Goal: Information Seeking & Learning: Learn about a topic

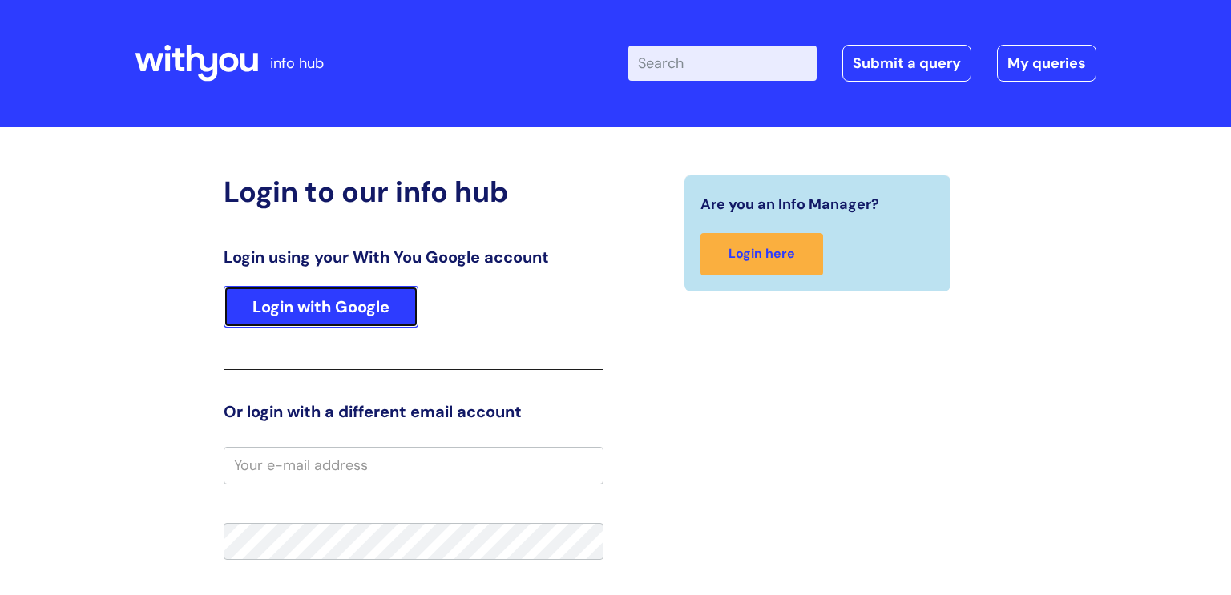
click at [285, 305] on link "Login with Google" at bounding box center [321, 307] width 195 height 42
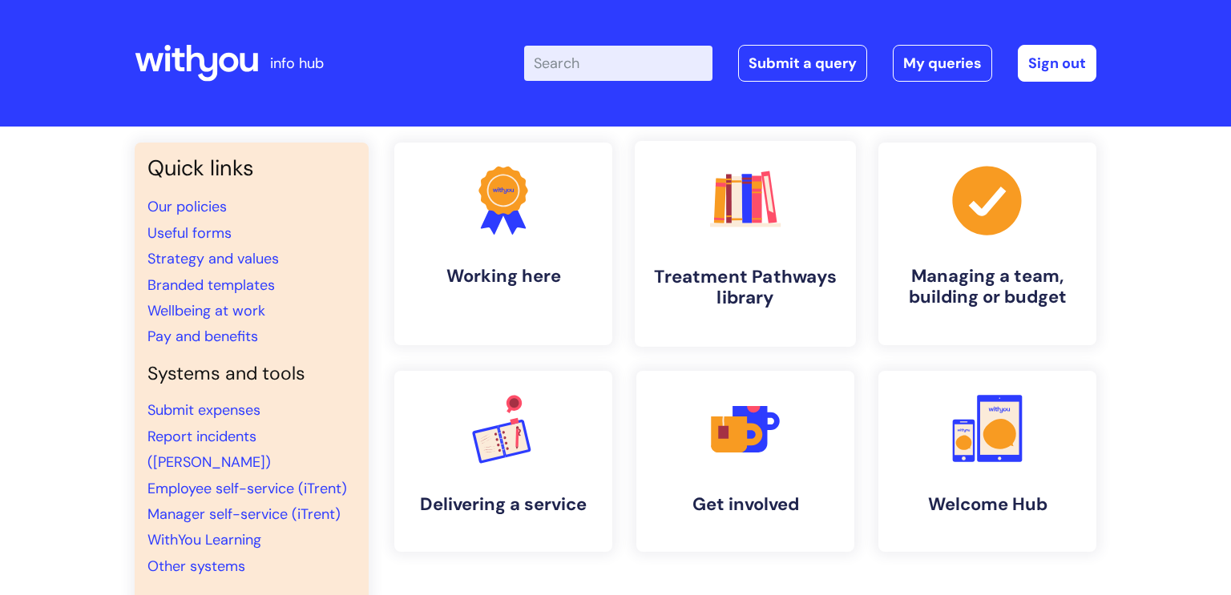
click at [716, 281] on h4 "Treatment Pathways library" at bounding box center [745, 287] width 196 height 43
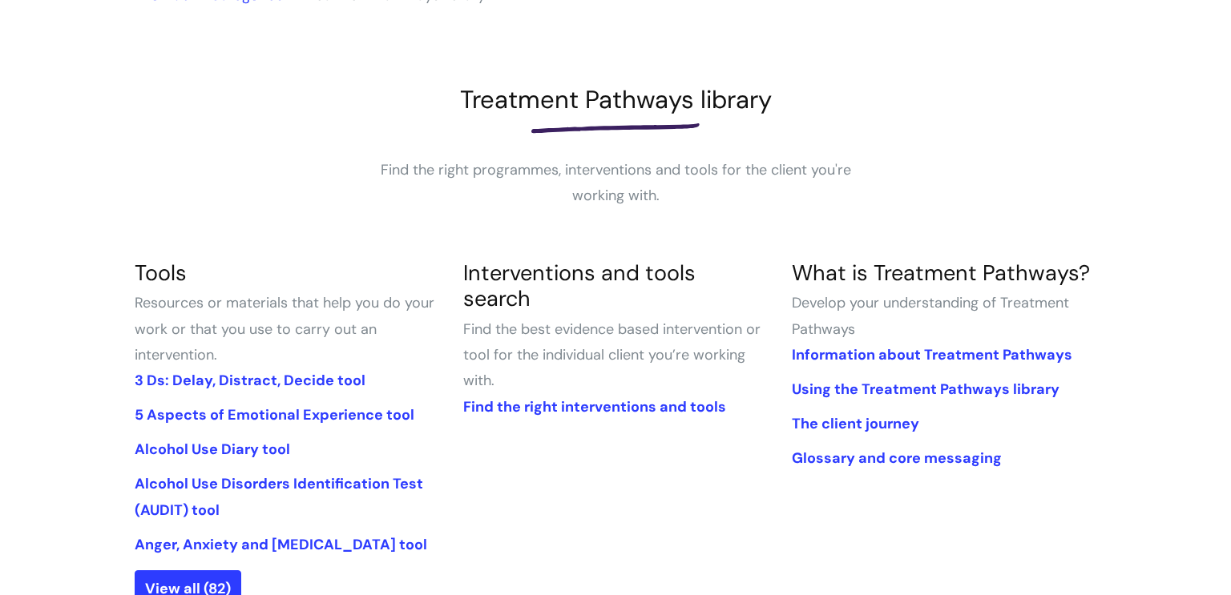
scroll to position [172, 0]
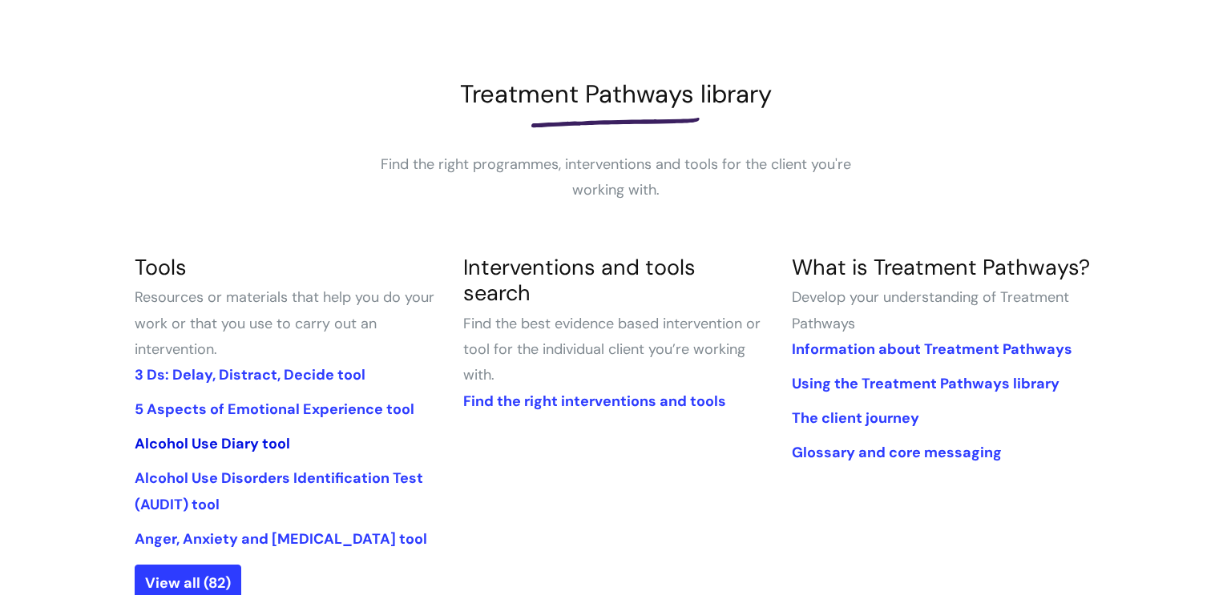
click at [199, 438] on link "Alcohol Use Diary tool" at bounding box center [212, 443] width 155 height 19
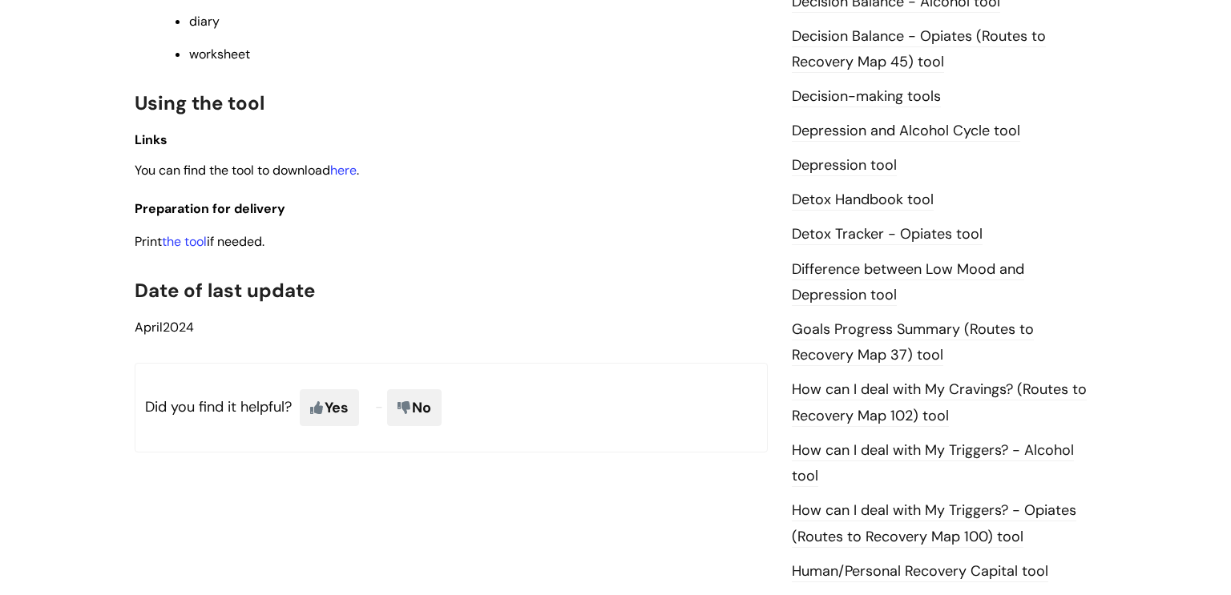
scroll to position [807, 0]
click at [175, 250] on link "the tool" at bounding box center [184, 242] width 45 height 17
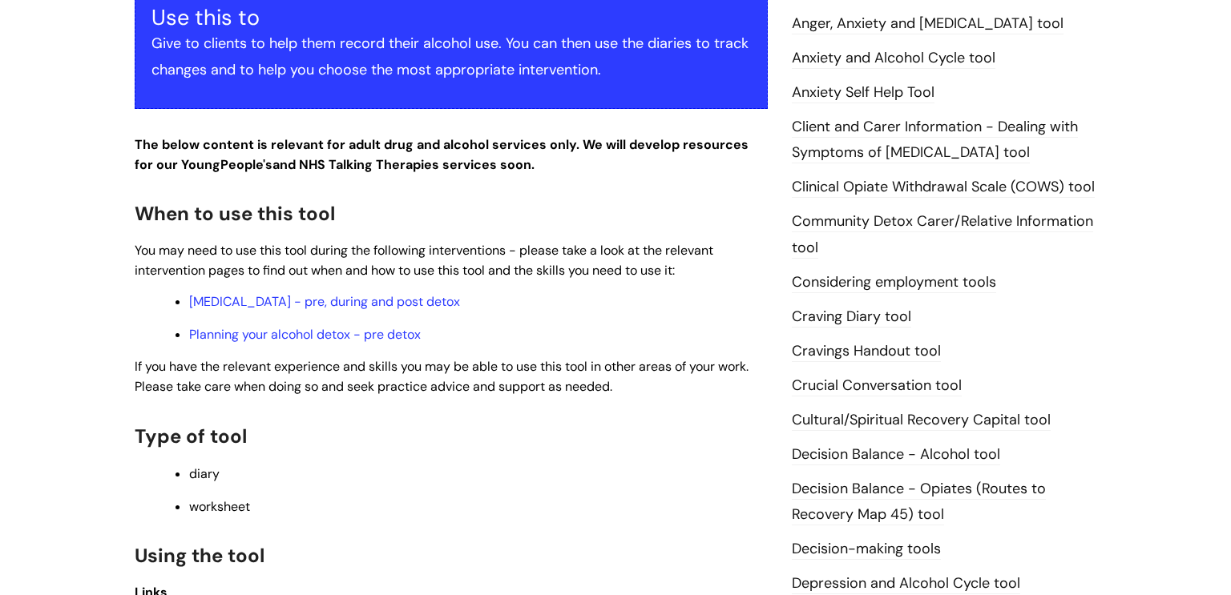
scroll to position [0, 0]
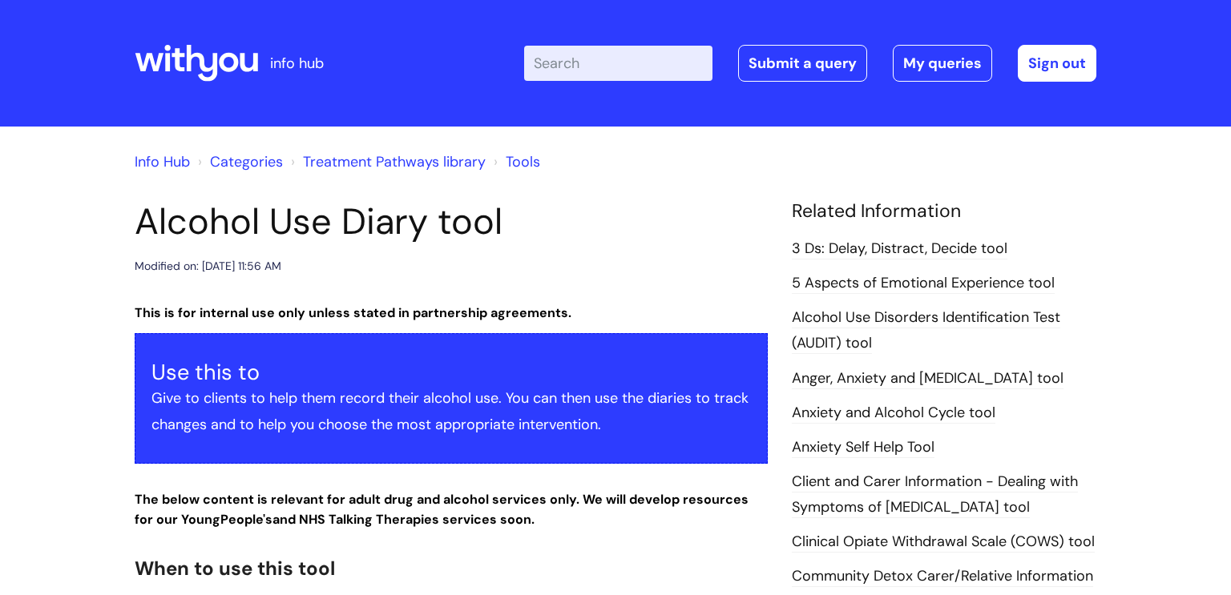
click at [592, 59] on input "Enter your search term here..." at bounding box center [618, 63] width 188 height 35
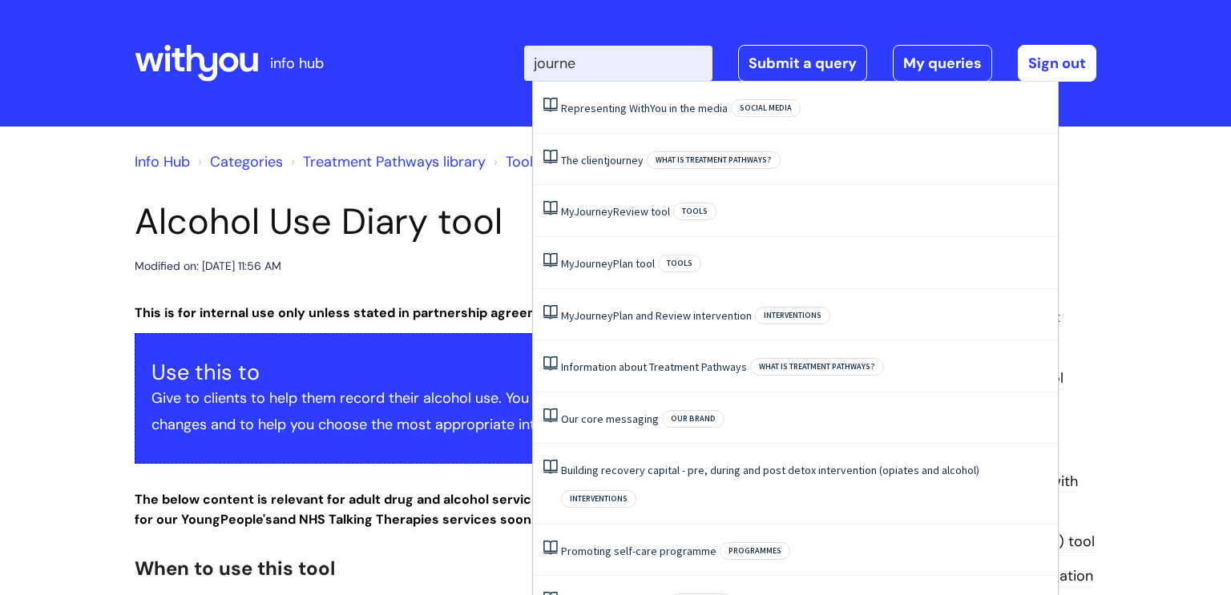
type input "journey"
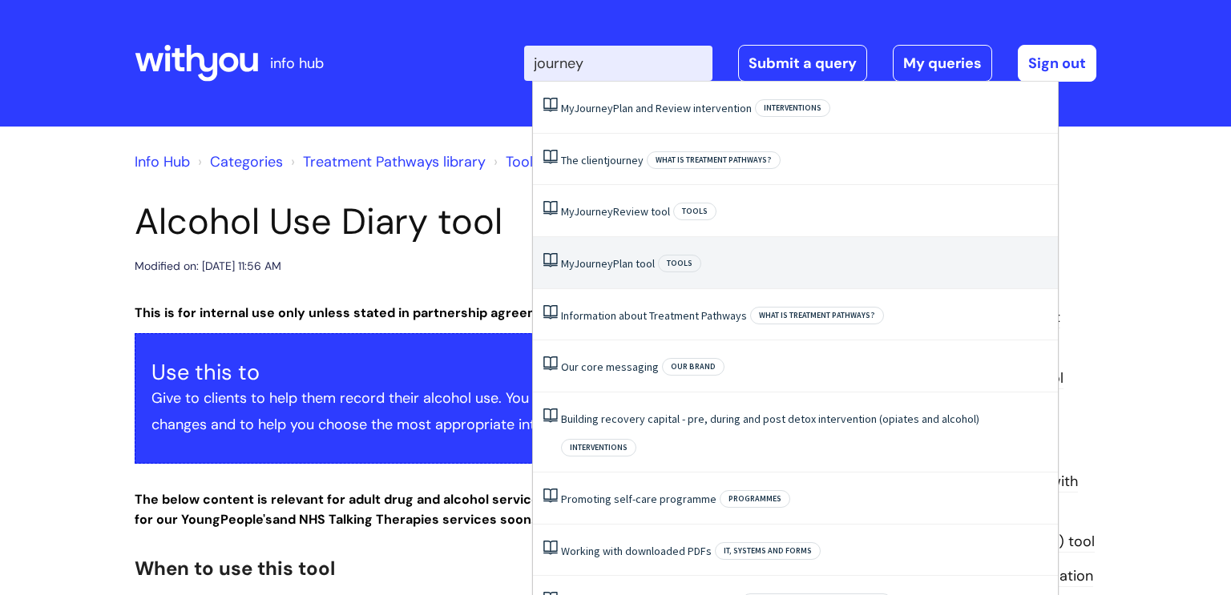
click at [623, 271] on li "My Journey Plan tool Tools" at bounding box center [795, 263] width 525 height 52
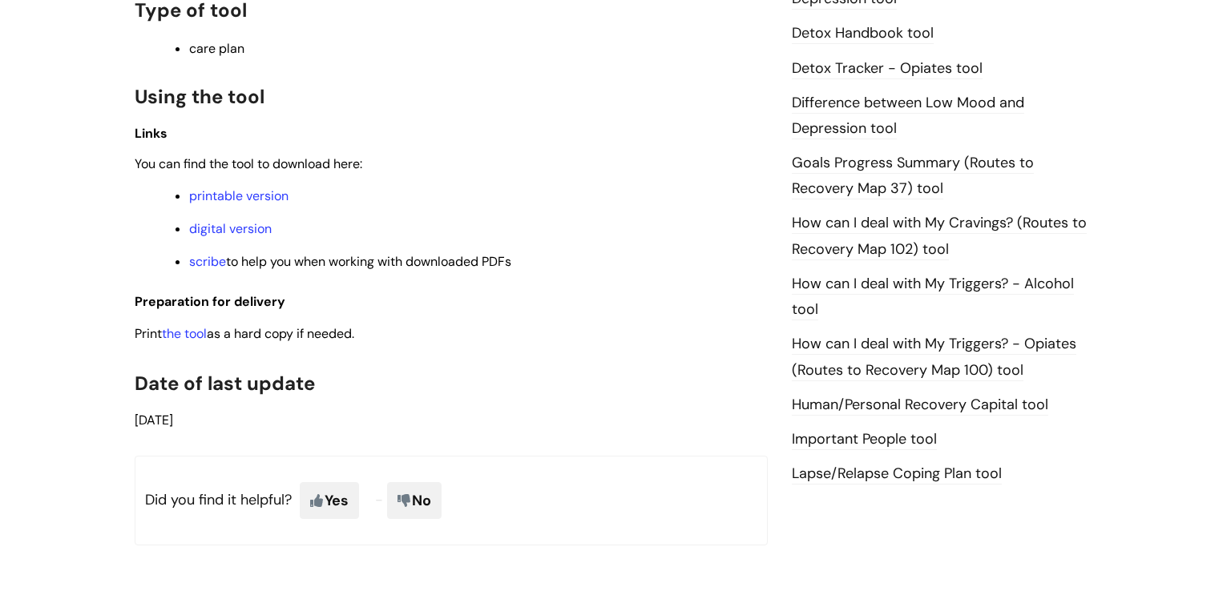
scroll to position [1010, 0]
click at [237, 231] on link "digital version" at bounding box center [230, 227] width 83 height 17
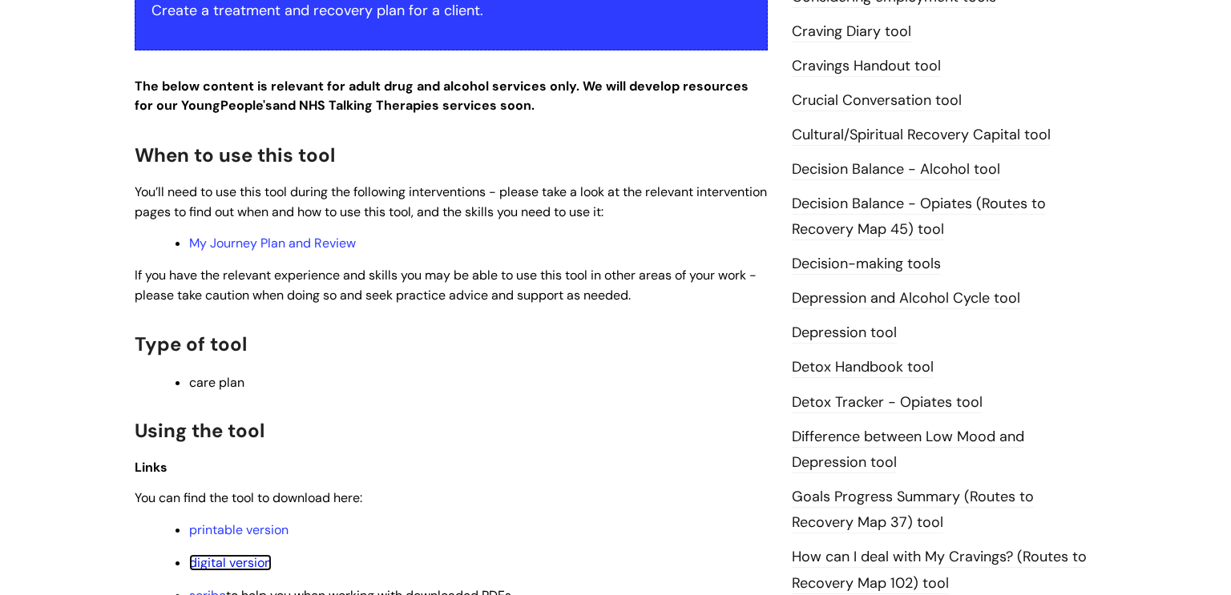
scroll to position [674, 0]
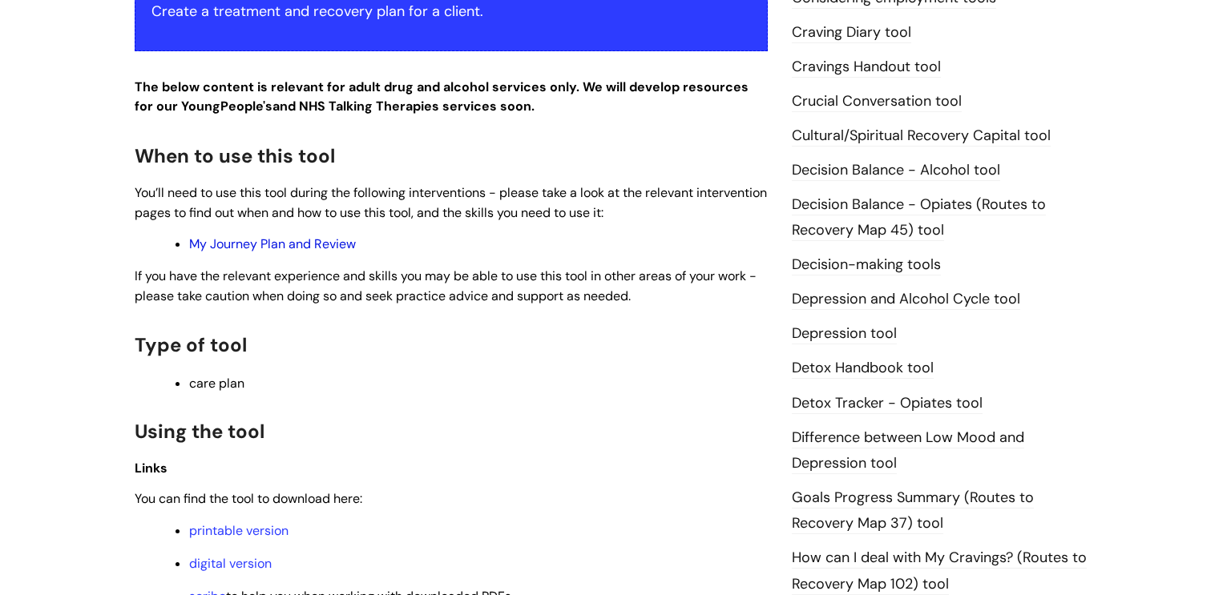
click at [272, 242] on link "My Journey Plan and Review" at bounding box center [272, 244] width 167 height 17
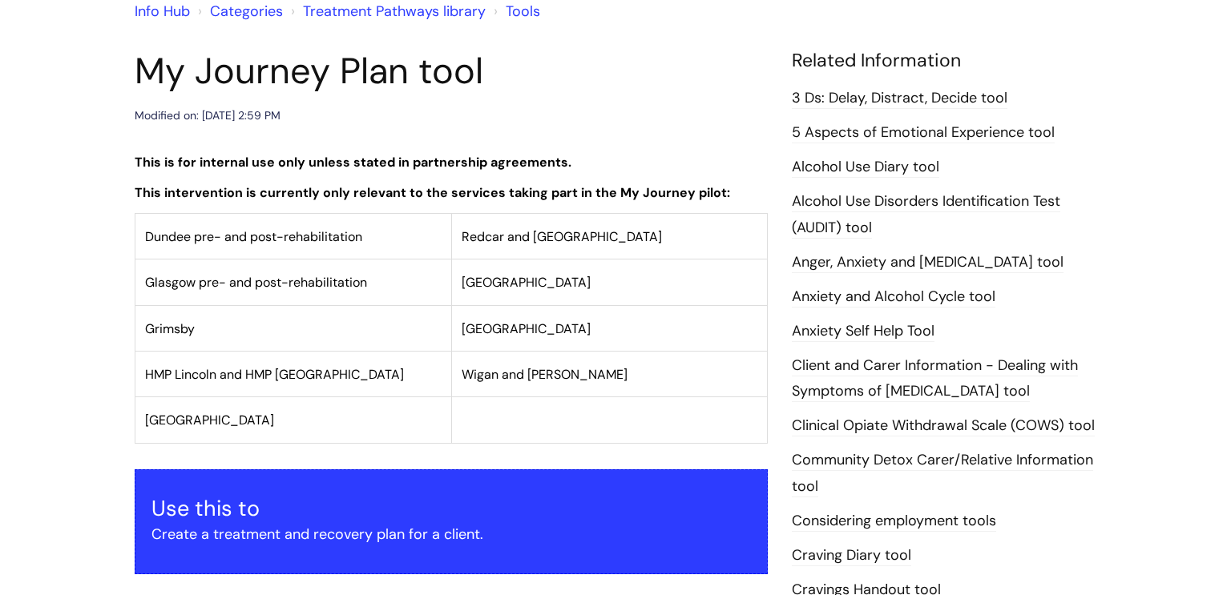
scroll to position [148, 0]
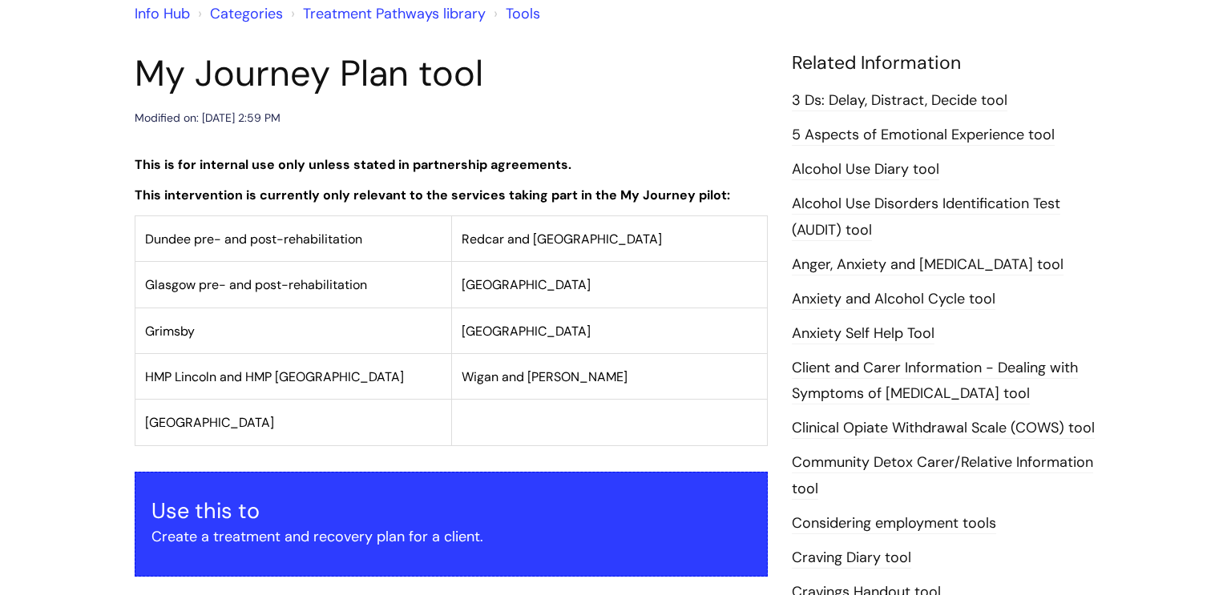
click at [889, 134] on link "5 Aspects of Emotional Experience tool" at bounding box center [923, 135] width 263 height 21
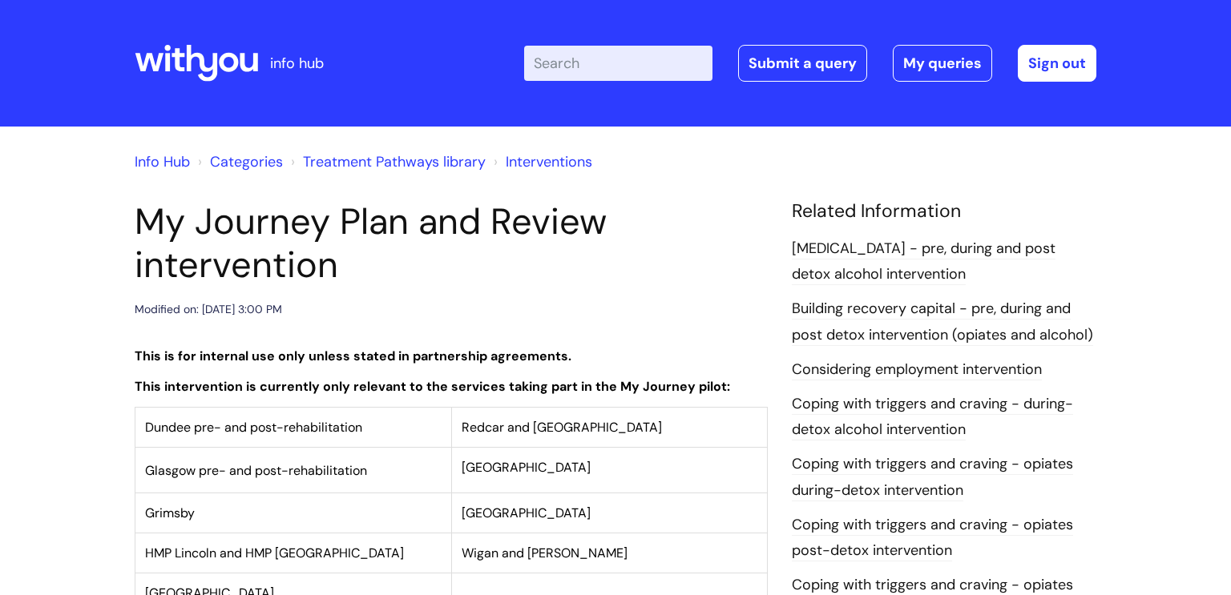
click at [447, 421] on td "Dundee pre- and post-rehabilitation" at bounding box center [293, 427] width 317 height 40
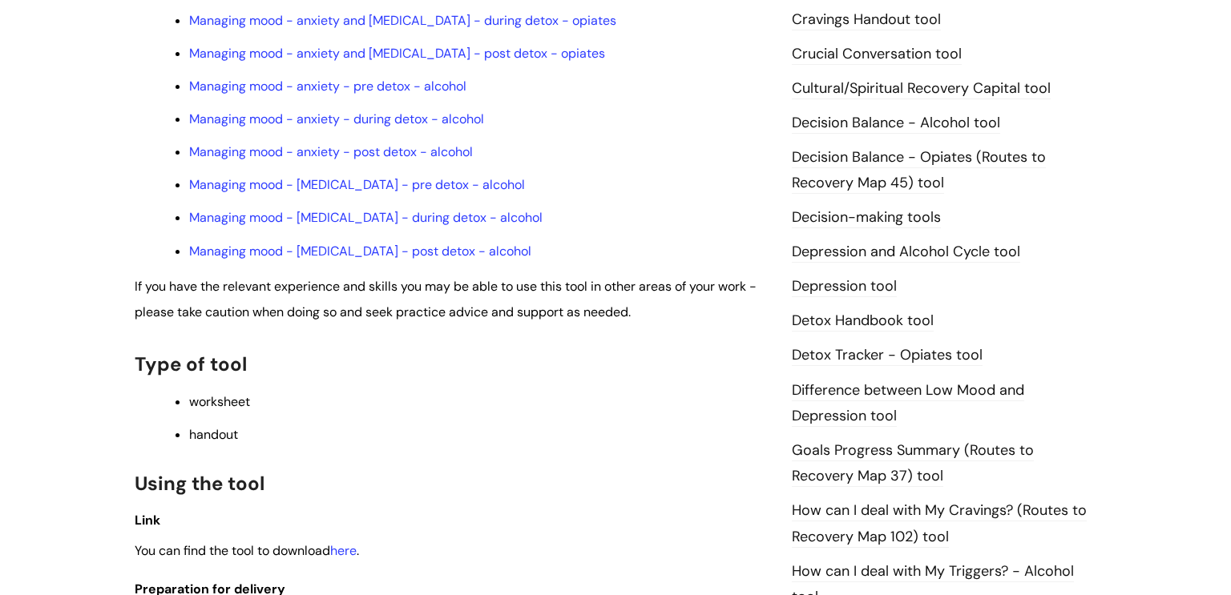
scroll to position [682, 0]
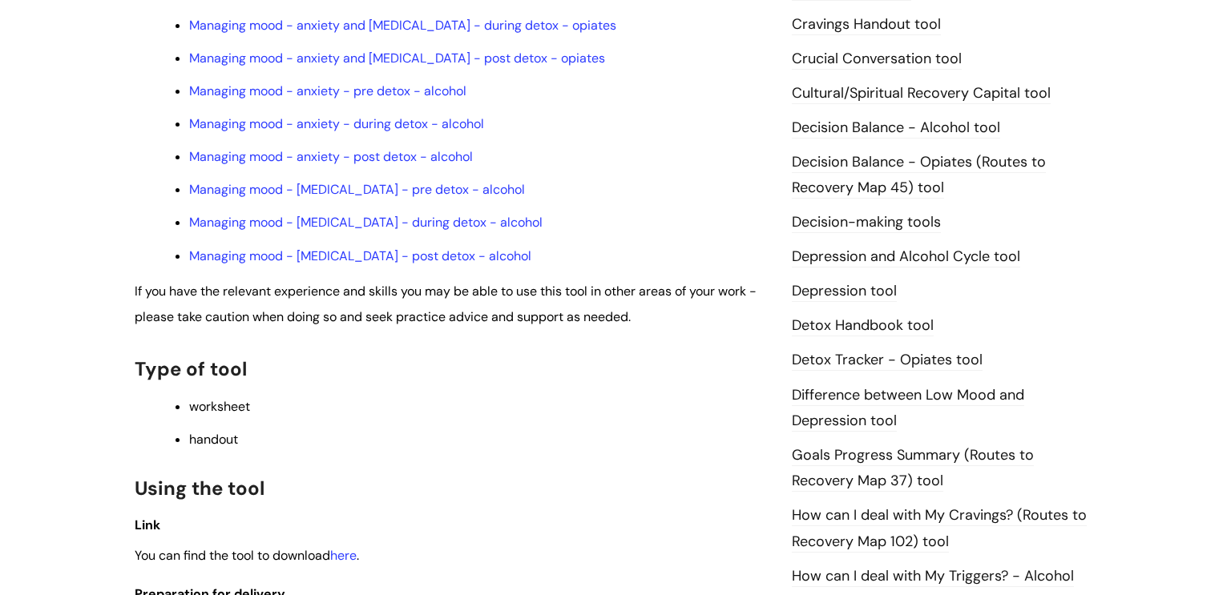
click at [394, 325] on span "If you have the relevant experience and skills you may be able to use this tool…" at bounding box center [446, 304] width 622 height 42
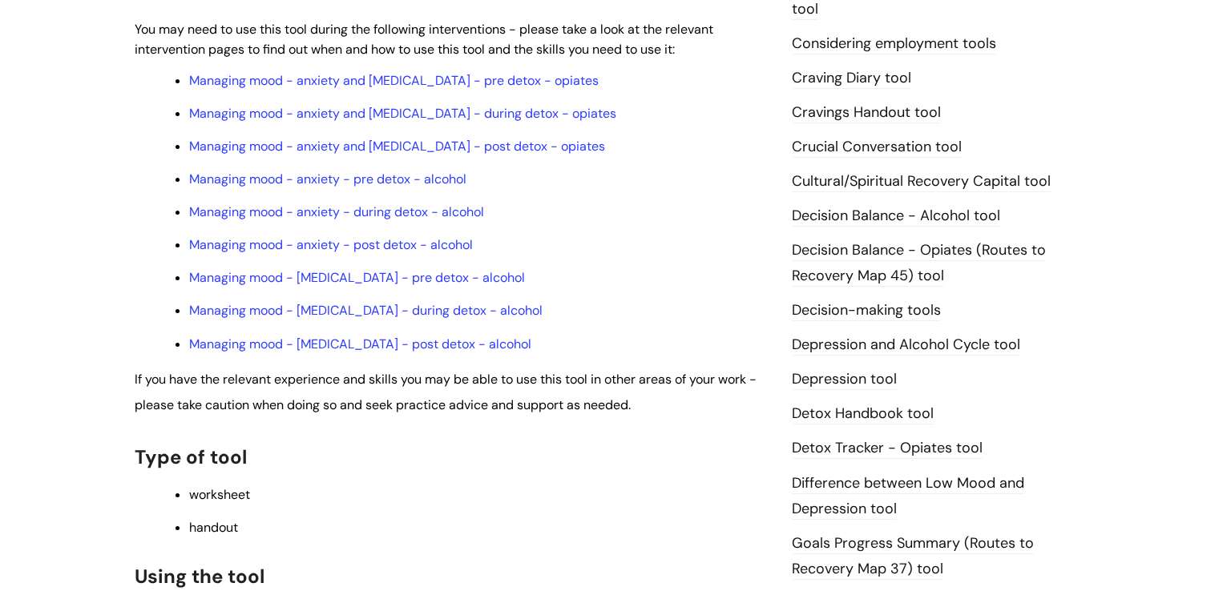
scroll to position [593, 0]
click at [401, 287] on link "Managing mood - [MEDICAL_DATA] - pre detox - alcohol" at bounding box center [357, 278] width 336 height 17
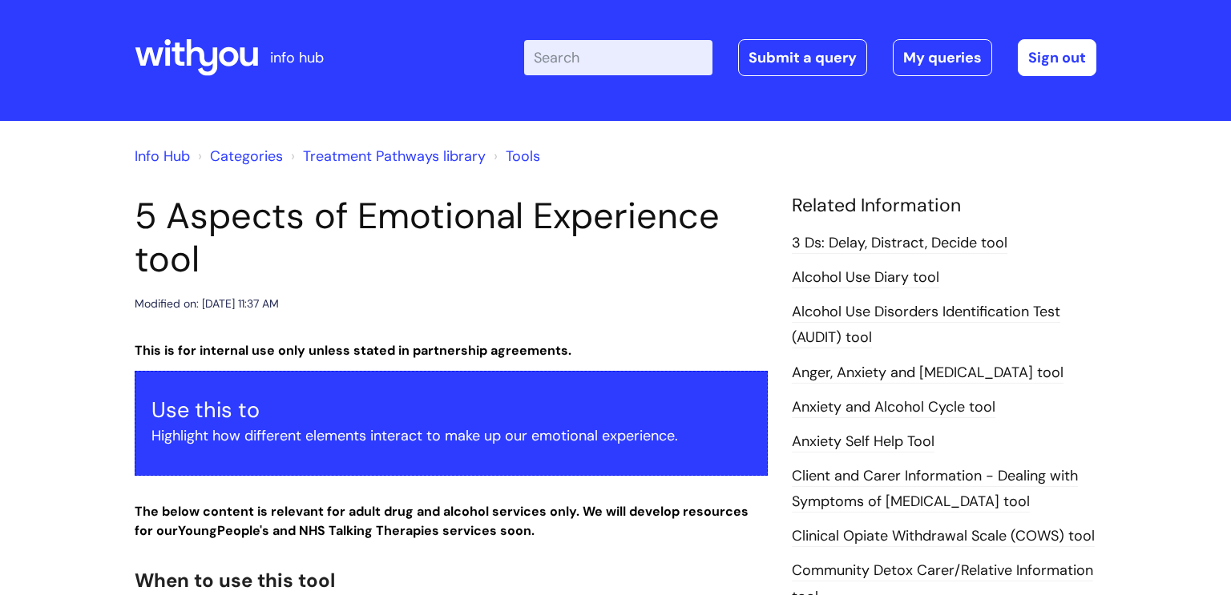
scroll to position [0, 0]
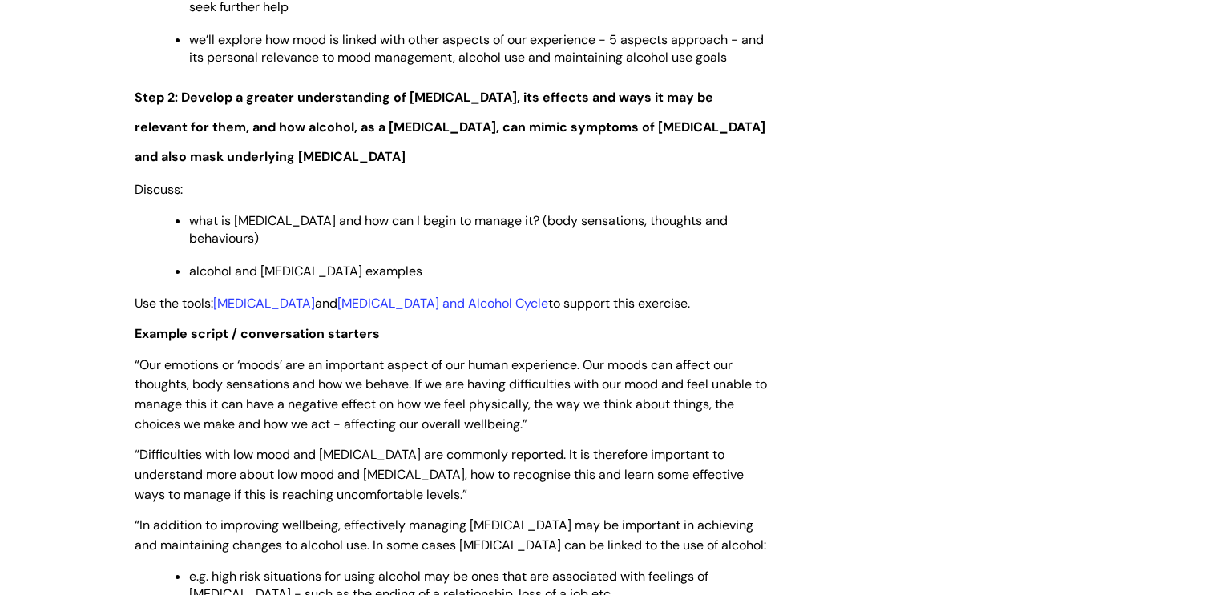
scroll to position [2152, 0]
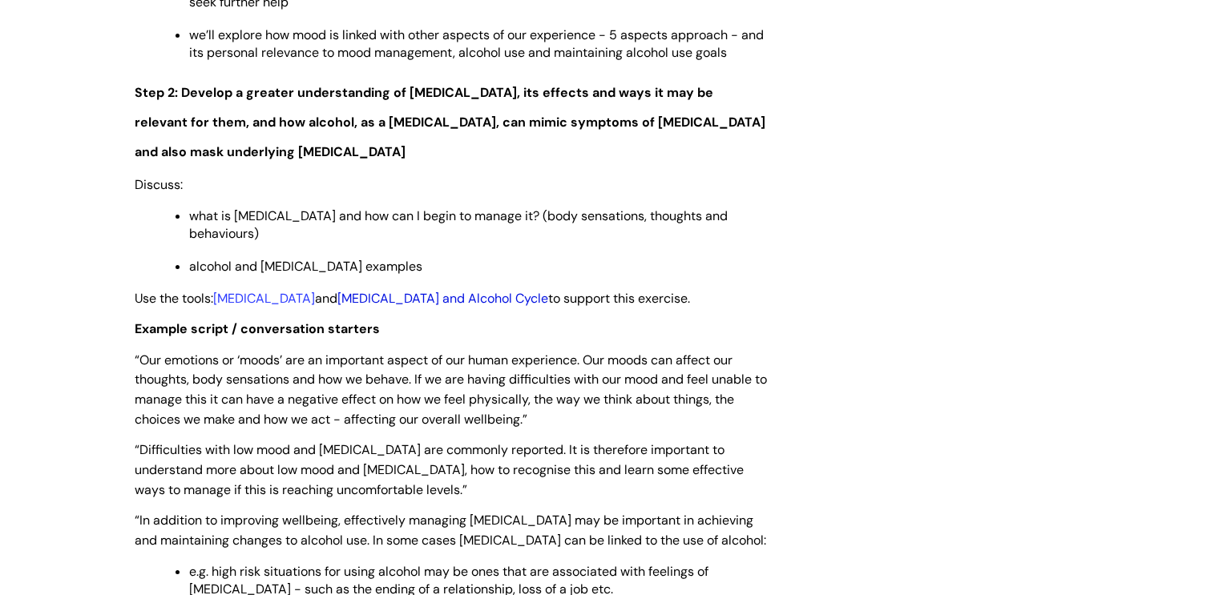
click at [419, 296] on link "Depression and Alcohol Cycle" at bounding box center [442, 298] width 211 height 17
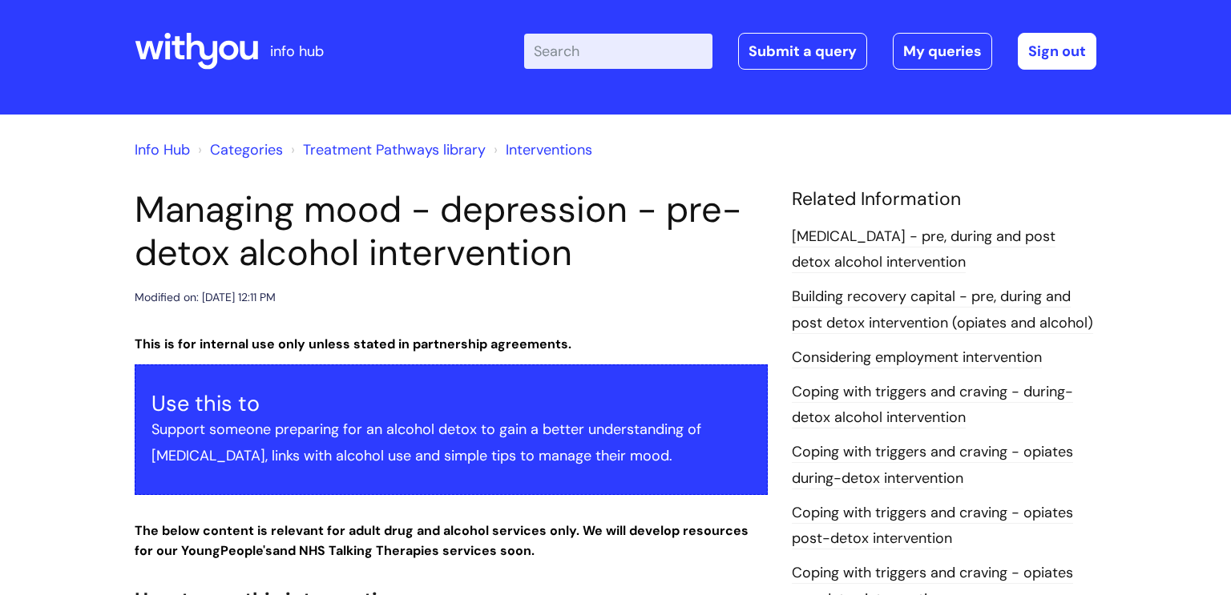
scroll to position [0, 0]
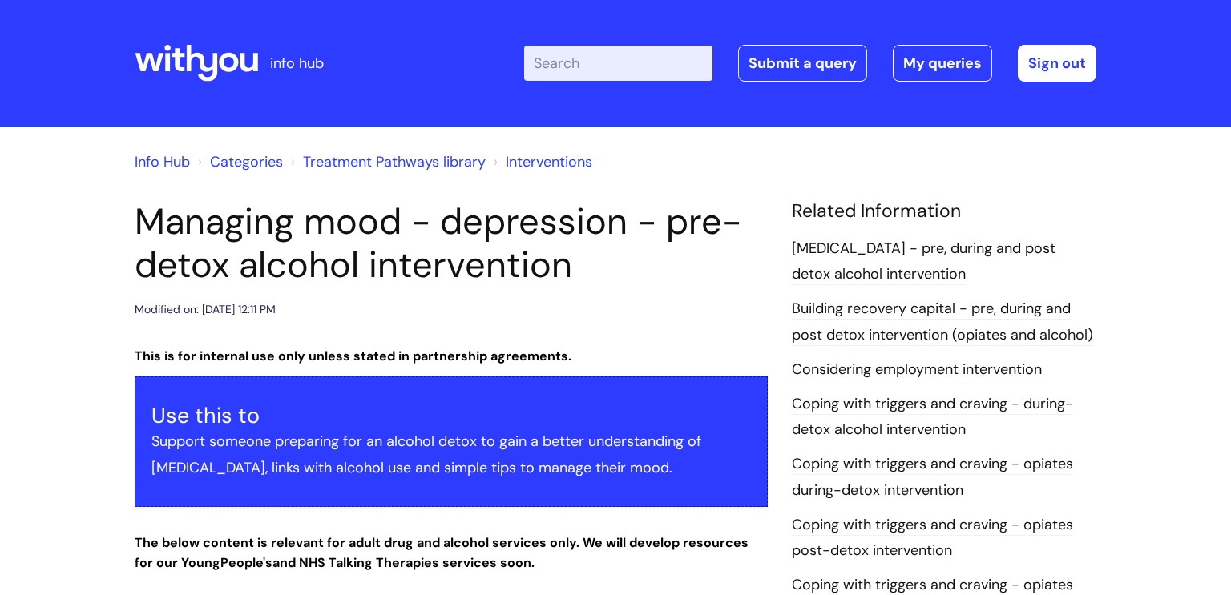
click at [550, 69] on input "Enter your search term here..." at bounding box center [618, 63] width 188 height 35
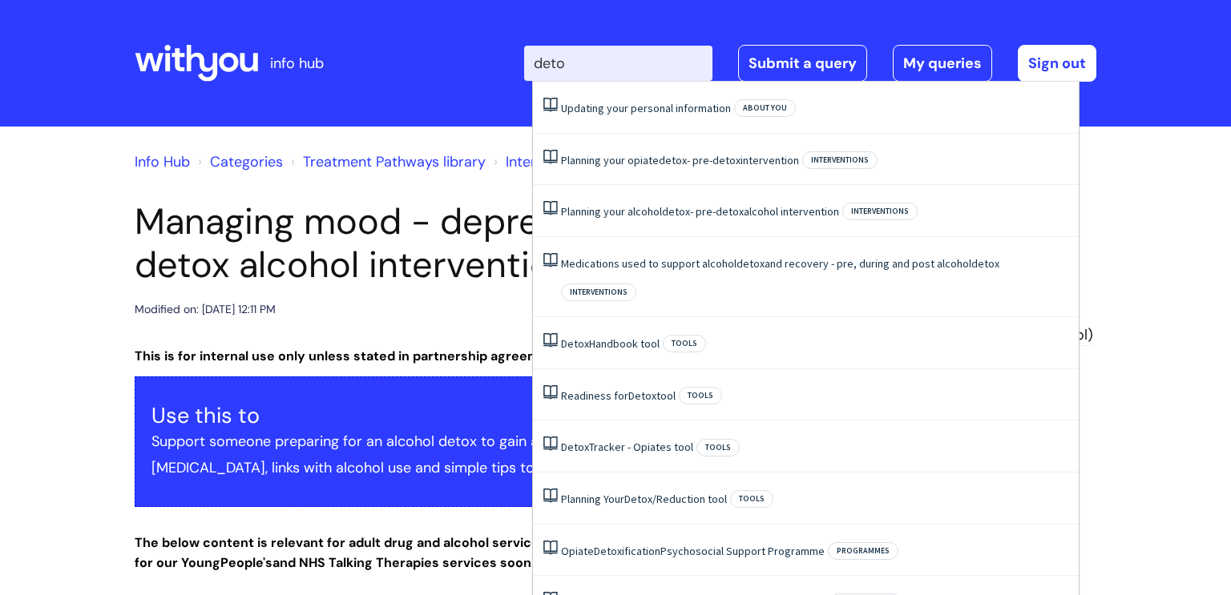
type input "detox"
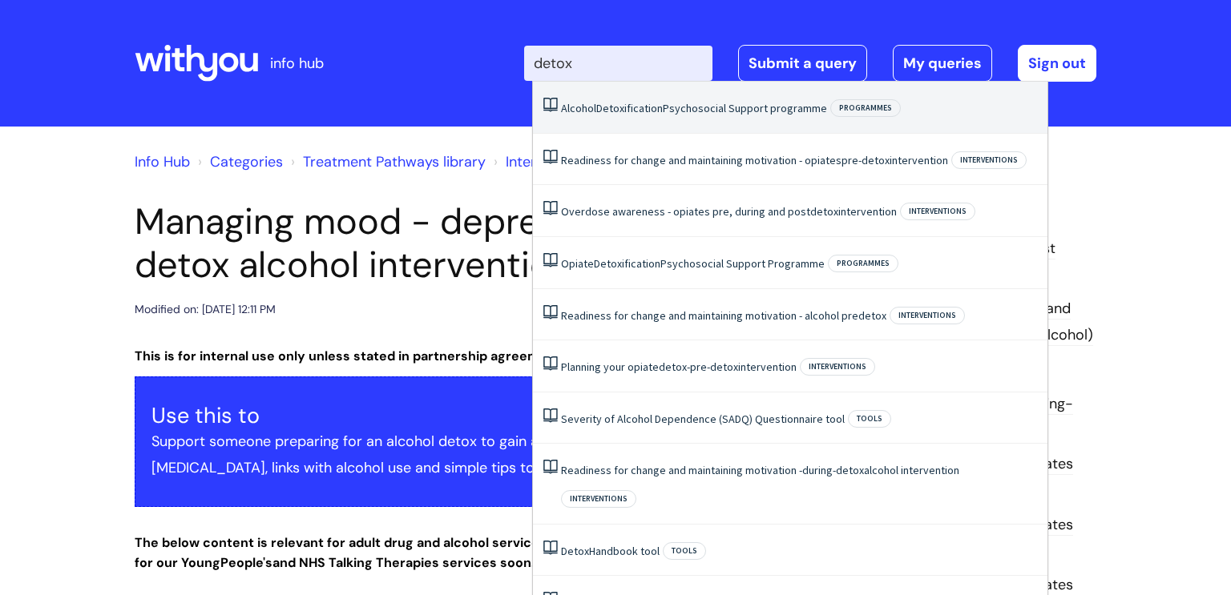
click at [672, 104] on link "Alcohol Detoxification Psychosocial Support programme" at bounding box center [694, 108] width 266 height 14
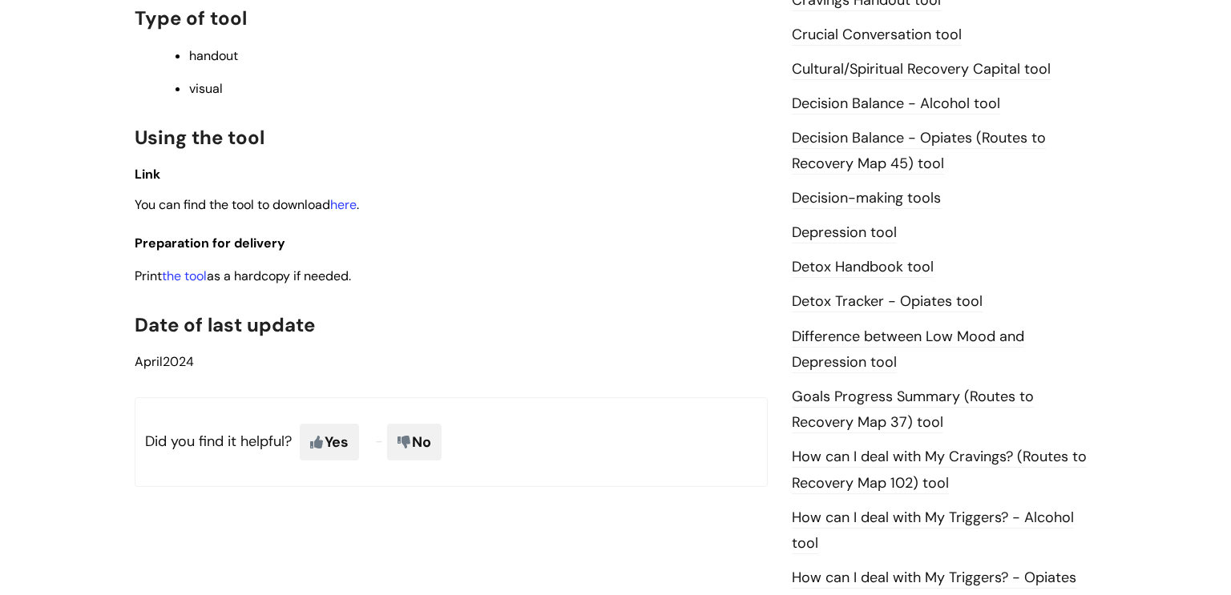
scroll to position [744, 0]
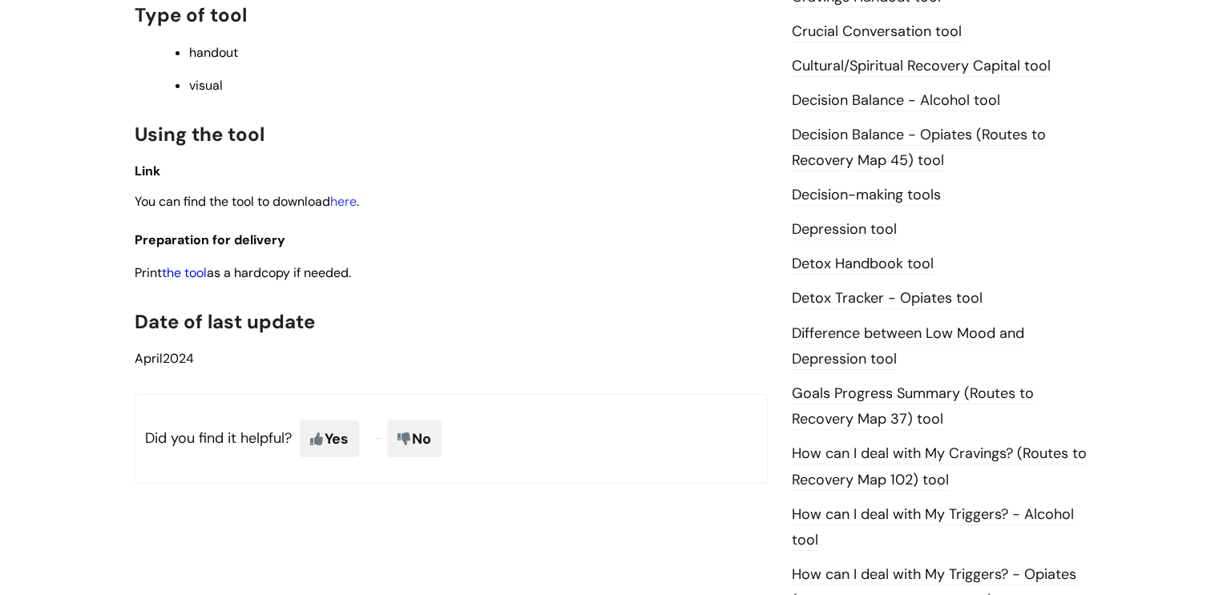
click at [188, 281] on link "the tool" at bounding box center [184, 272] width 45 height 17
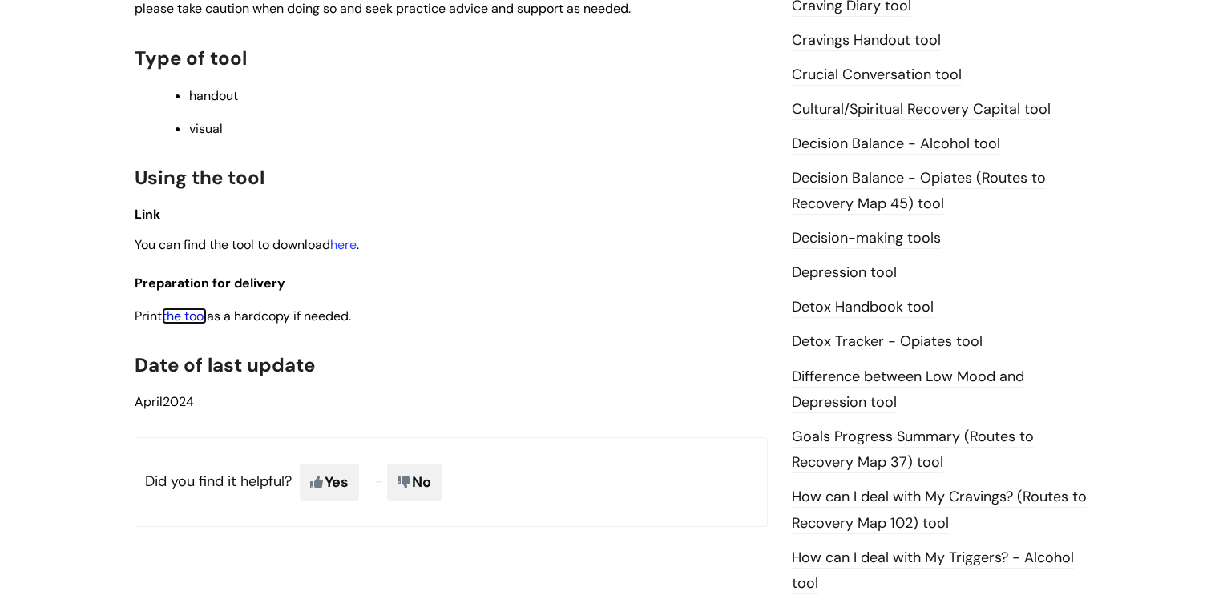
scroll to position [701, 0]
click at [854, 309] on link "Detox Handbook tool" at bounding box center [863, 306] width 142 height 21
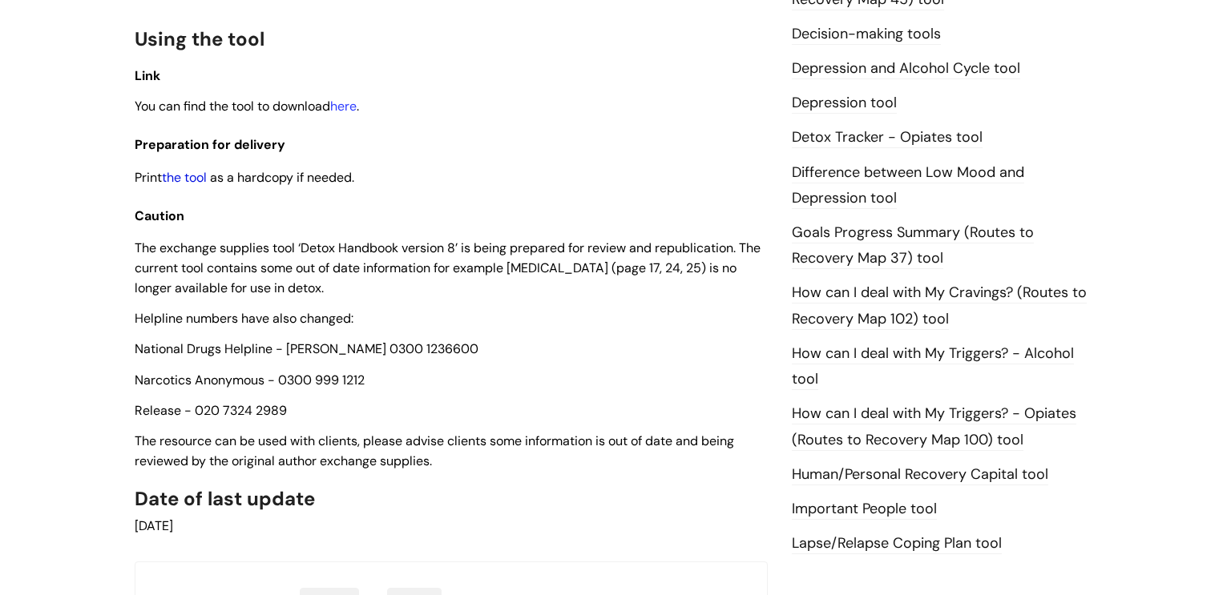
scroll to position [904, 0]
click at [192, 187] on link "the tool" at bounding box center [184, 178] width 45 height 17
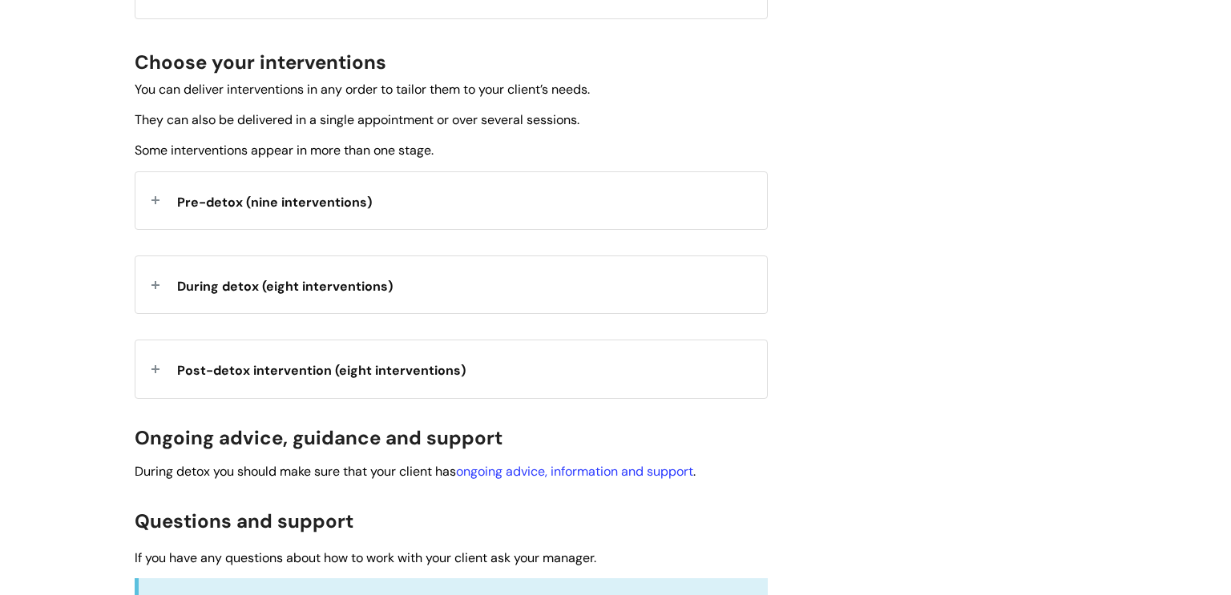
scroll to position [563, 0]
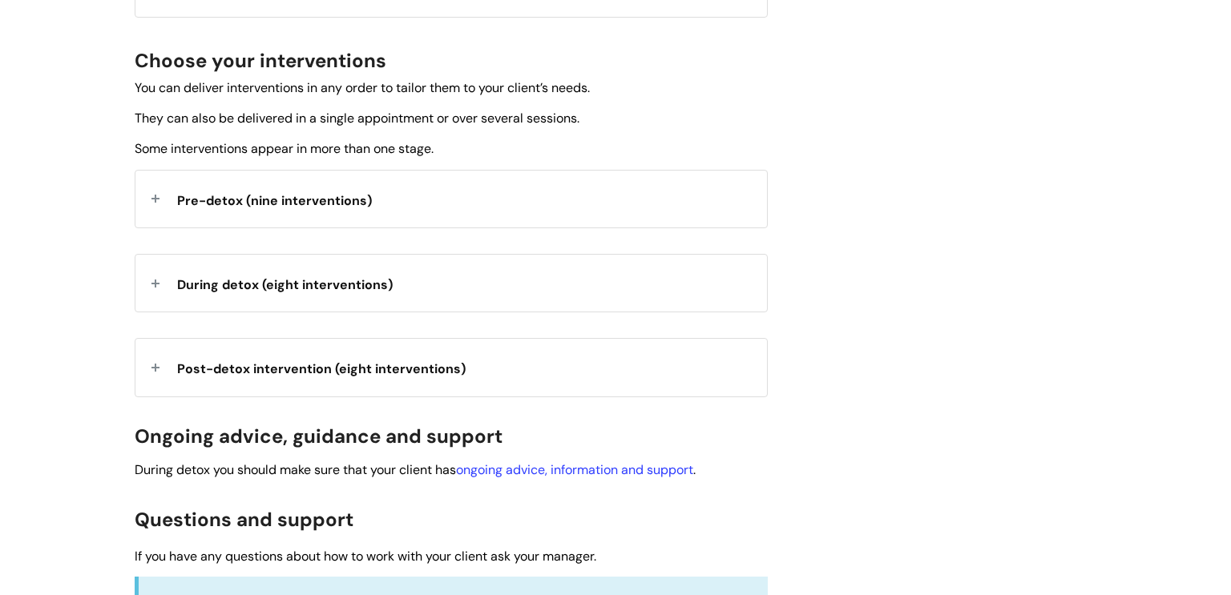
click at [319, 198] on span "Pre-detox (nine interventions)" at bounding box center [274, 200] width 195 height 17
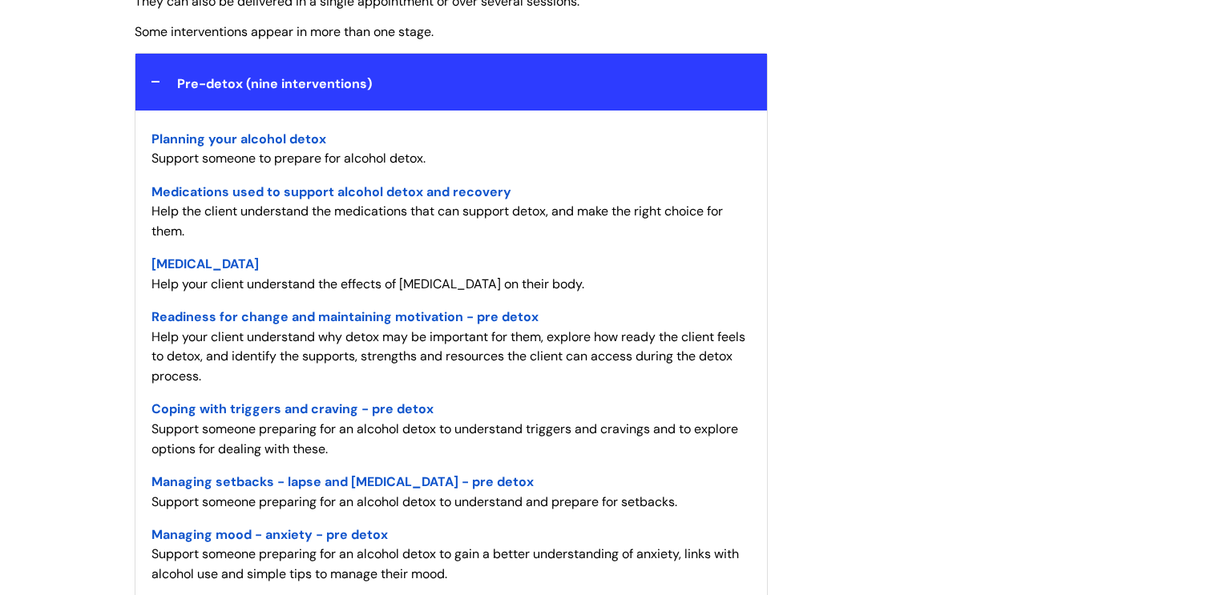
scroll to position [672, 0]
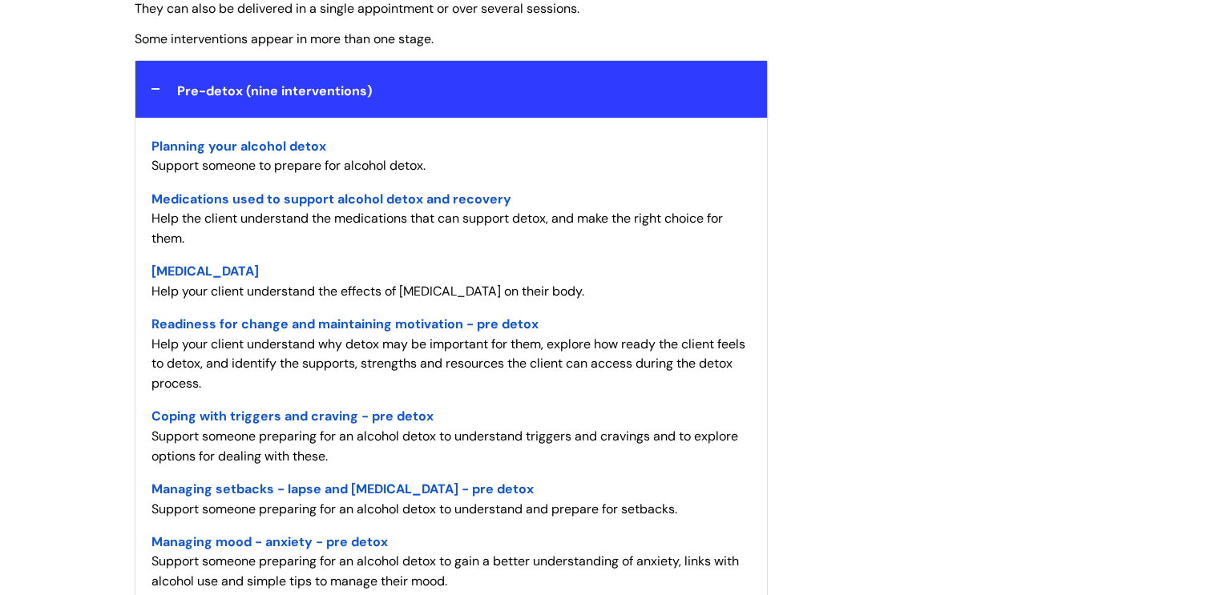
click at [298, 151] on span "Planning your alcohol detox" at bounding box center [238, 146] width 175 height 17
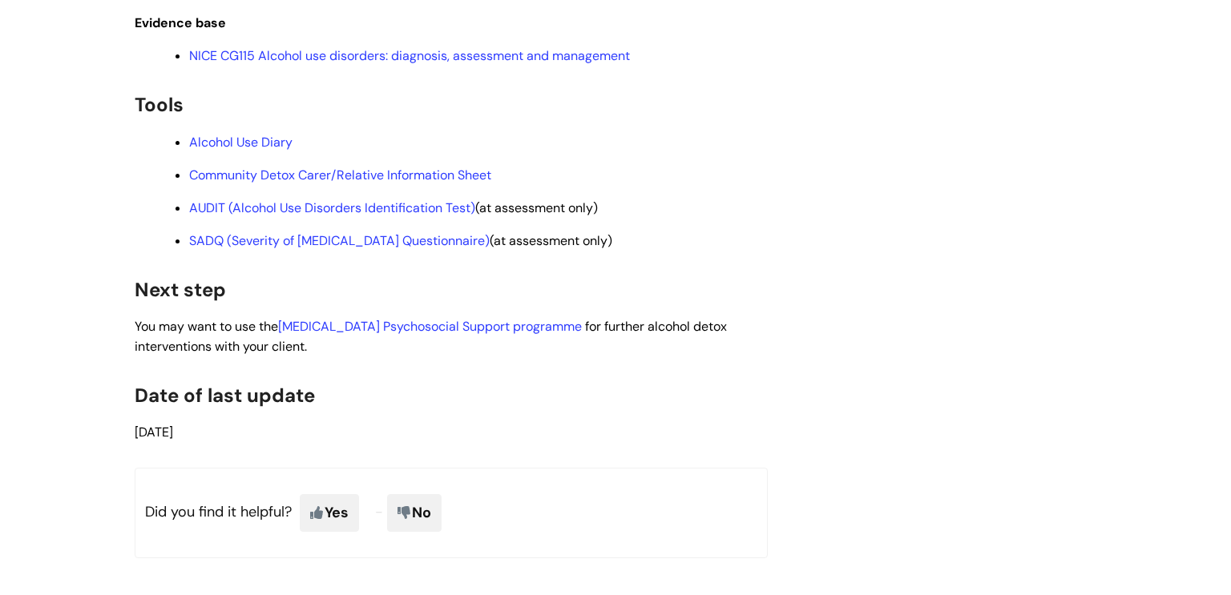
scroll to position [2805, 0]
click at [375, 182] on link "Community Detox Carer/Relative Information Sheet" at bounding box center [340, 173] width 302 height 17
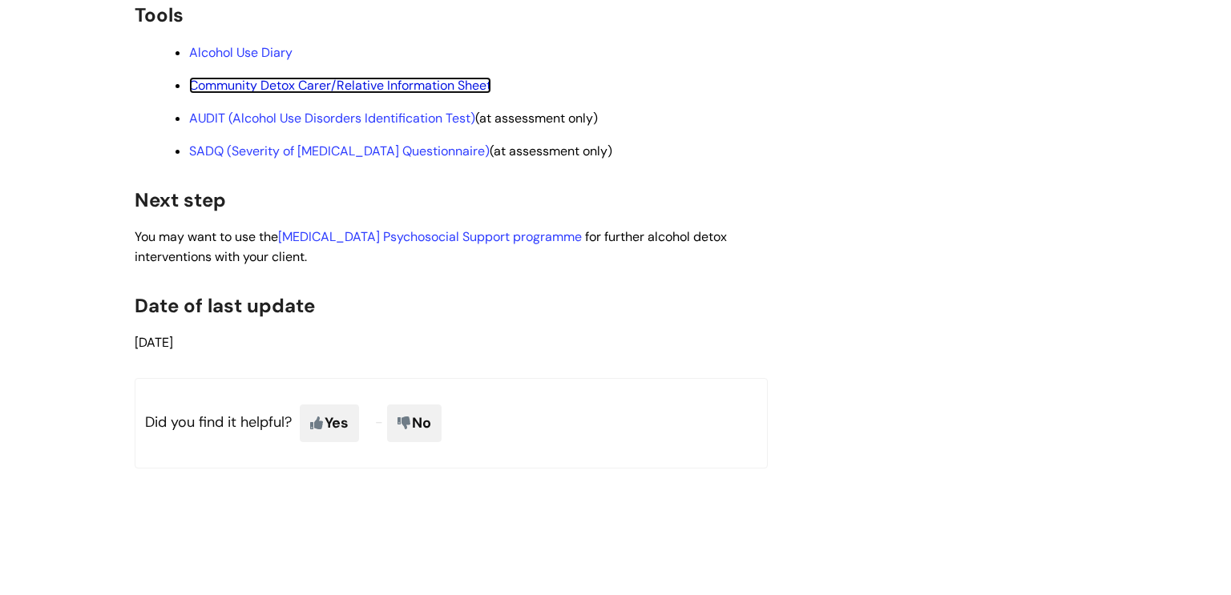
scroll to position [2894, 0]
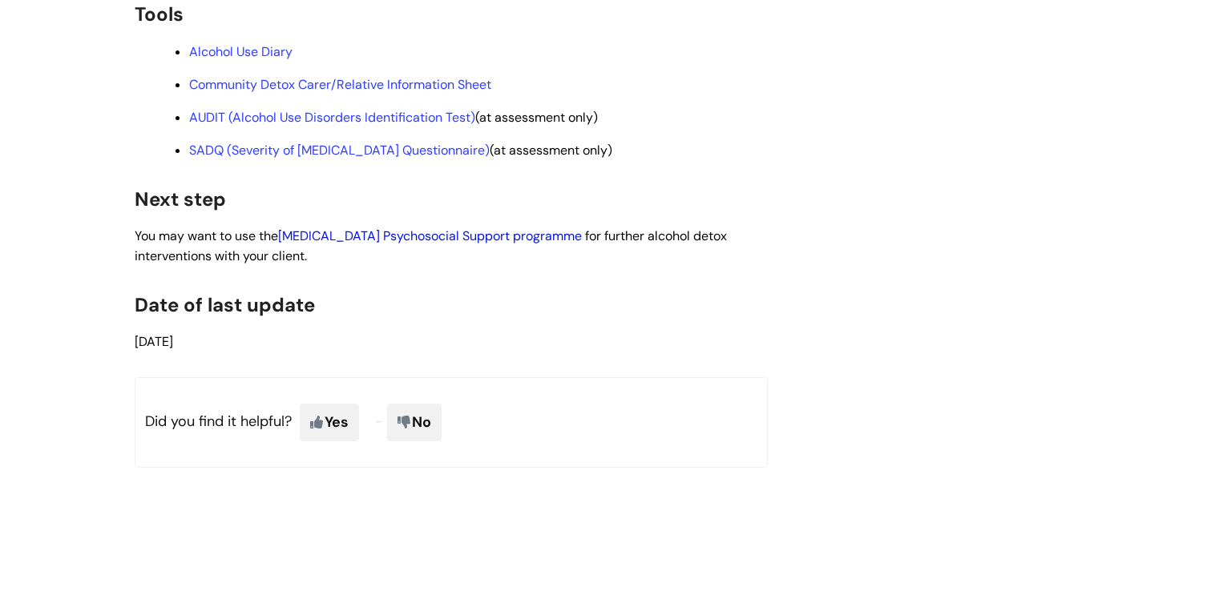
click at [351, 244] on link "[MEDICAL_DATA] Psychosocial Support programme" at bounding box center [430, 236] width 304 height 17
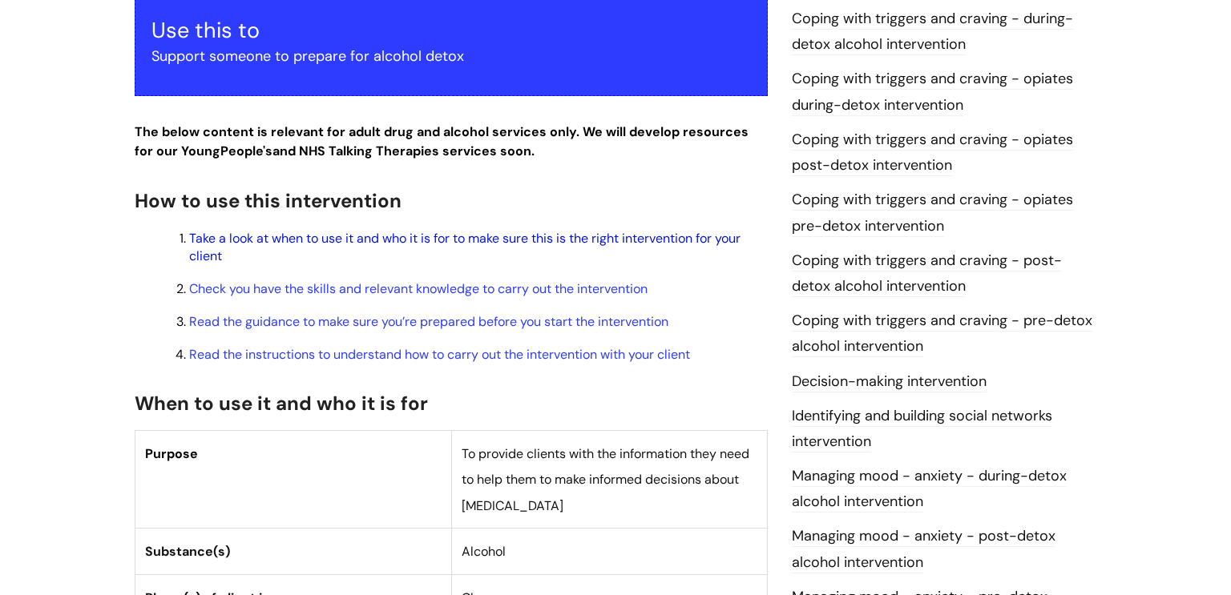
scroll to position [362, 0]
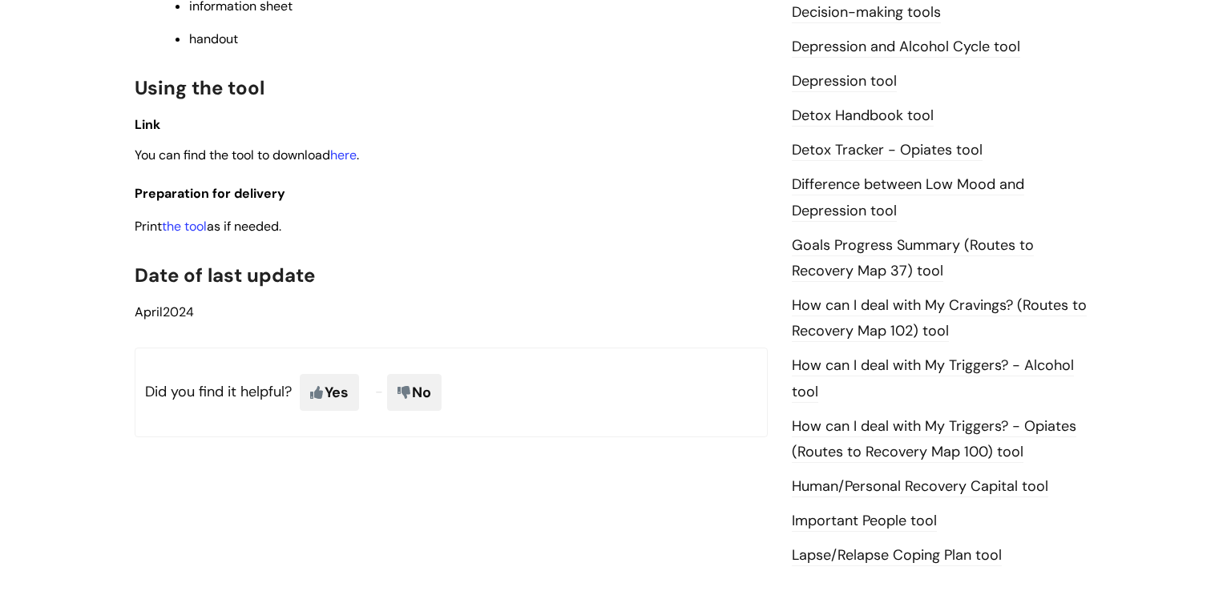
scroll to position [874, 0]
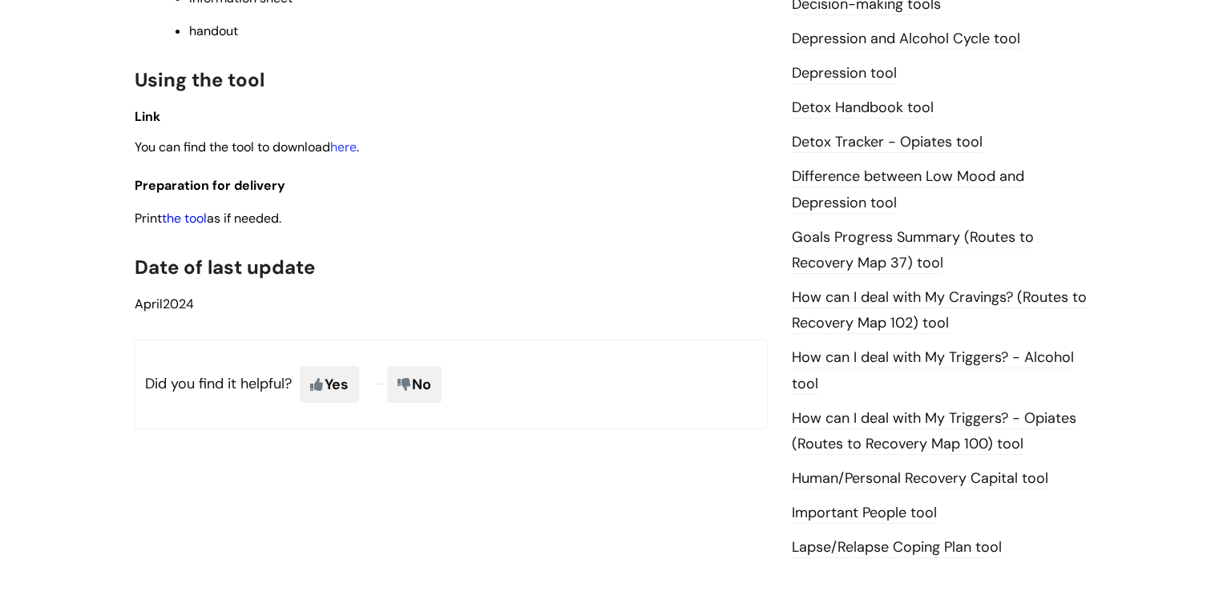
click at [197, 226] on link "the tool" at bounding box center [184, 218] width 45 height 17
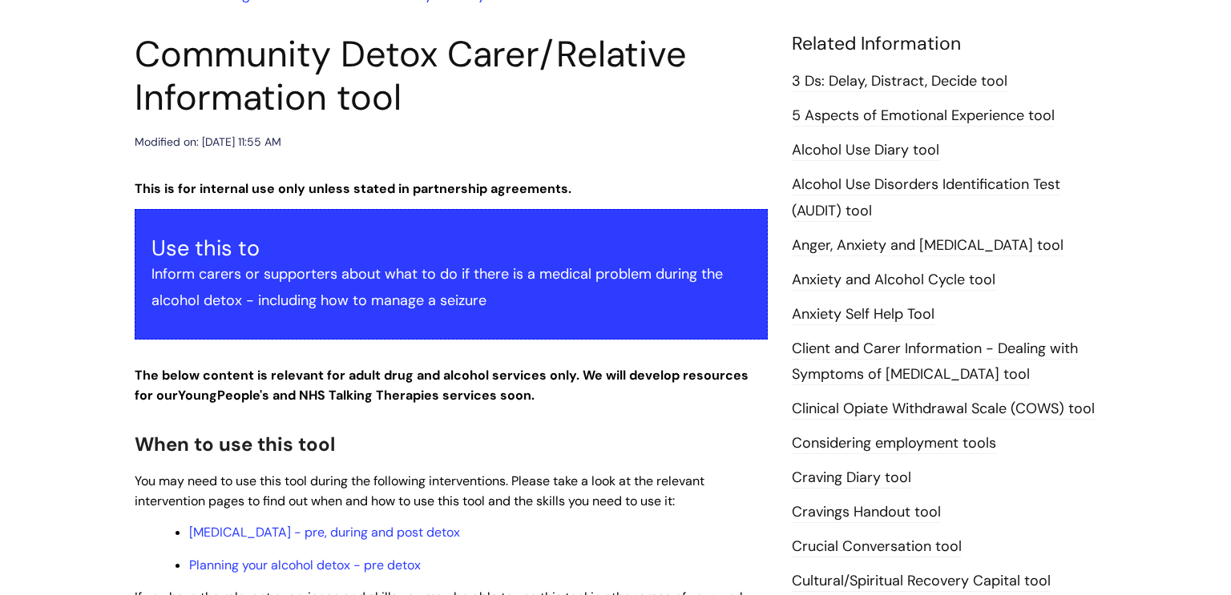
scroll to position [0, 0]
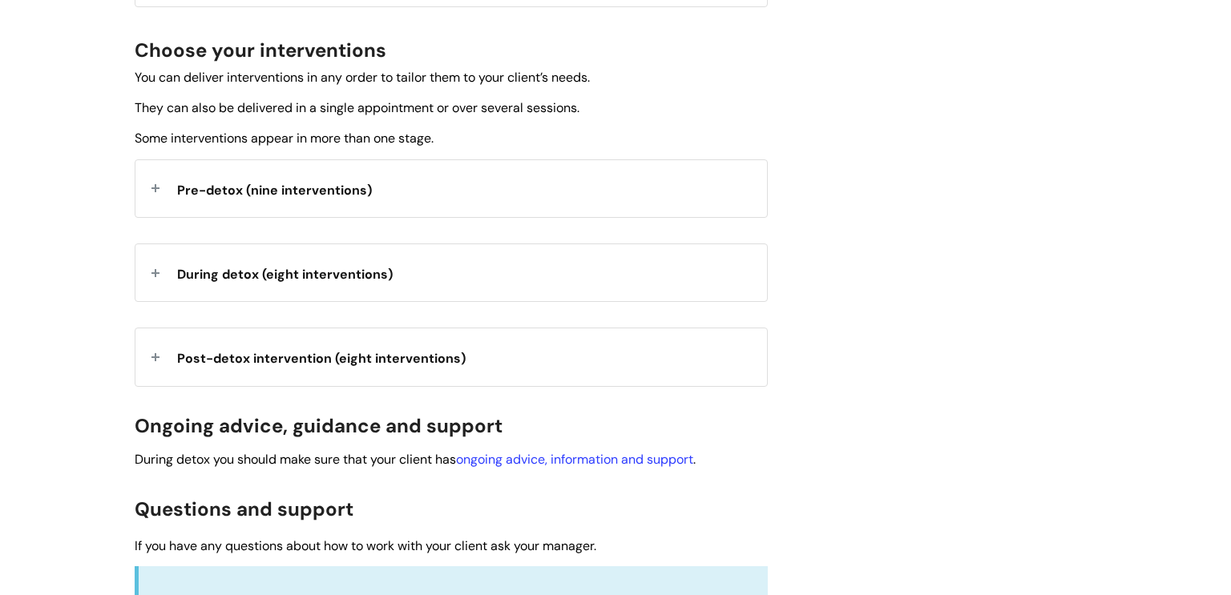
scroll to position [574, 0]
click at [300, 196] on span "Pre-detox (nine interventions)" at bounding box center [274, 189] width 195 height 17
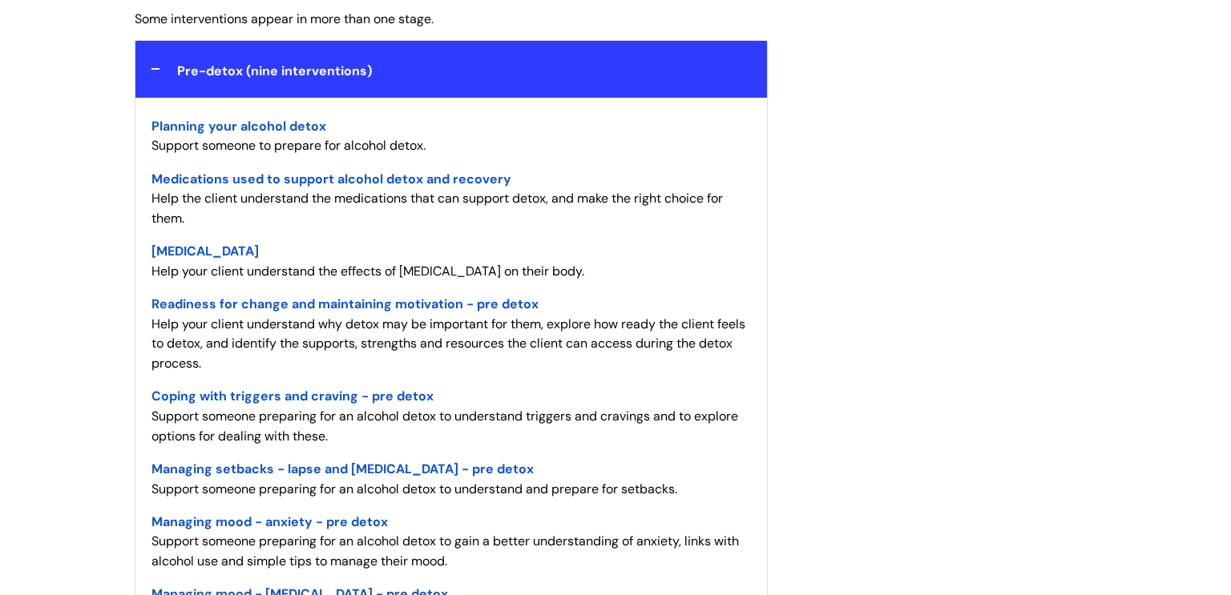
scroll to position [697, 0]
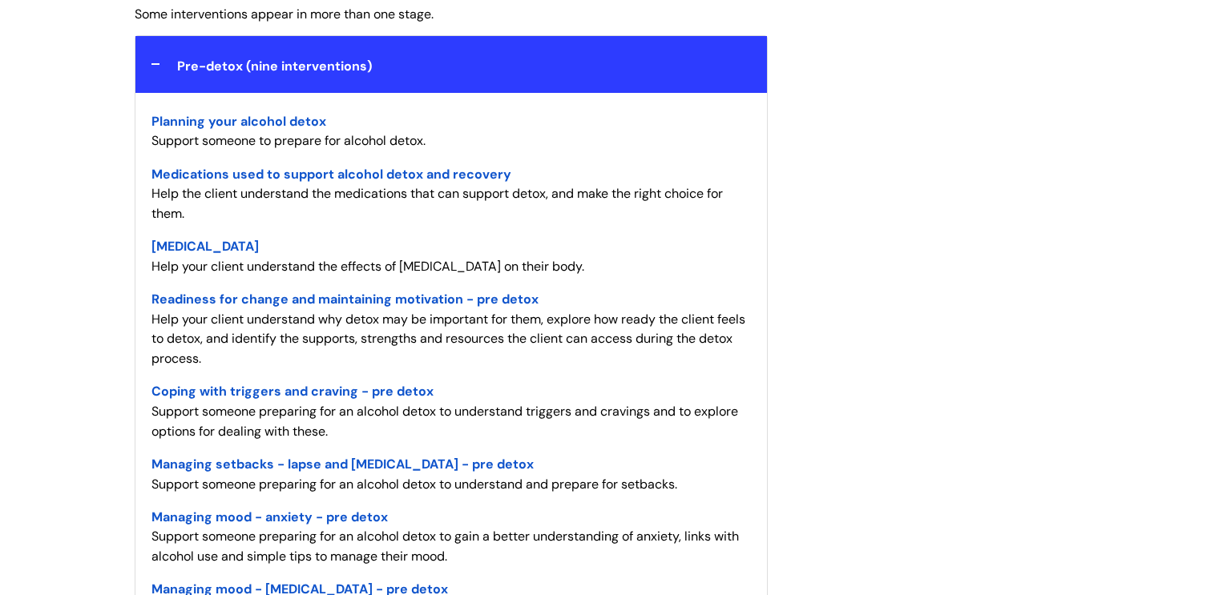
click at [420, 304] on span "Readiness for change and maintaining motivation - pre detox" at bounding box center [344, 299] width 387 height 17
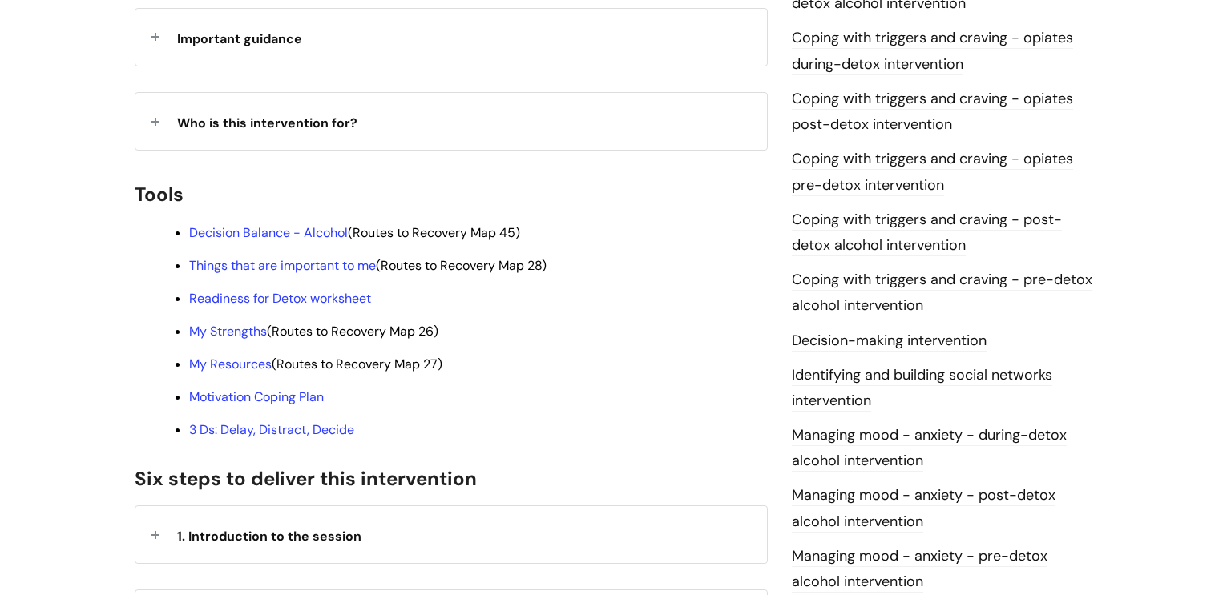
scroll to position [426, 0]
click at [239, 224] on link "Decision Balance - Alcohol" at bounding box center [268, 232] width 159 height 17
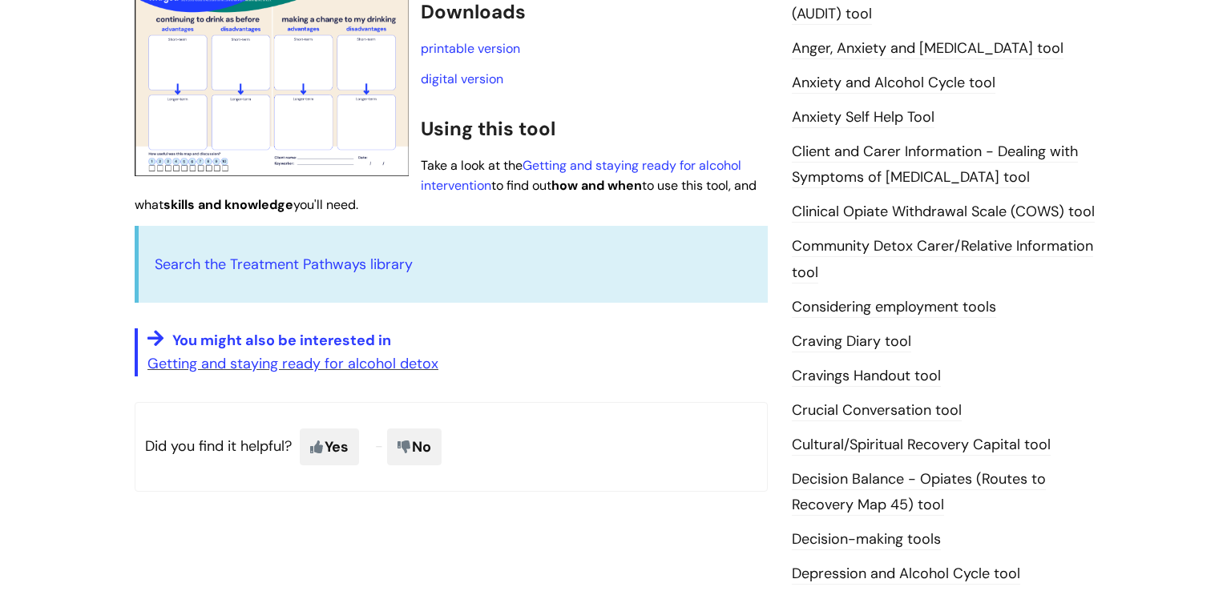
scroll to position [358, 0]
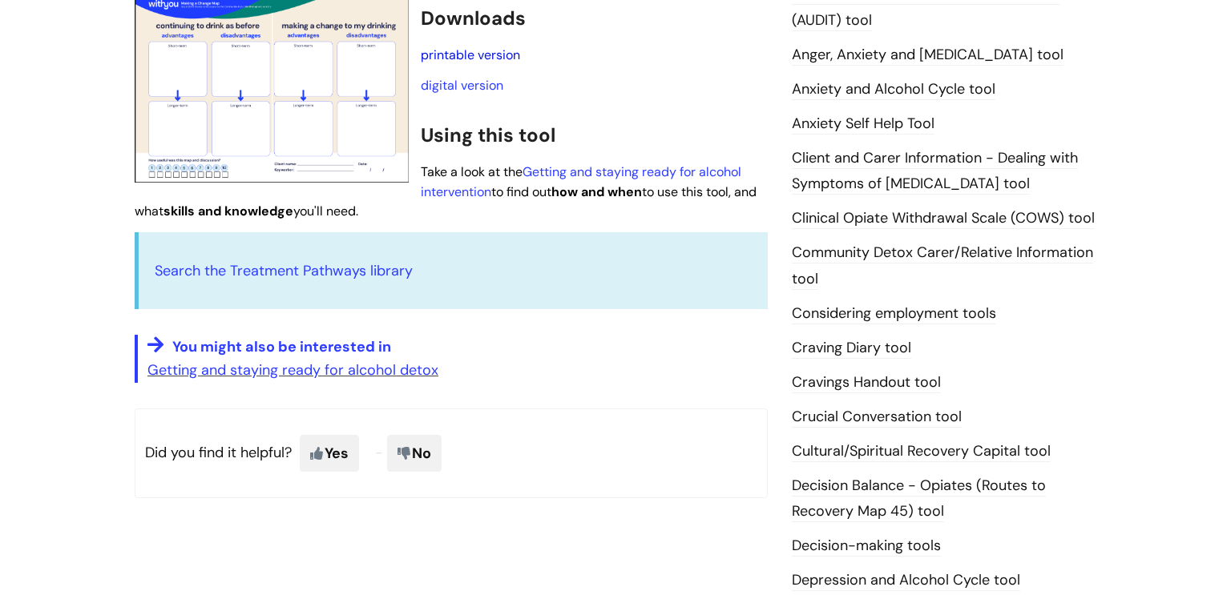
click at [474, 61] on link "printable version" at bounding box center [470, 54] width 99 height 17
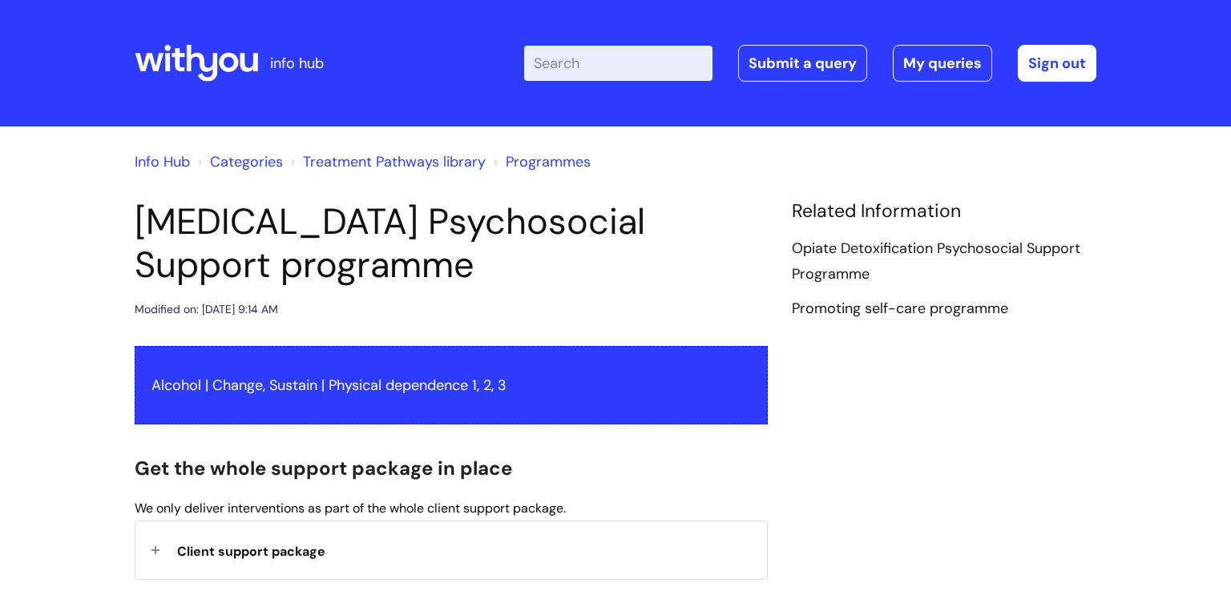
scroll to position [672, 0]
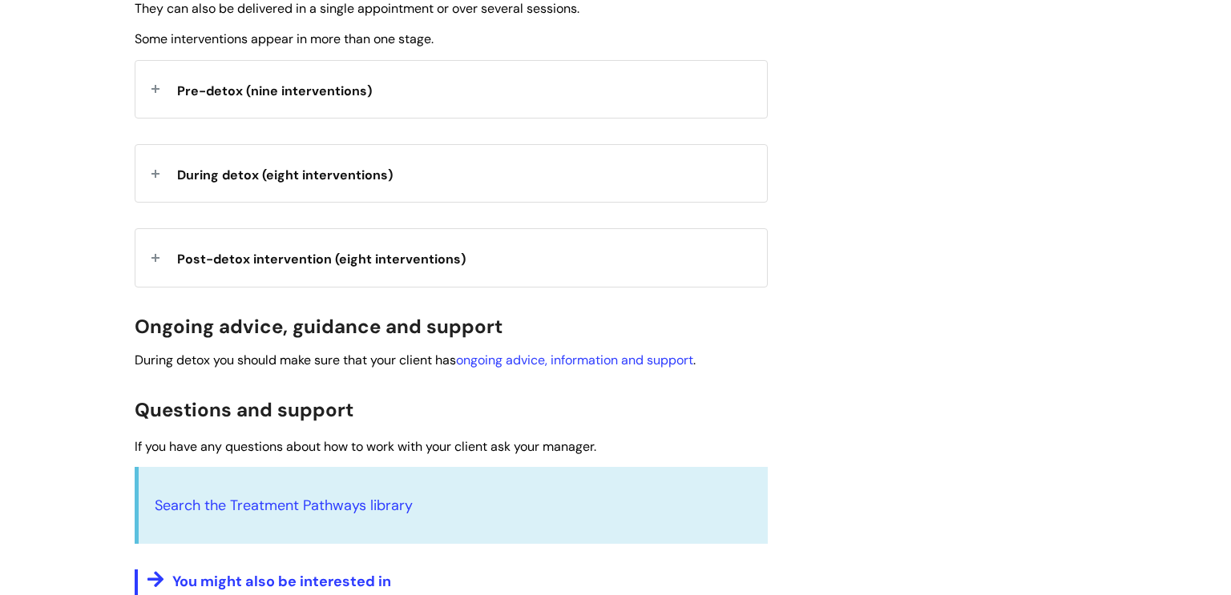
click at [292, 95] on span "Pre-detox (nine interventions)" at bounding box center [274, 91] width 195 height 17
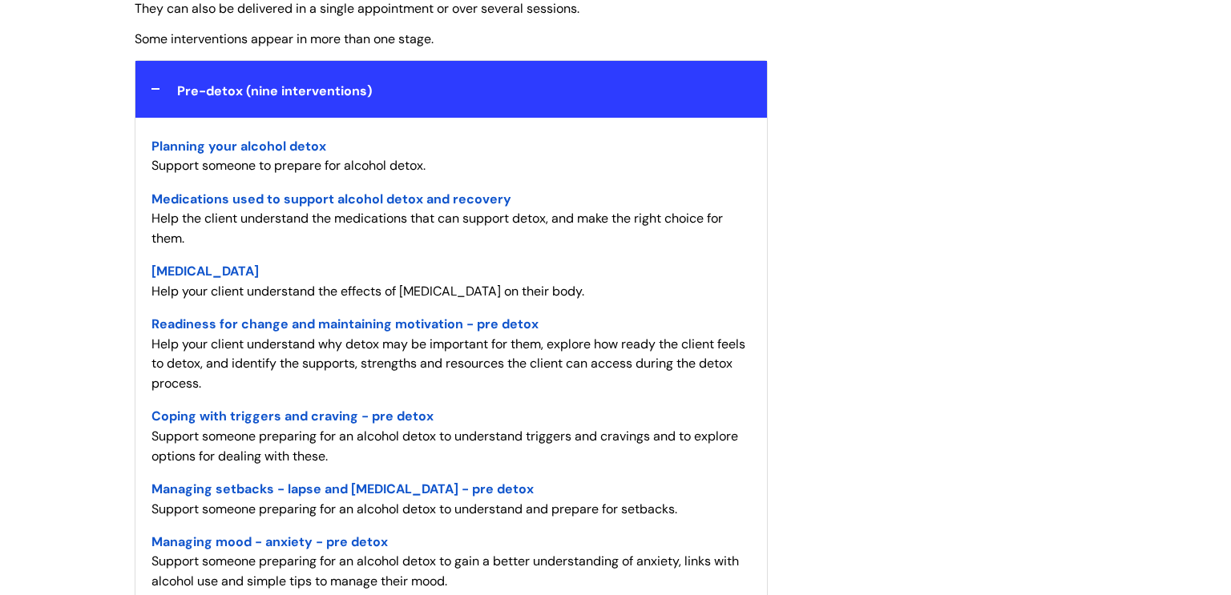
click at [296, 419] on span "Coping with triggers and craving - pre detox" at bounding box center [292, 416] width 282 height 17
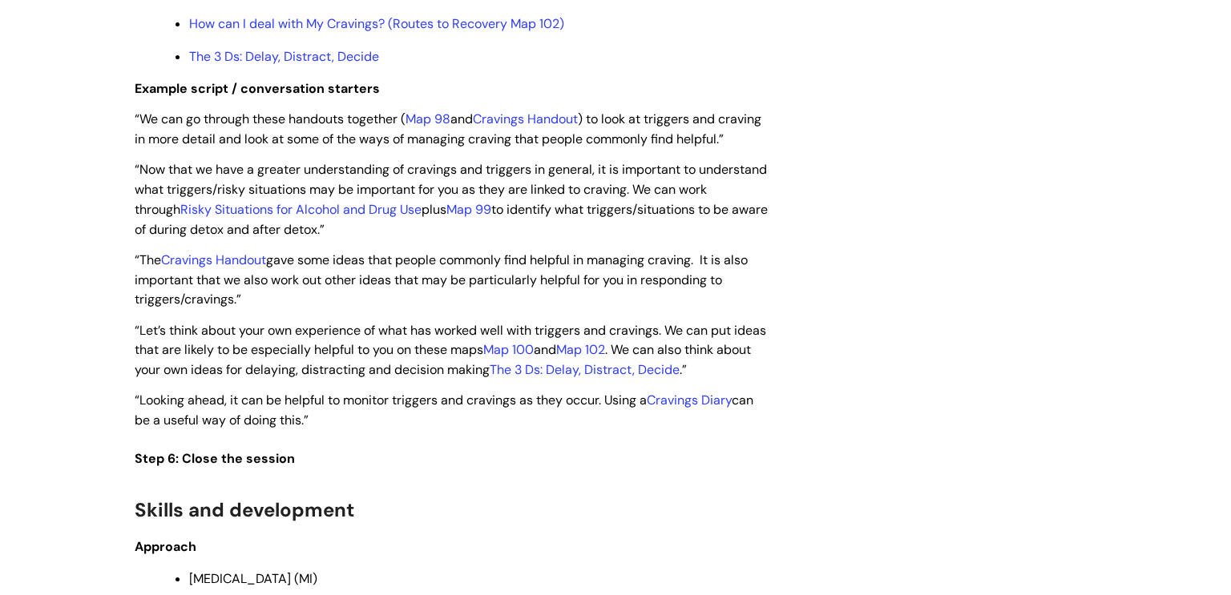
scroll to position [3746, 0]
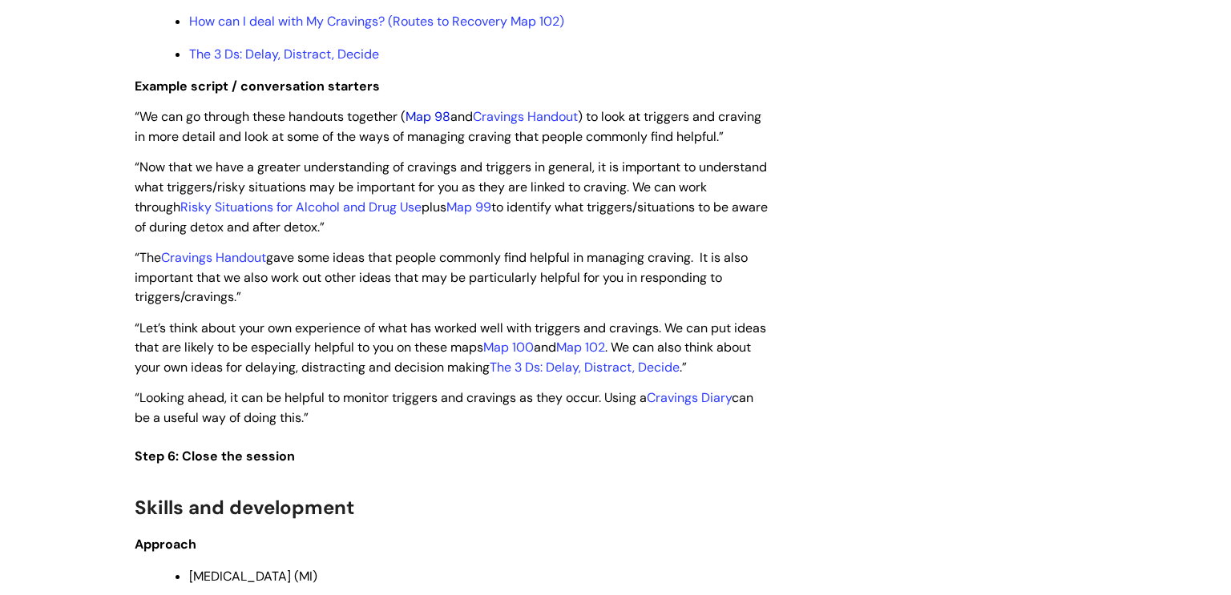
click at [429, 125] on link "Map 98" at bounding box center [427, 116] width 45 height 17
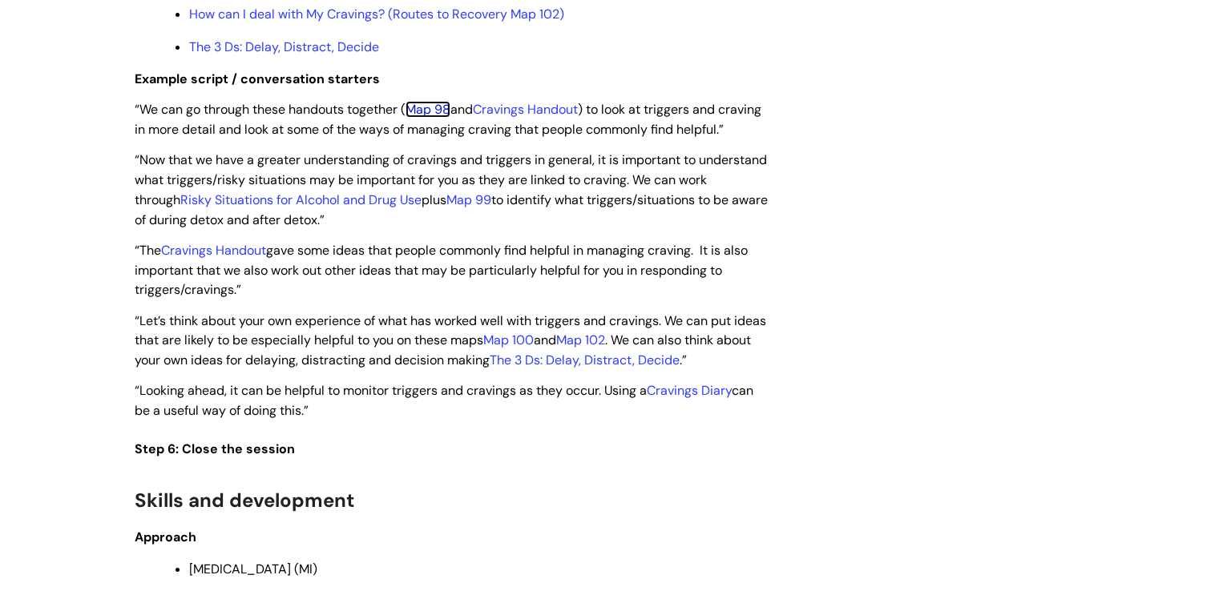
scroll to position [3757, 0]
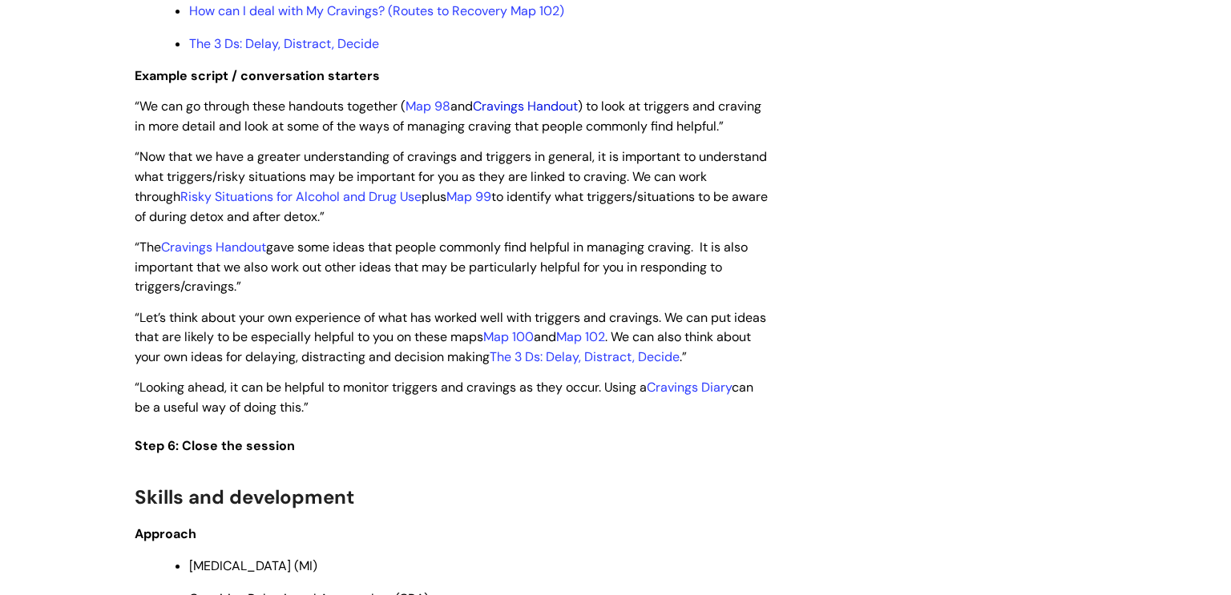
click at [526, 115] on link "Cravings Handout" at bounding box center [525, 106] width 105 height 17
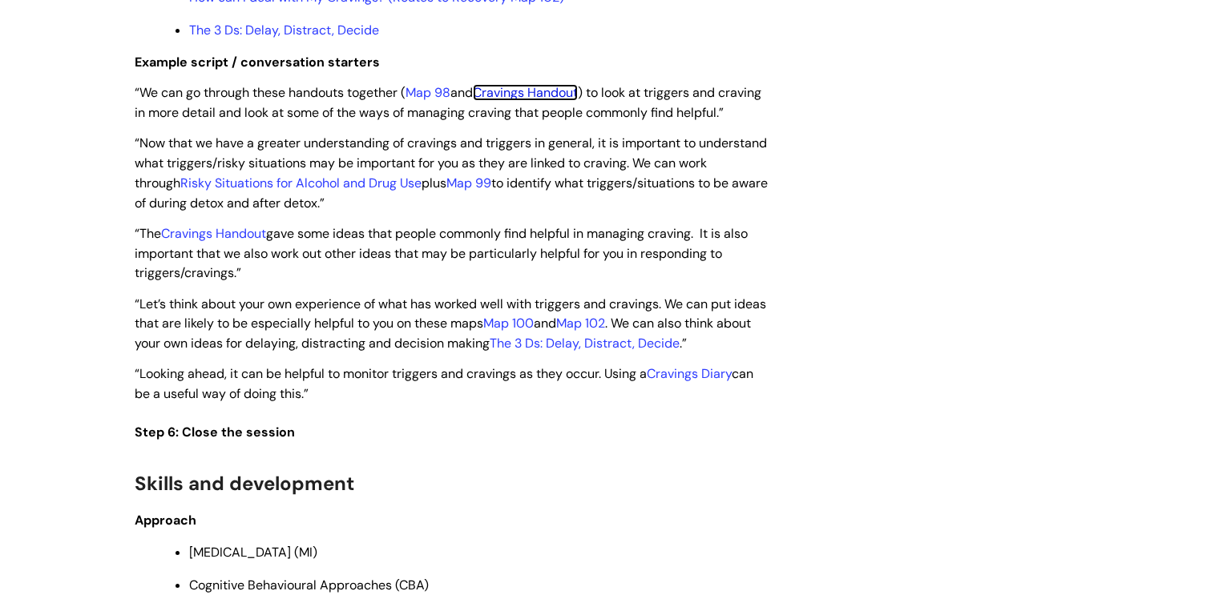
scroll to position [3771, 0]
click at [357, 191] on link "Risky Situations for Alcohol and Drug Use" at bounding box center [300, 182] width 241 height 17
click at [491, 191] on link "Map 99" at bounding box center [468, 182] width 45 height 17
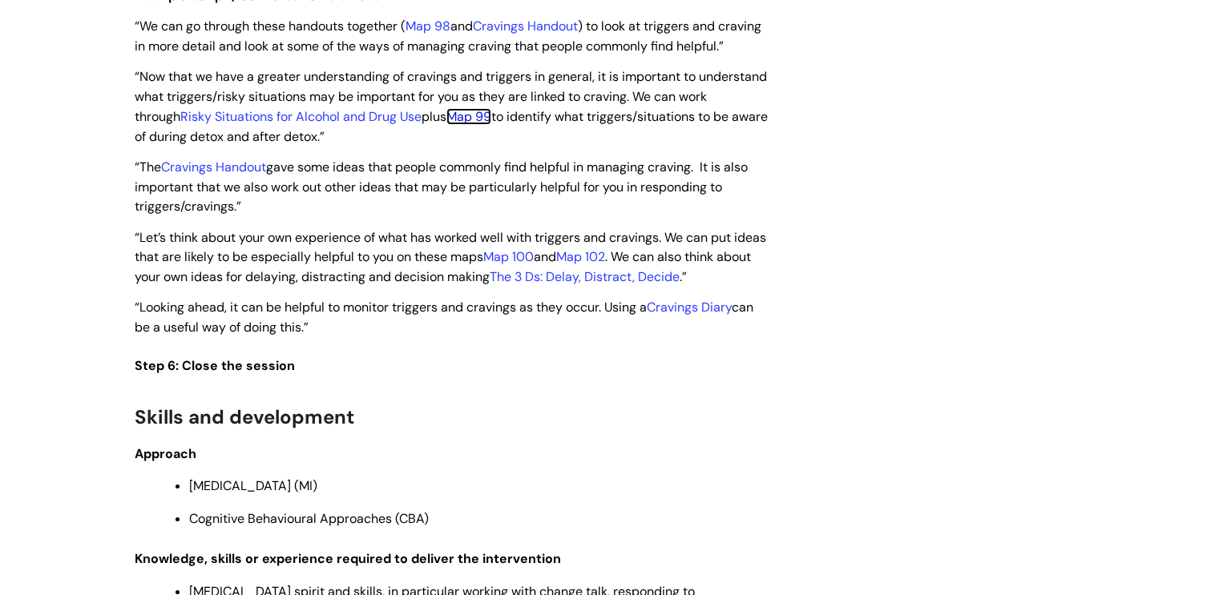
scroll to position [3838, 0]
click at [534, 264] on link "Map 100" at bounding box center [508, 256] width 50 height 17
click at [605, 264] on link "Map 102" at bounding box center [580, 256] width 49 height 17
click at [674, 315] on link "Cravings Diary" at bounding box center [689, 306] width 85 height 17
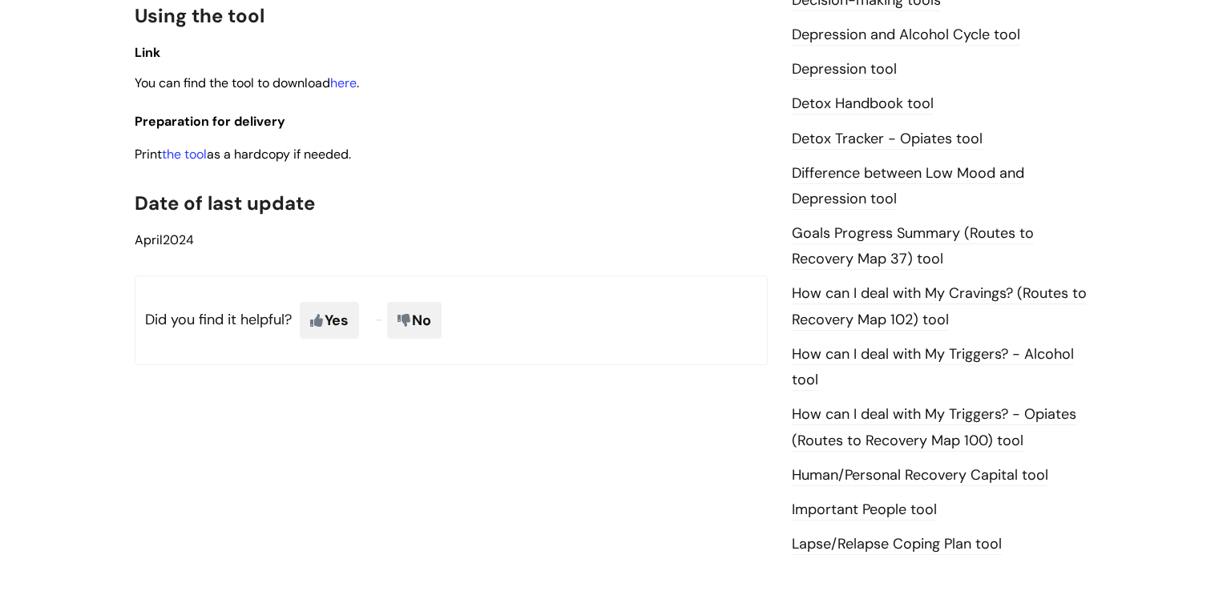
scroll to position [934, 0]
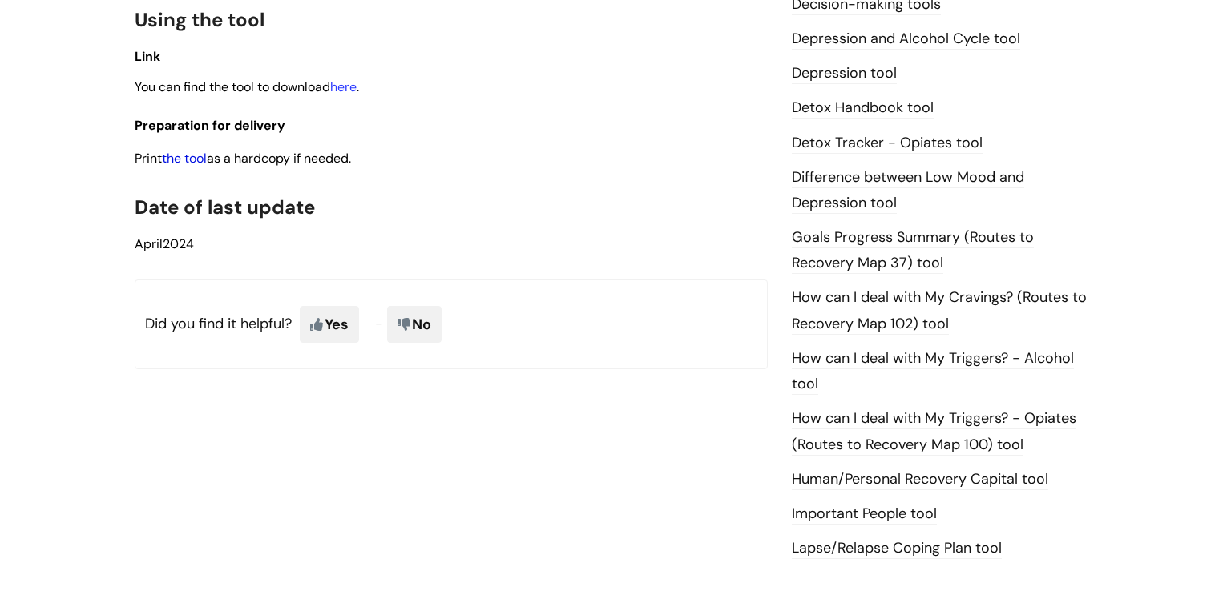
click at [192, 167] on link "the tool" at bounding box center [184, 158] width 45 height 17
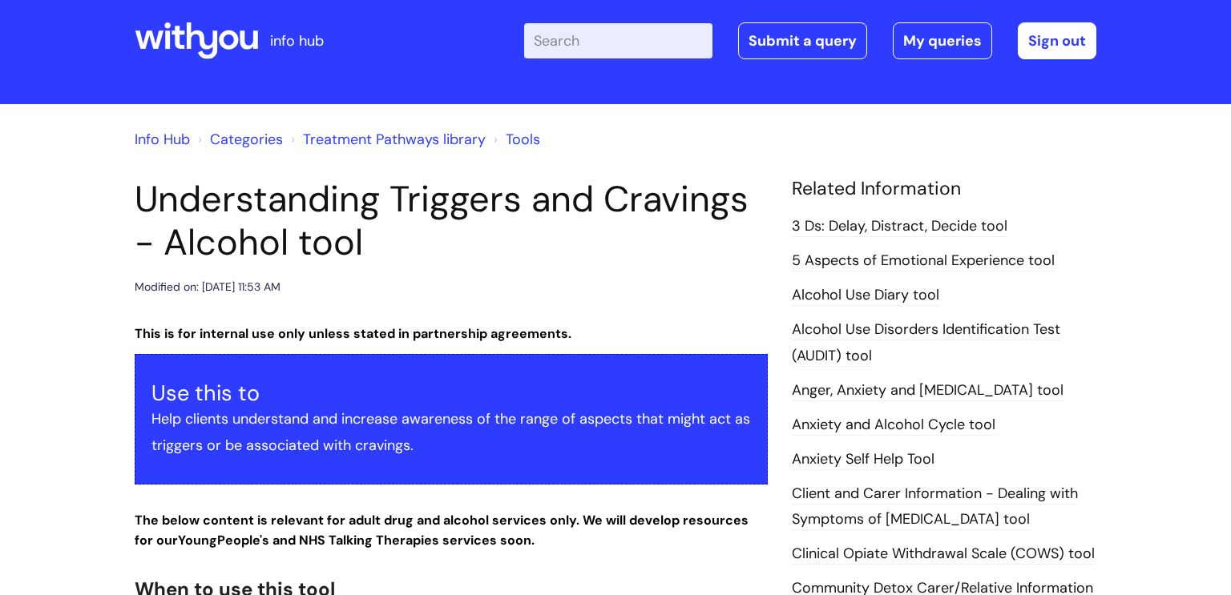
scroll to position [0, 0]
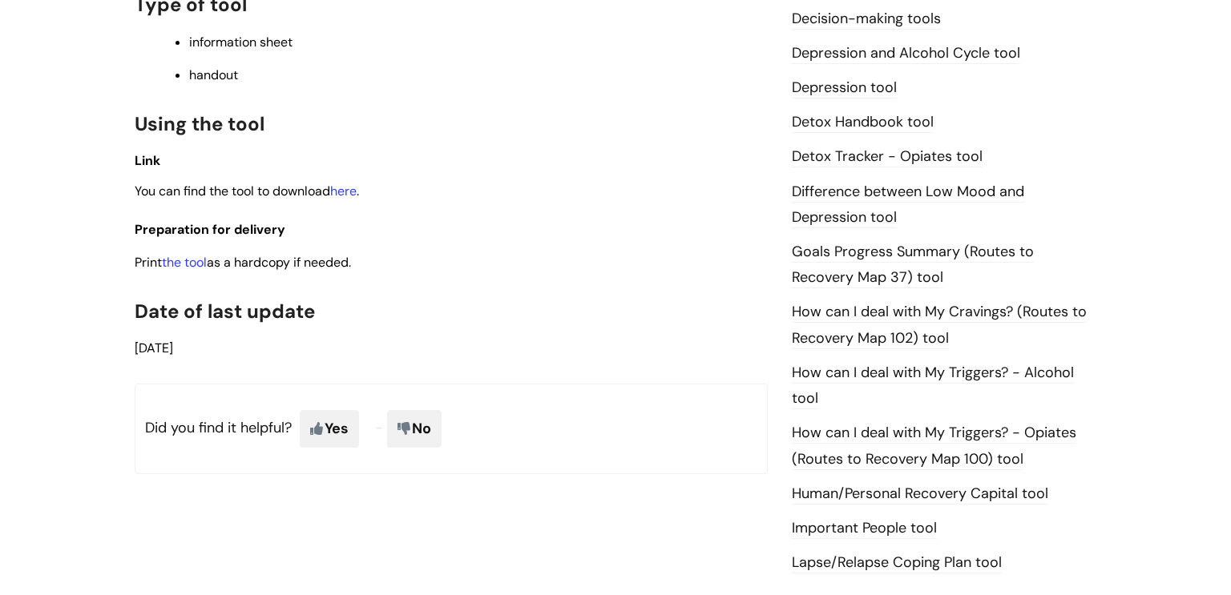
scroll to position [888, 0]
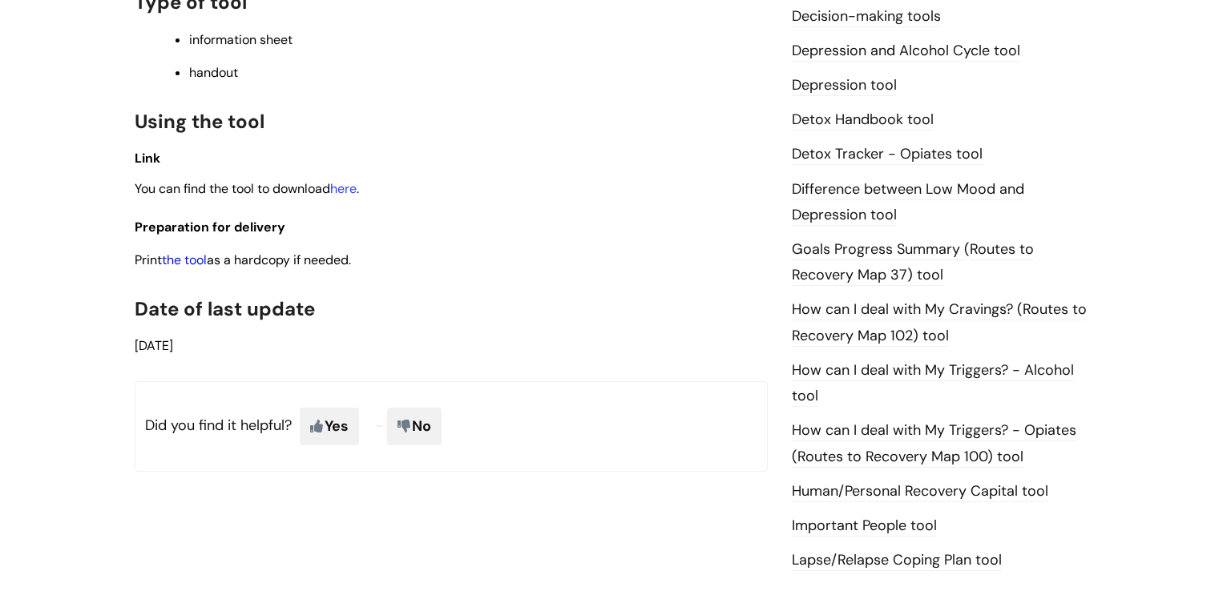
click at [196, 268] on link "the tool" at bounding box center [184, 260] width 45 height 17
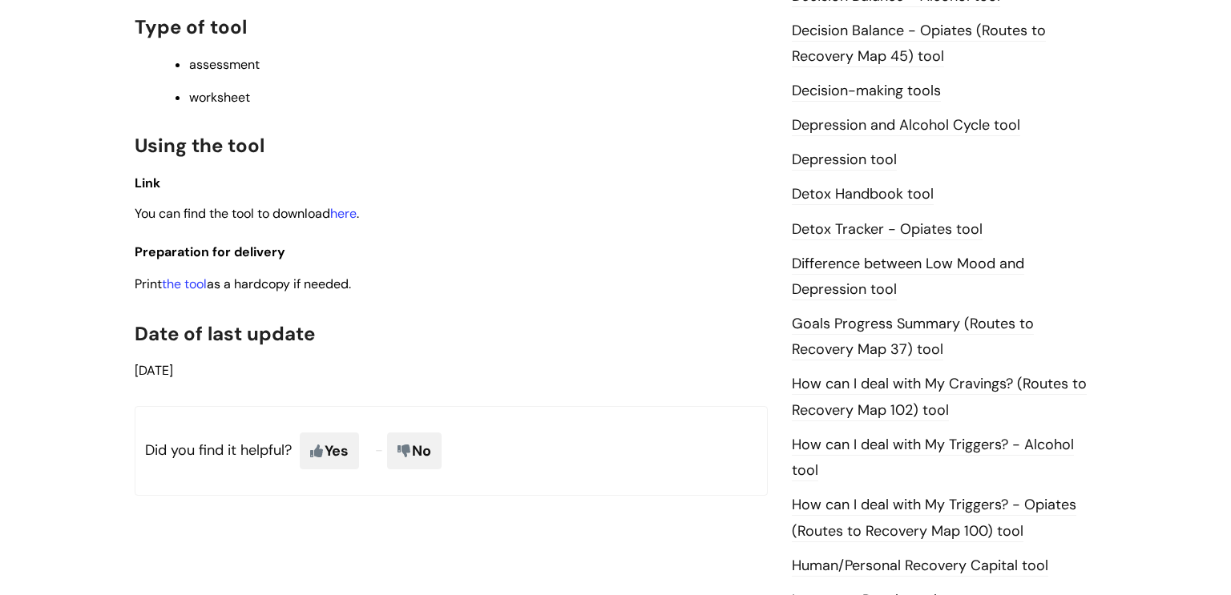
scroll to position [849, 0]
click at [197, 290] on link "the tool" at bounding box center [184, 282] width 45 height 17
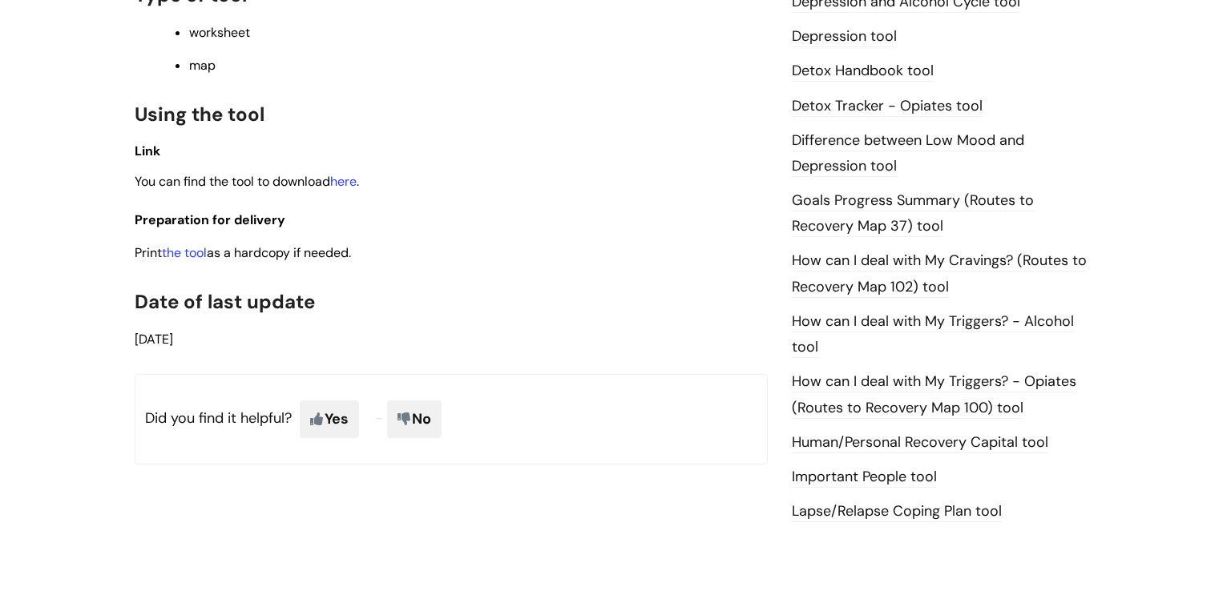
scroll to position [970, 0]
click at [192, 262] on link "the tool" at bounding box center [184, 253] width 45 height 17
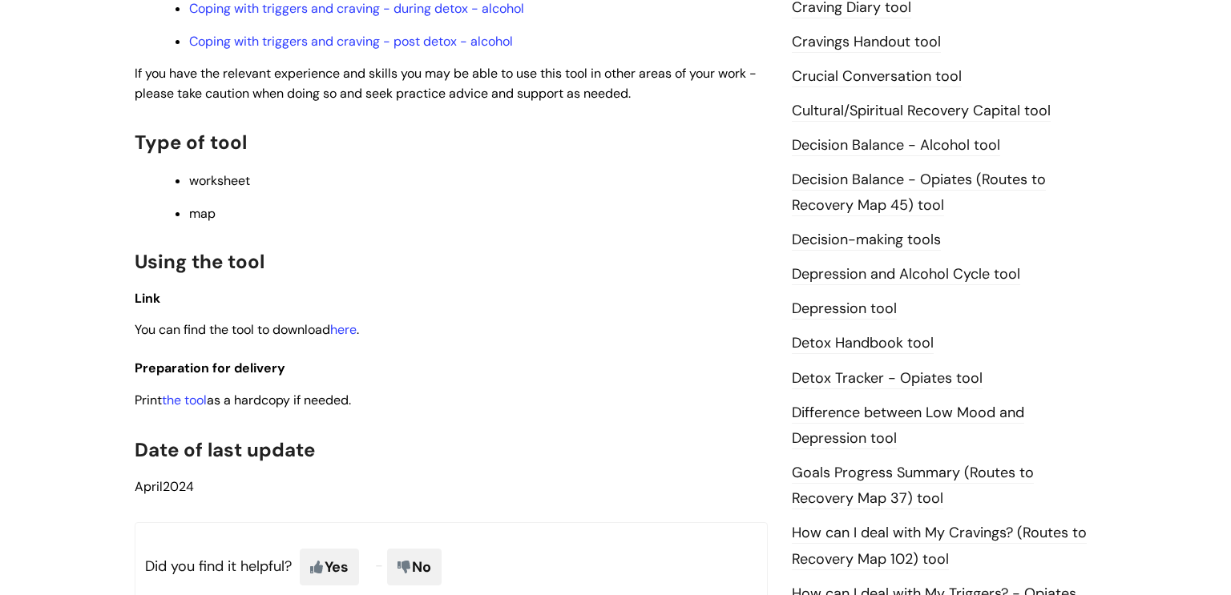
scroll to position [705, 0]
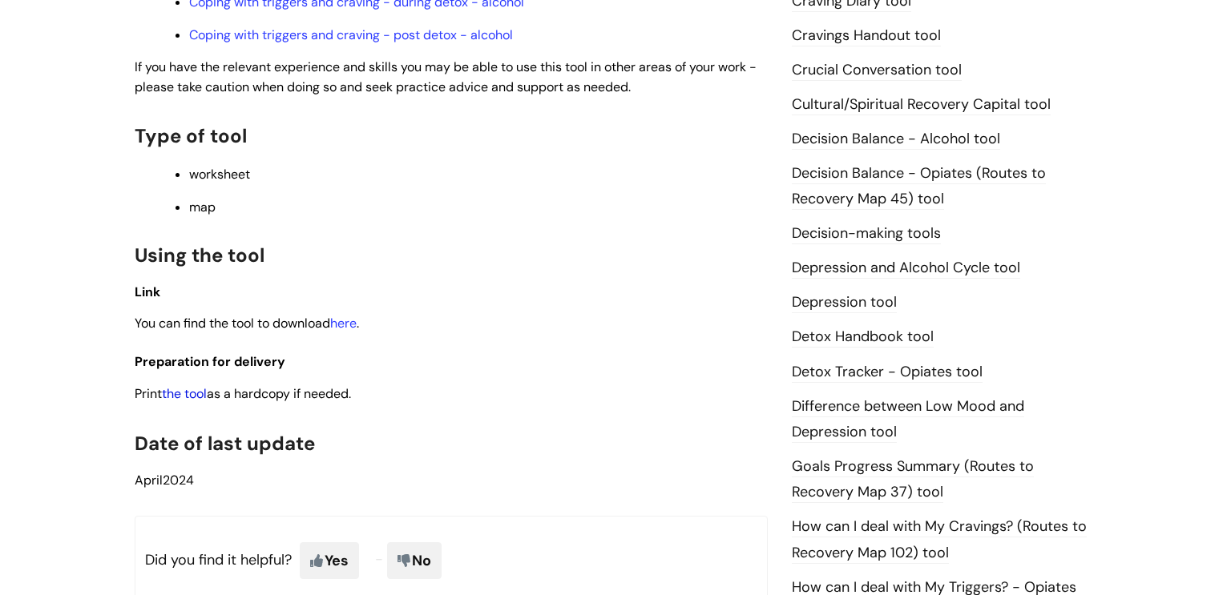
click at [196, 401] on link "the tool" at bounding box center [184, 393] width 45 height 17
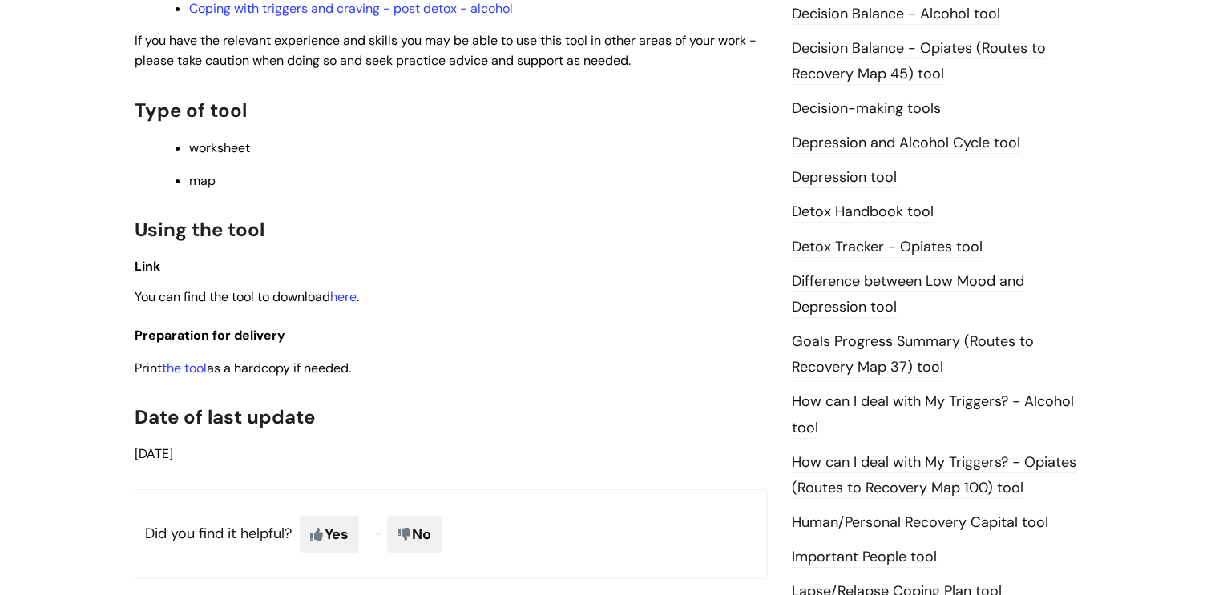
scroll to position [840, 0]
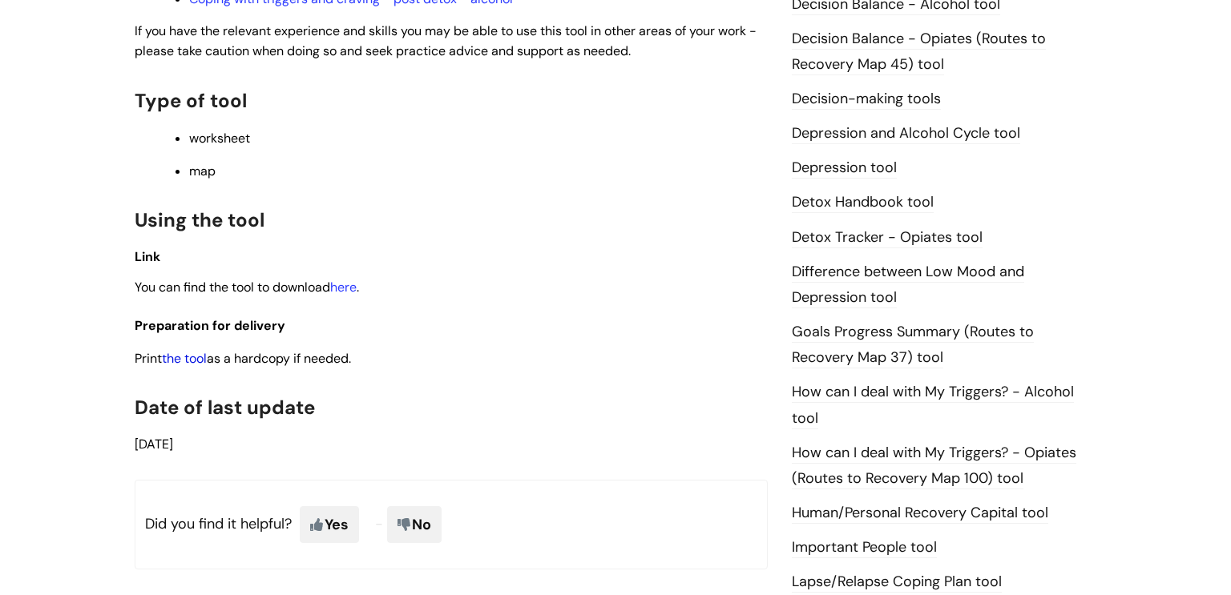
click at [189, 367] on link "the tool" at bounding box center [184, 358] width 45 height 17
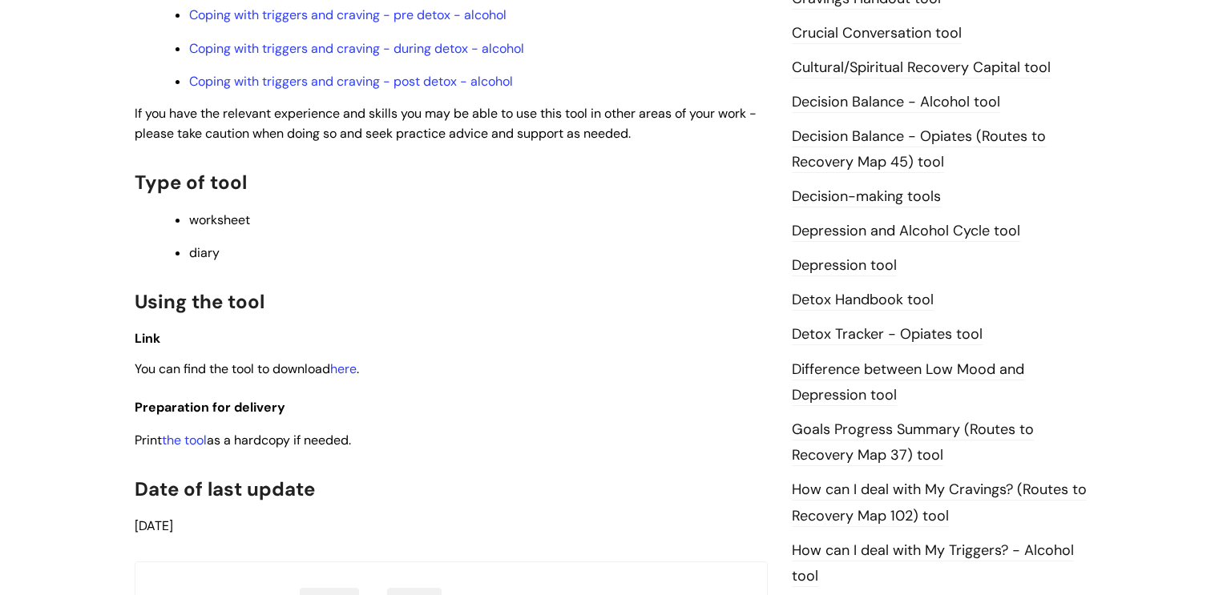
scroll to position [709, 0]
click at [204, 446] on link "the tool" at bounding box center [184, 438] width 45 height 17
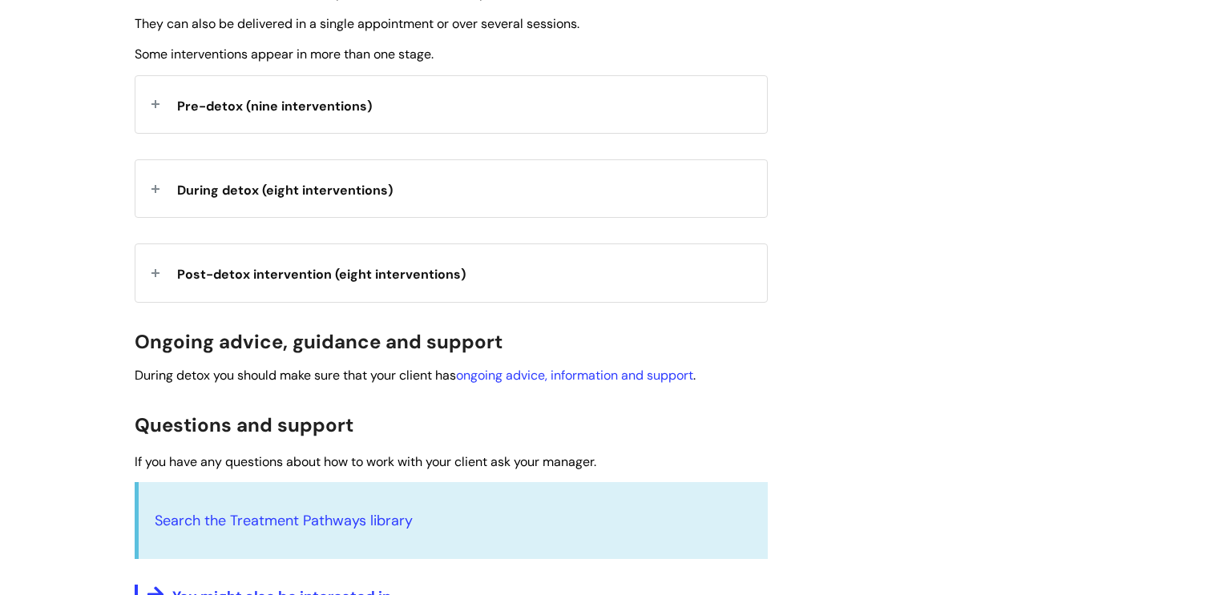
scroll to position [655, 0]
click at [299, 115] on span "Pre-detox (nine interventions)" at bounding box center [274, 107] width 195 height 17
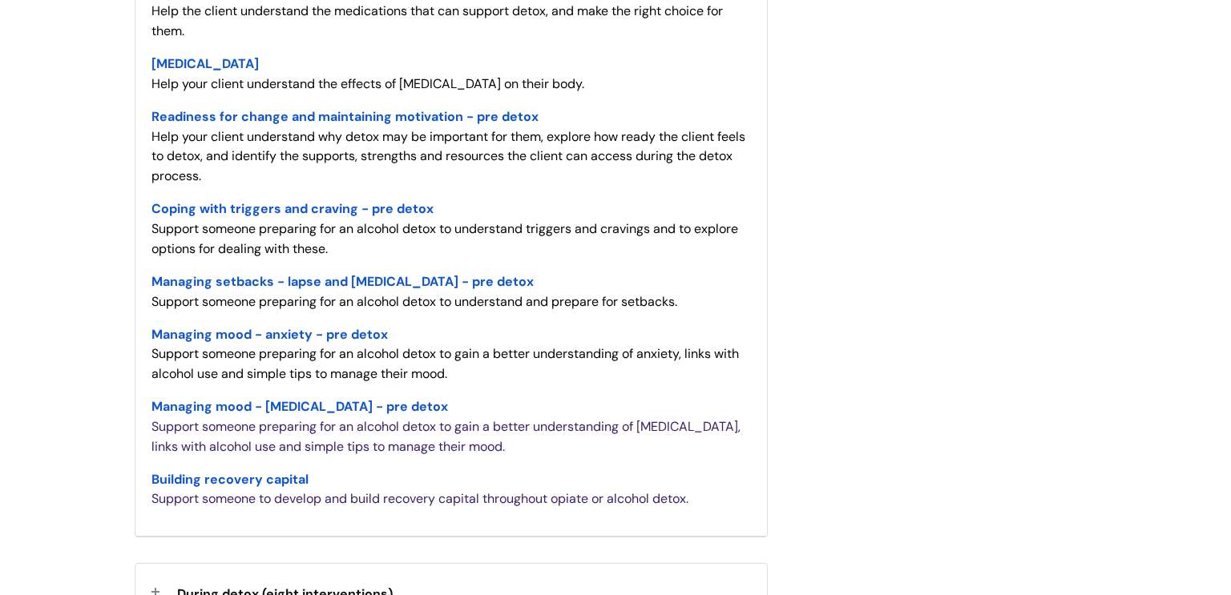
scroll to position [881, 0]
click at [331, 339] on span "Managing mood - anxiety - pre detox" at bounding box center [269, 333] width 236 height 17
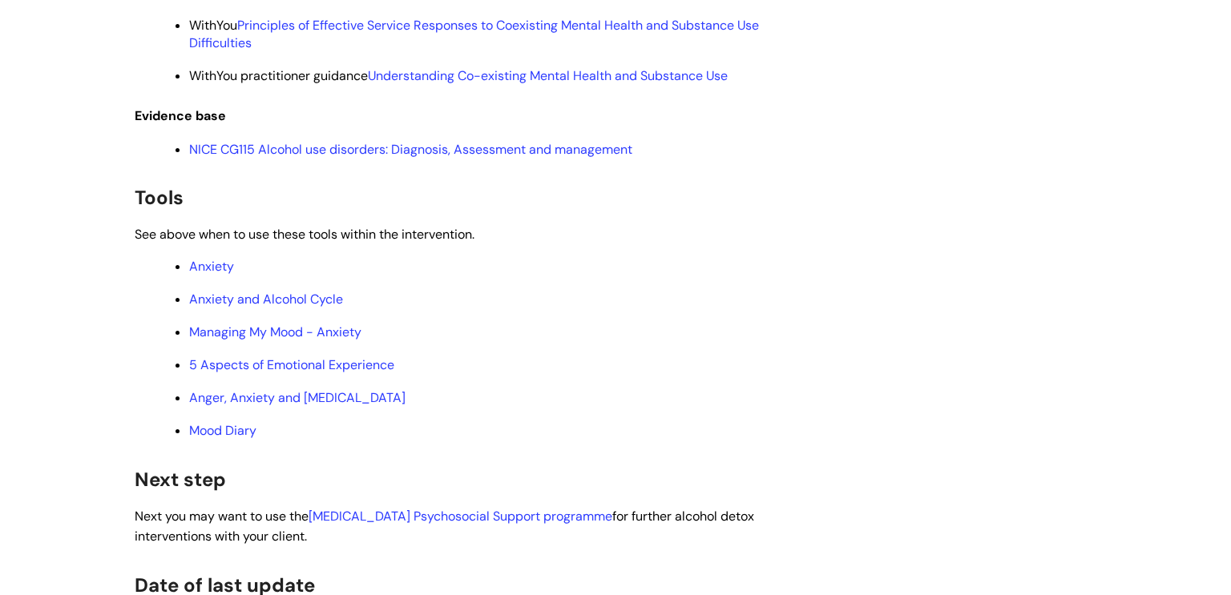
scroll to position [5499, 0]
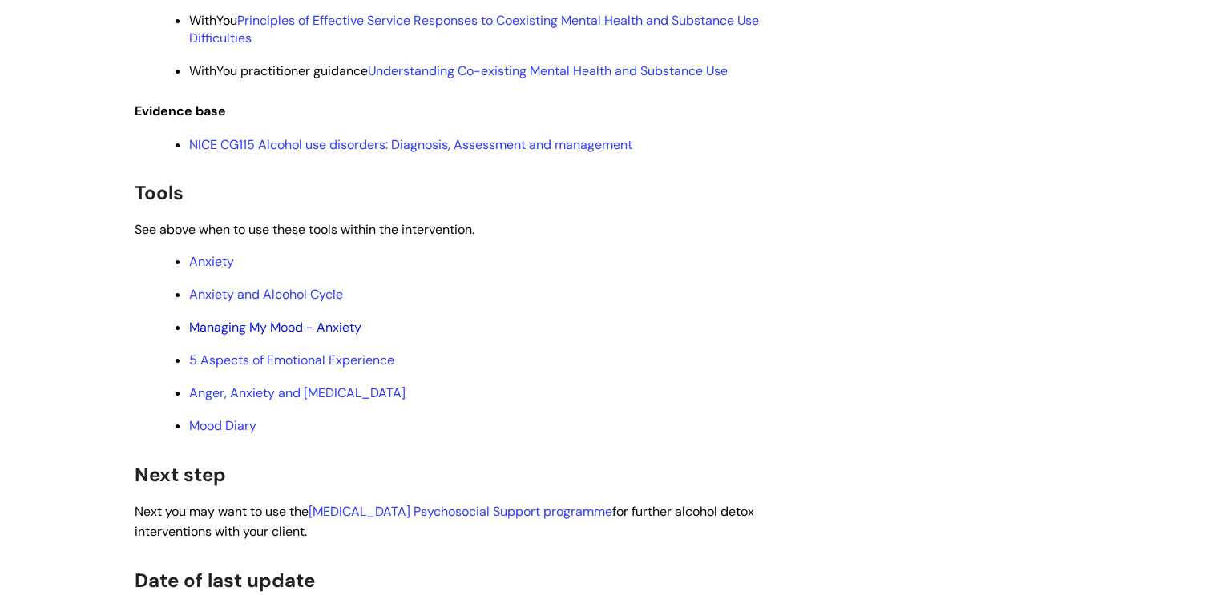
click at [264, 336] on link "Managing My Mood - Anxiety" at bounding box center [275, 327] width 172 height 17
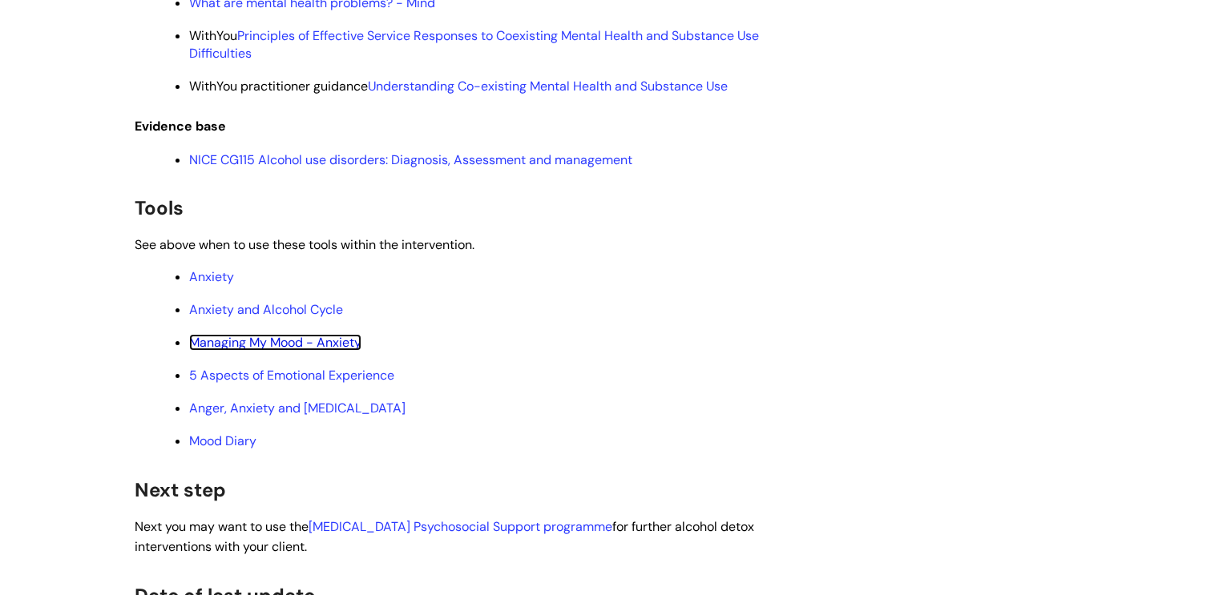
scroll to position [5482, 0]
click at [256, 418] on link "Anger, Anxiety and Depression" at bounding box center [297, 409] width 216 height 17
click at [223, 287] on link "Anxiety" at bounding box center [211, 278] width 45 height 17
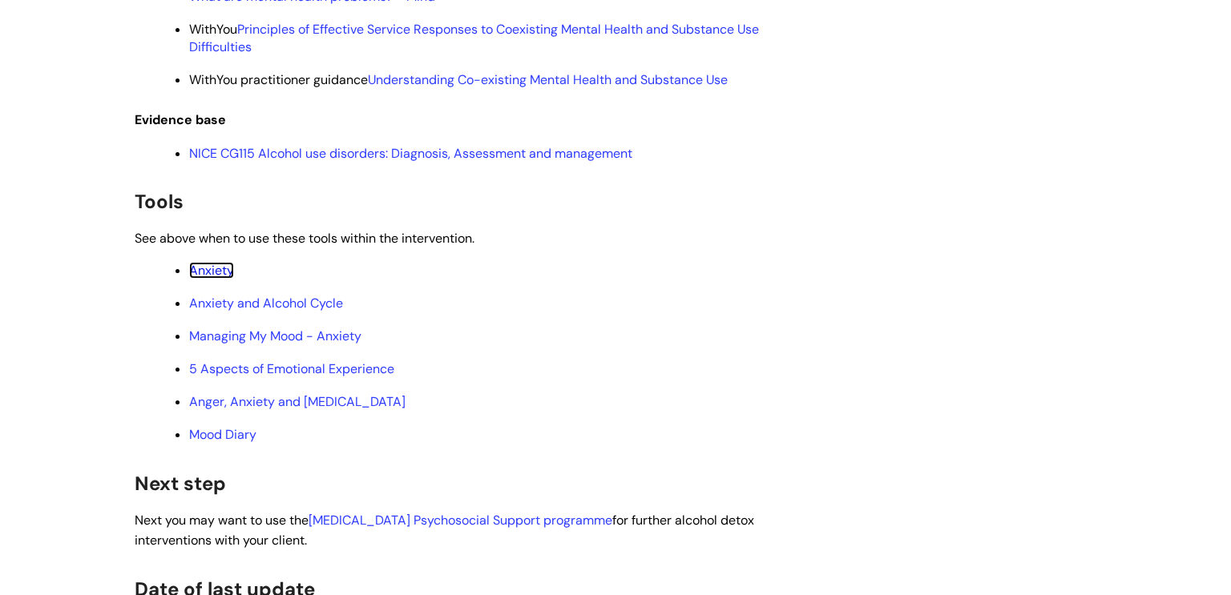
scroll to position [5489, 0]
click at [225, 444] on link "Mood Diary" at bounding box center [222, 435] width 67 height 17
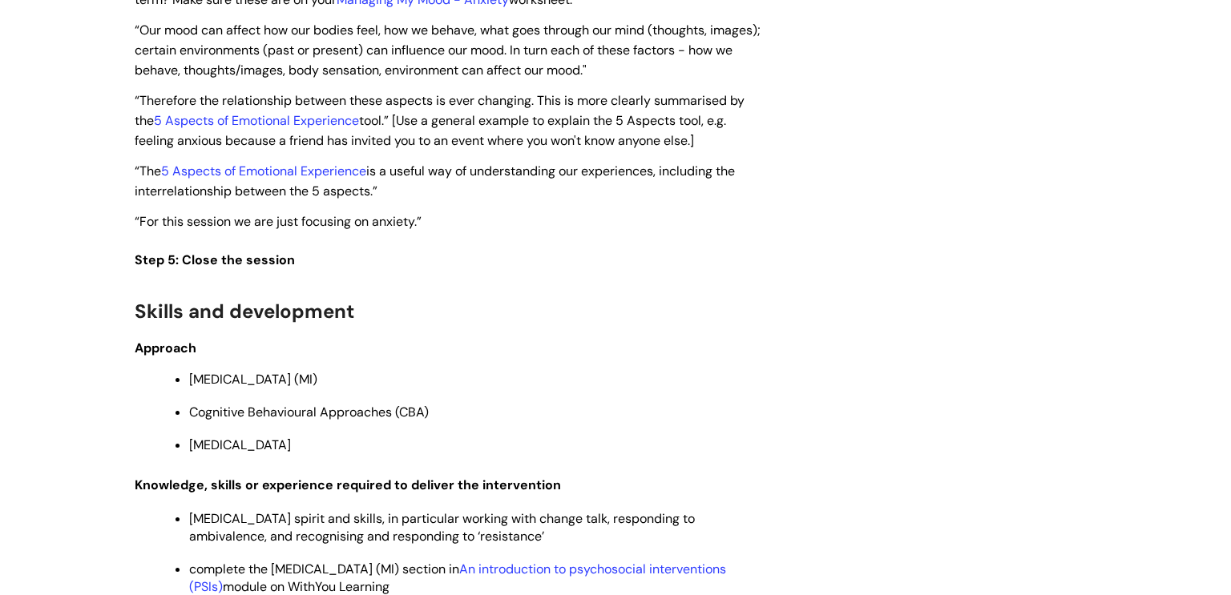
scroll to position [3956, 0]
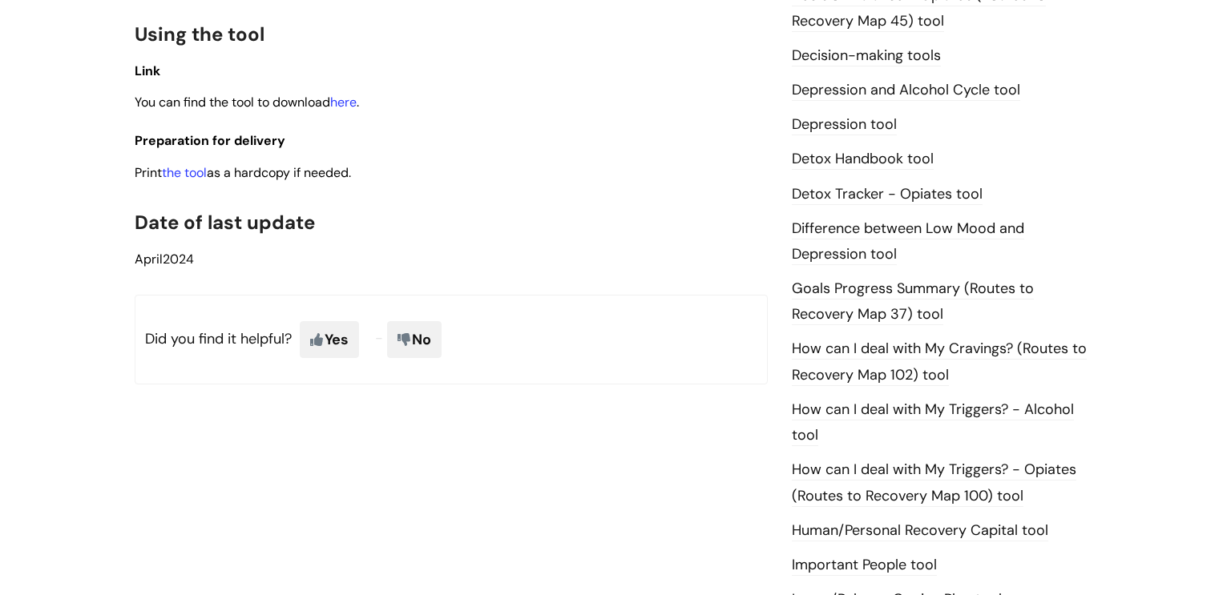
scroll to position [885, 0]
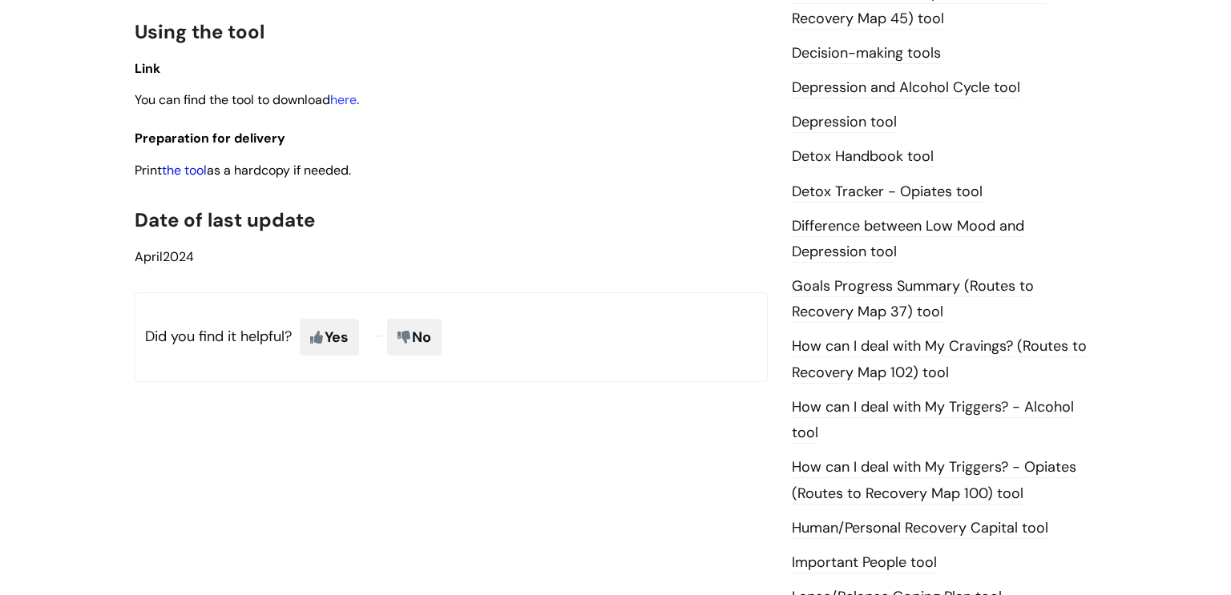
click at [193, 179] on link "the tool" at bounding box center [184, 170] width 45 height 17
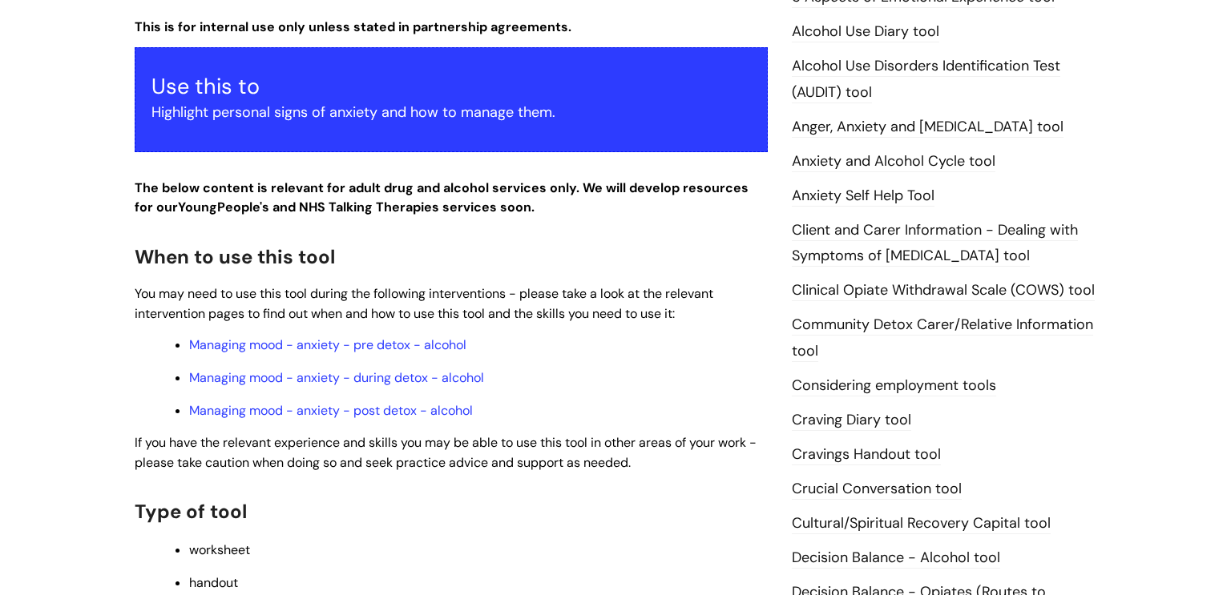
scroll to position [265, 0]
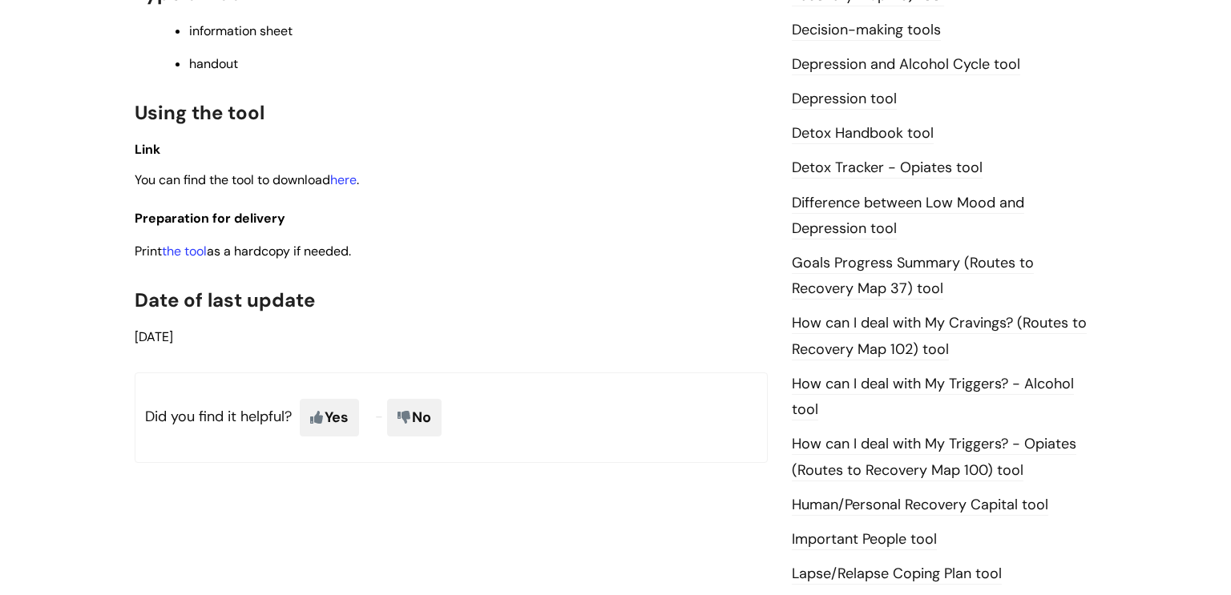
scroll to position [869, 0]
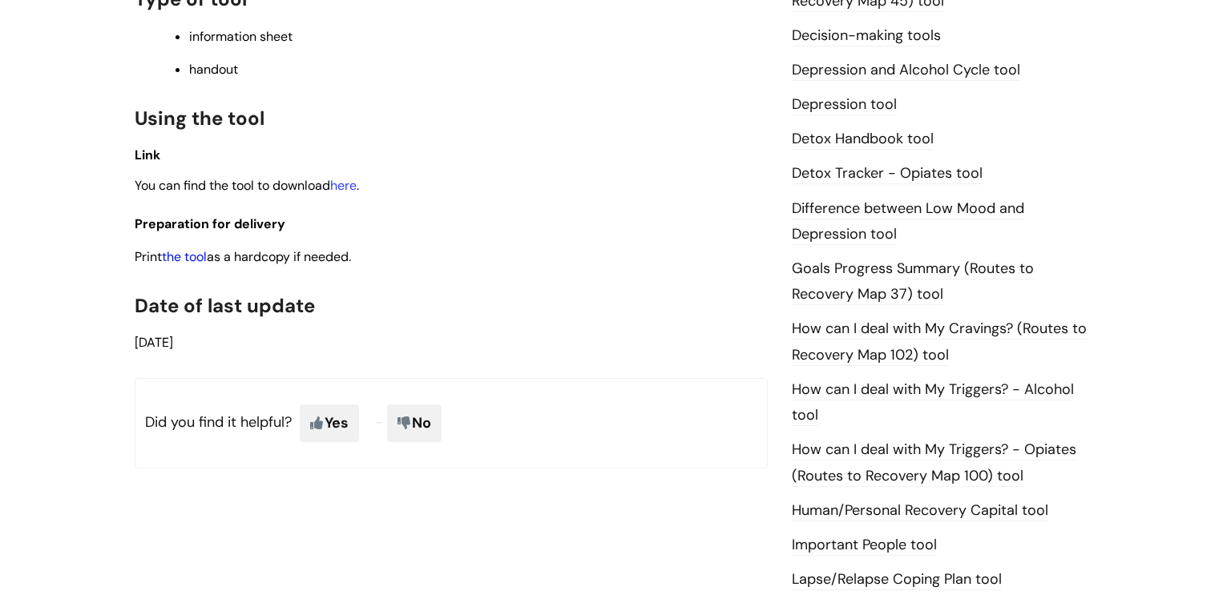
click at [191, 248] on link "the tool" at bounding box center [184, 256] width 45 height 17
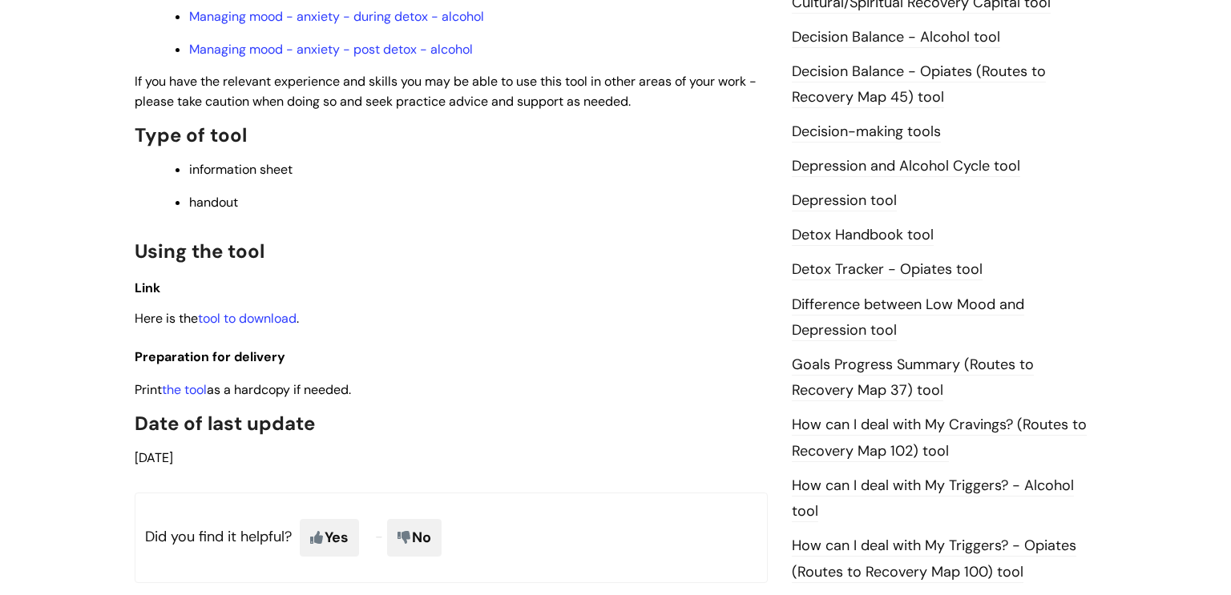
scroll to position [821, 0]
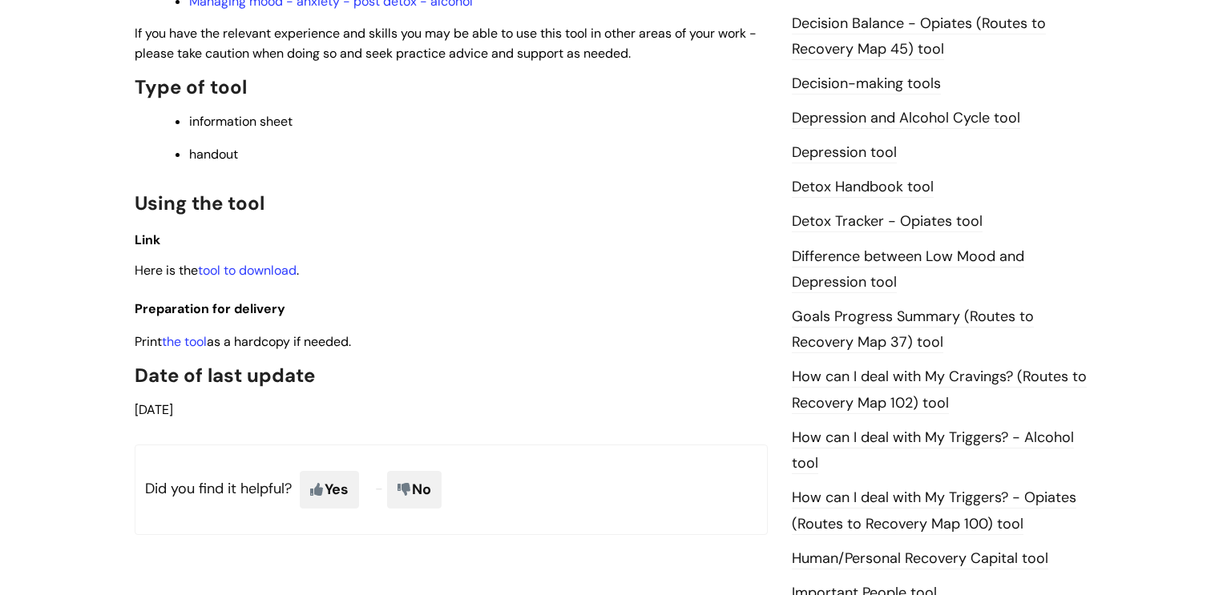
click at [220, 303] on h3 "Preparation for delivery" at bounding box center [451, 306] width 633 height 30
click at [180, 350] on link "the tool" at bounding box center [184, 341] width 45 height 17
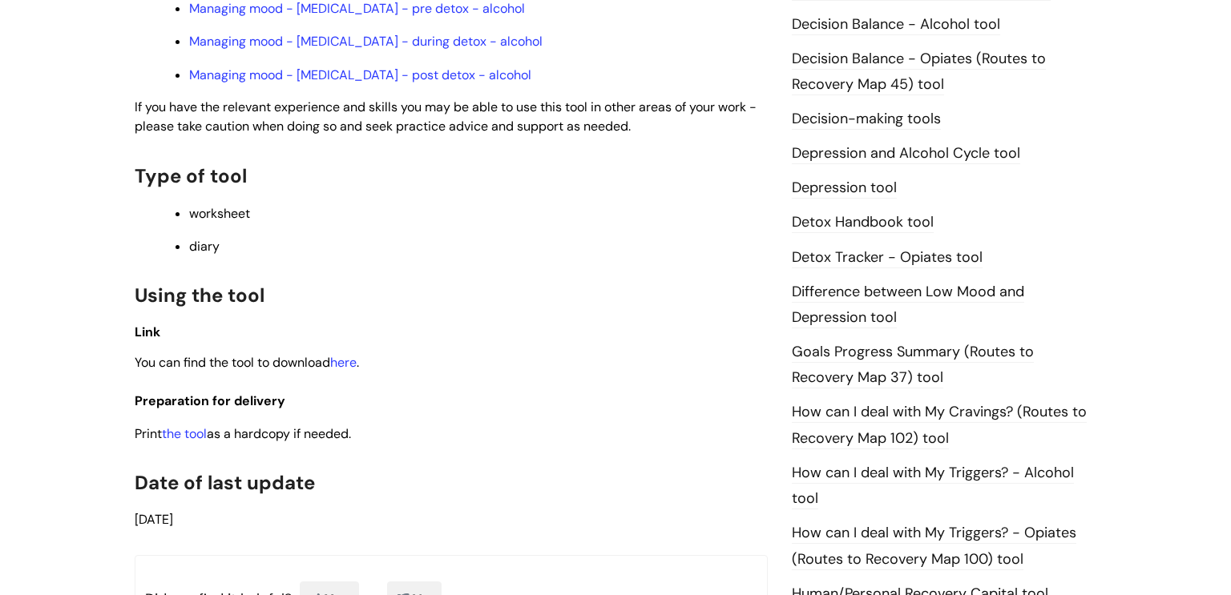
scroll to position [885, 0]
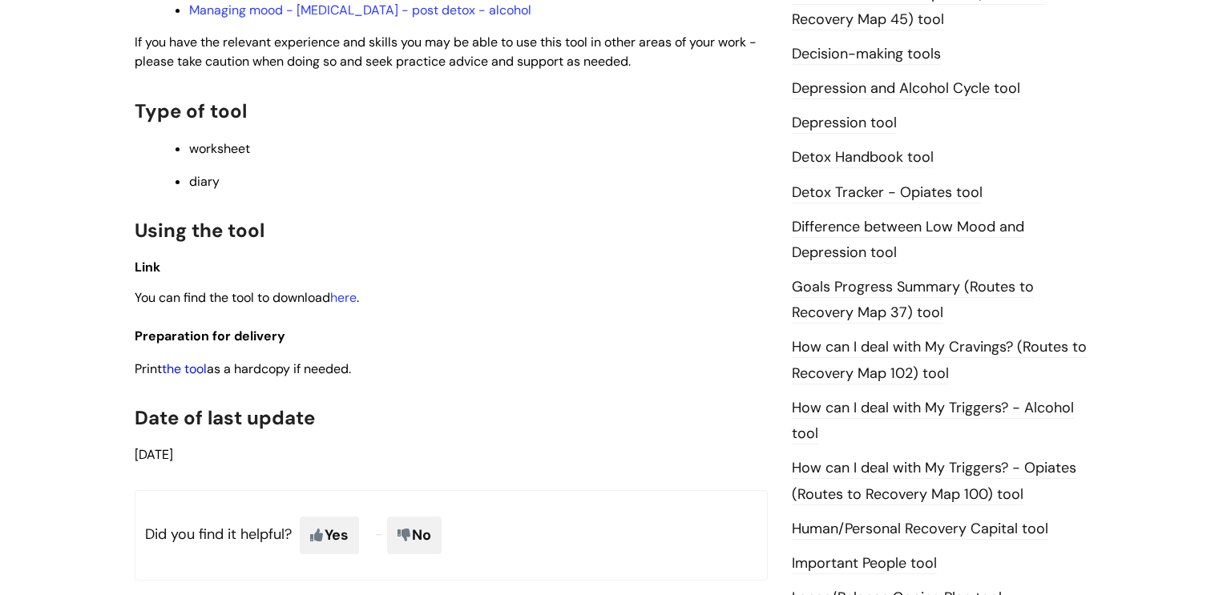
click at [186, 377] on link "the tool" at bounding box center [184, 369] width 45 height 17
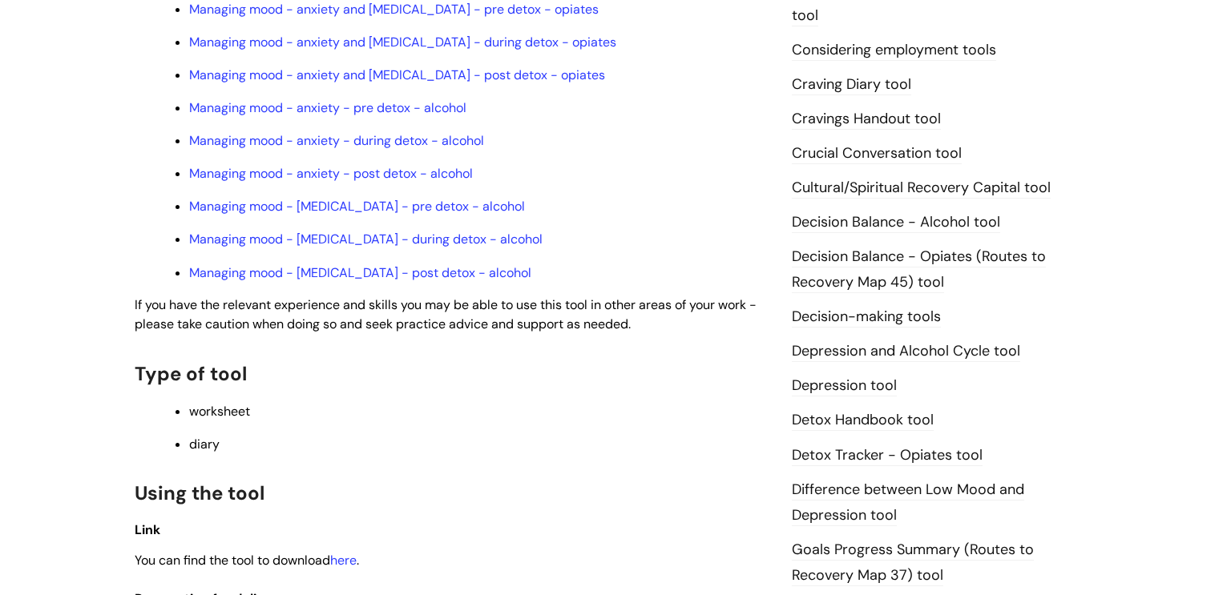
scroll to position [620, 0]
click at [365, 214] on link "Managing mood - [MEDICAL_DATA] - pre detox - alcohol" at bounding box center [357, 208] width 336 height 17
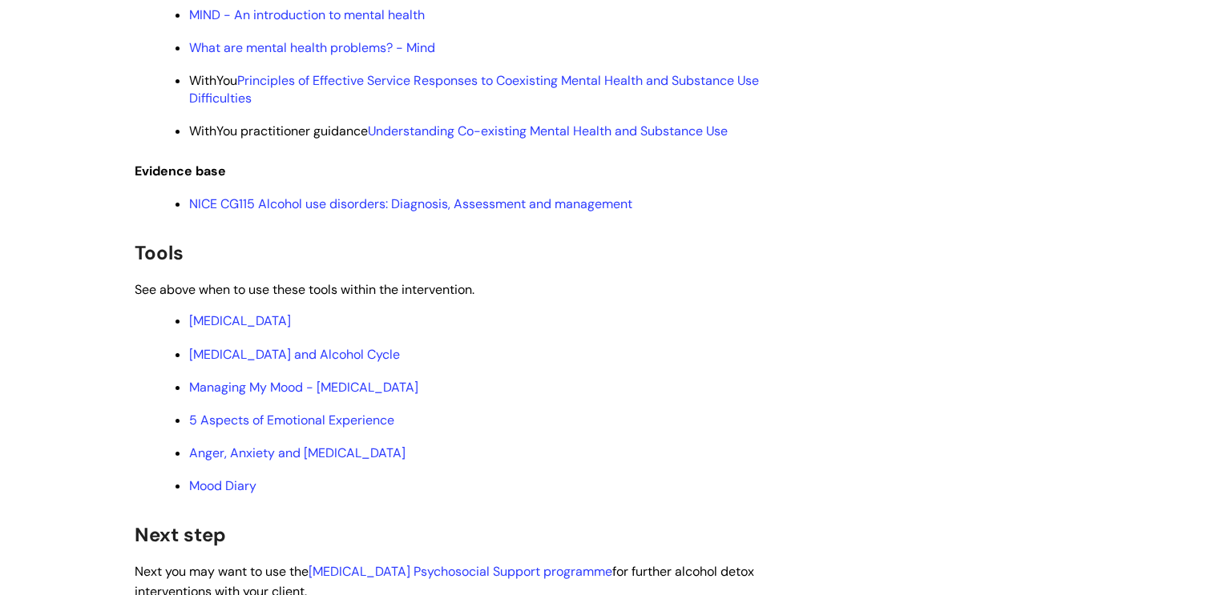
scroll to position [6073, 0]
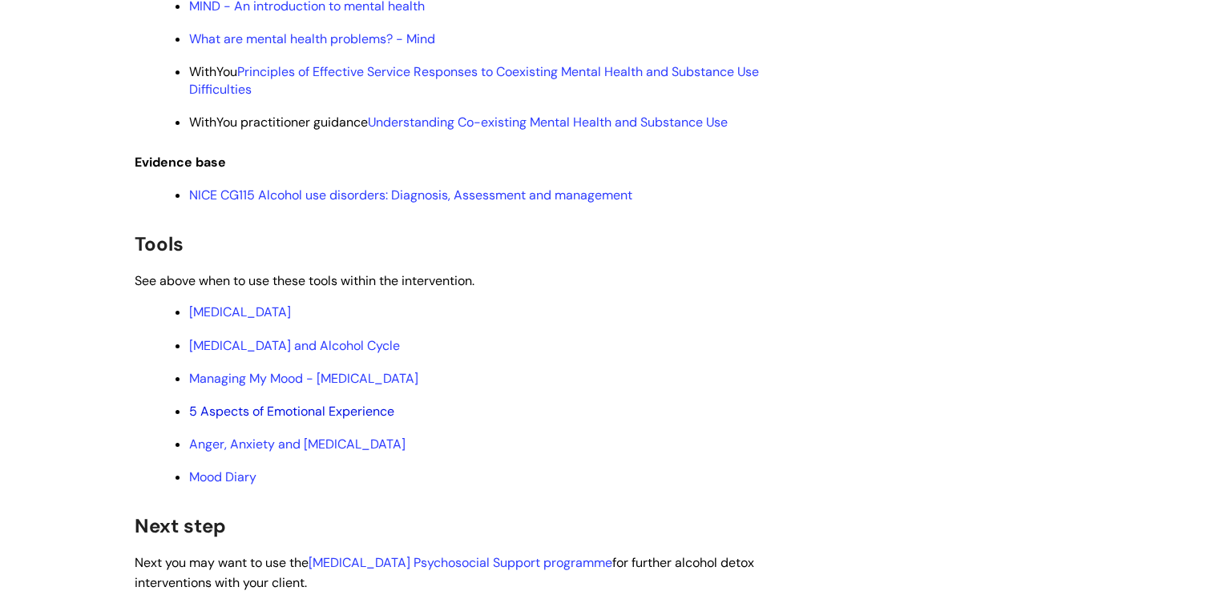
click at [298, 420] on link "5 Aspects of Emotional Experience" at bounding box center [291, 411] width 205 height 17
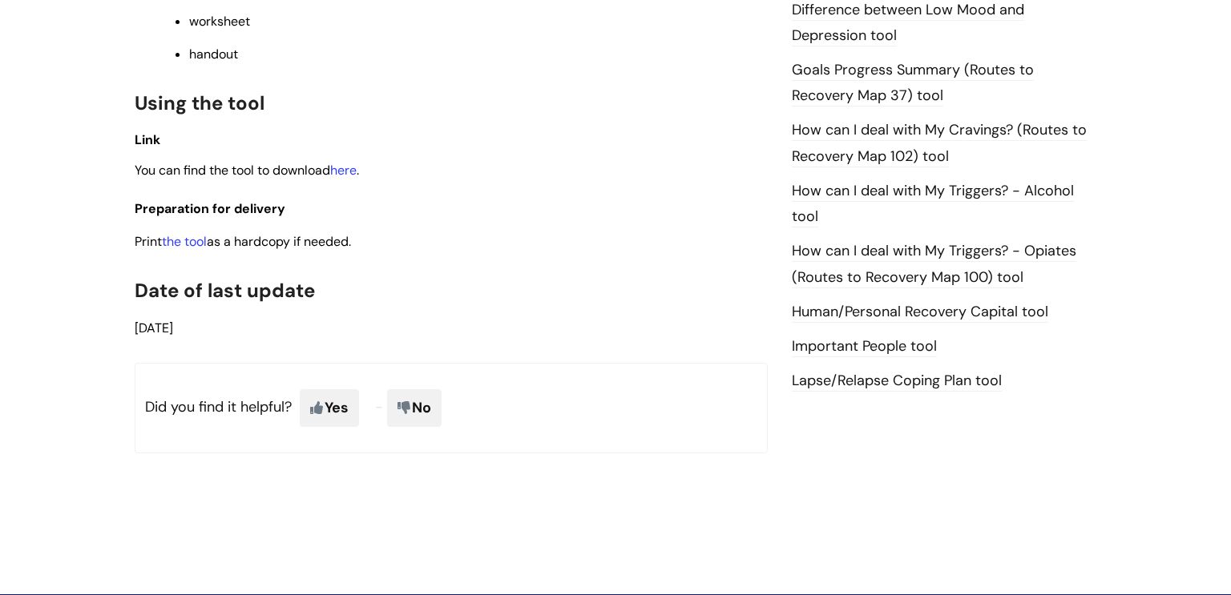
scroll to position [1067, 0]
click at [181, 250] on link "the tool" at bounding box center [184, 241] width 45 height 17
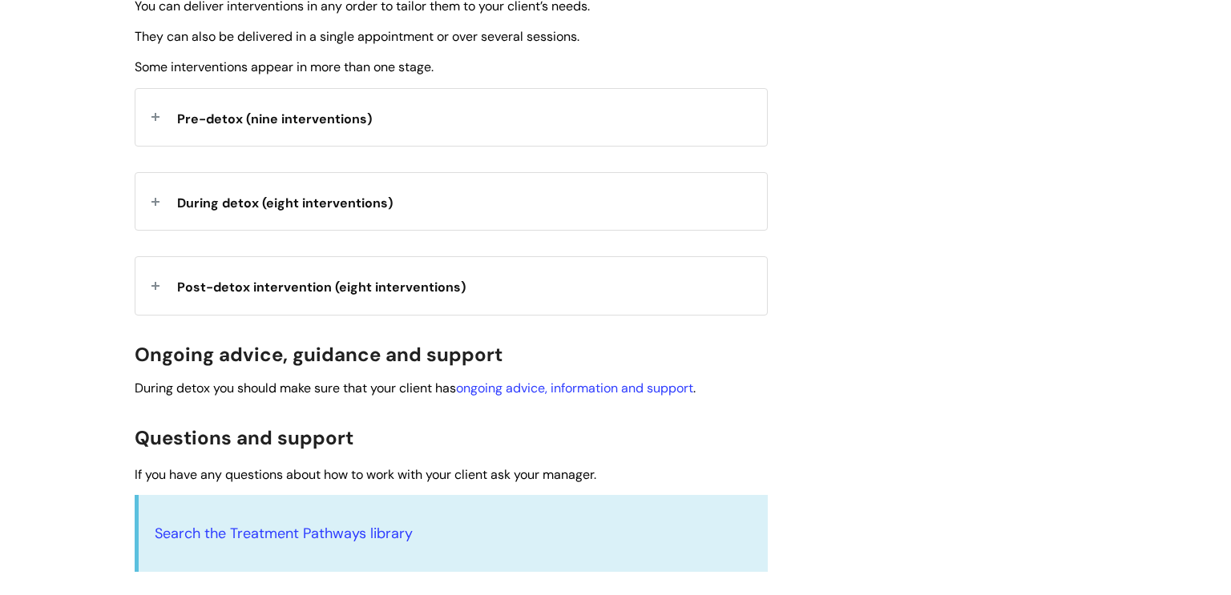
scroll to position [605, 0]
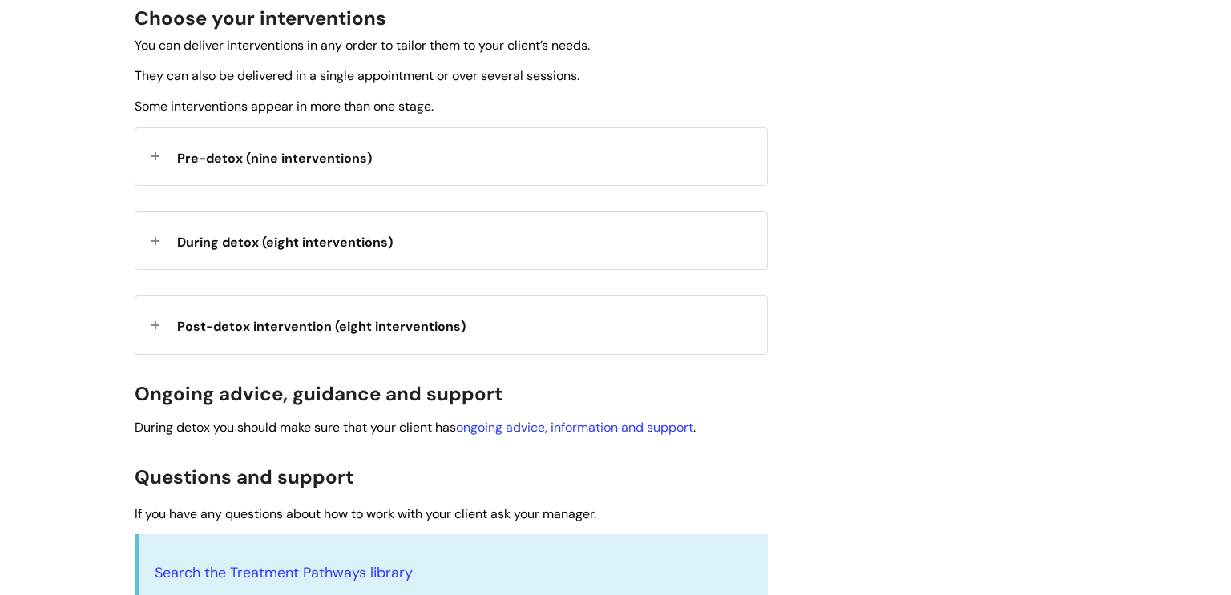
click at [305, 153] on span "Pre-detox (nine interventions)" at bounding box center [274, 158] width 195 height 17
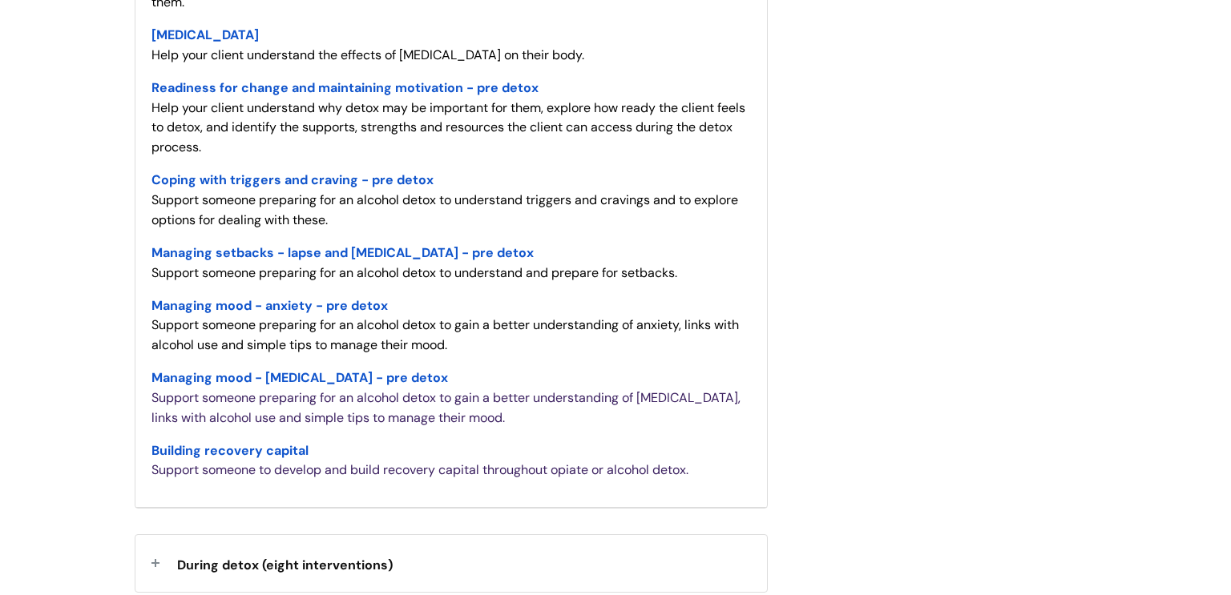
scroll to position [910, 0]
click at [196, 454] on span "Building recovery capital" at bounding box center [229, 449] width 157 height 17
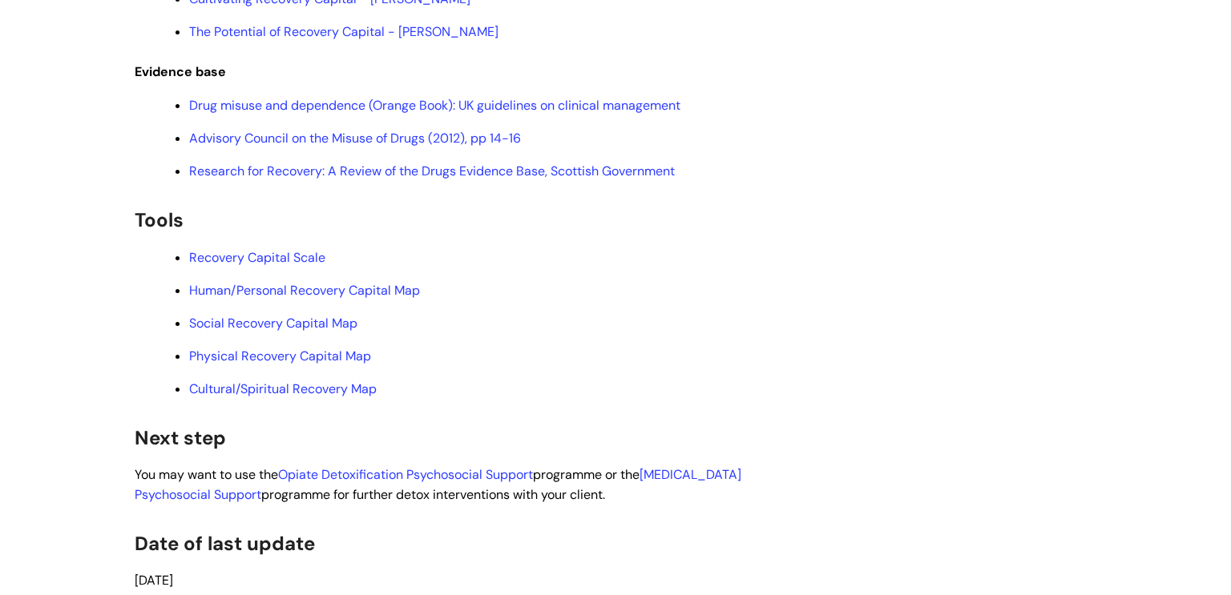
scroll to position [4070, 0]
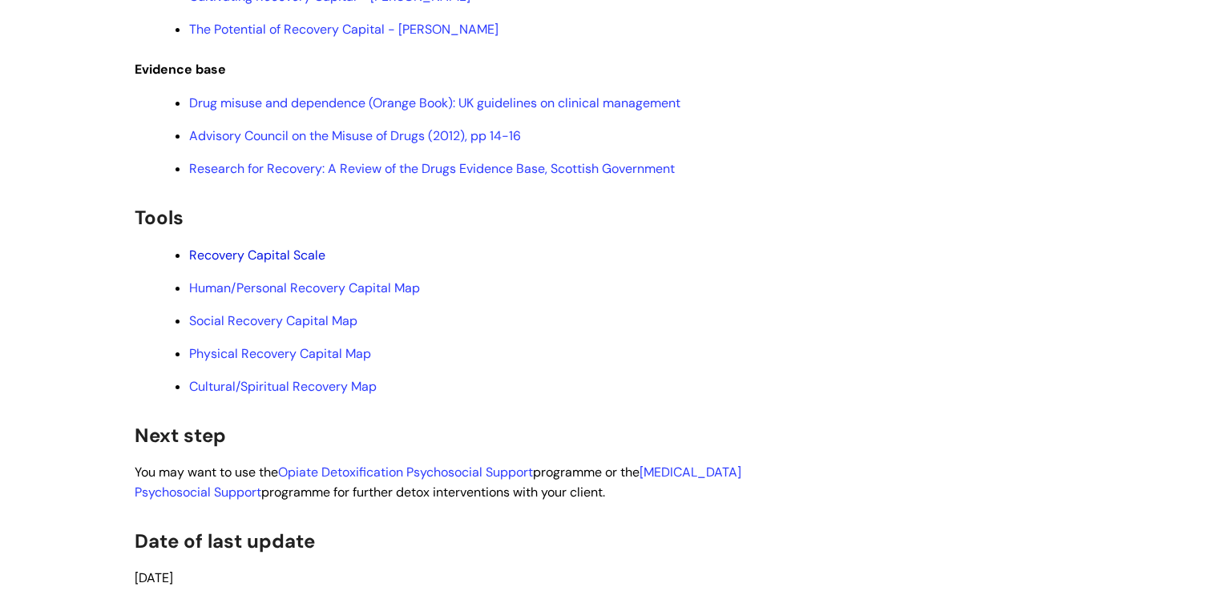
click at [232, 264] on link "Recovery Capital Scale" at bounding box center [257, 255] width 136 height 17
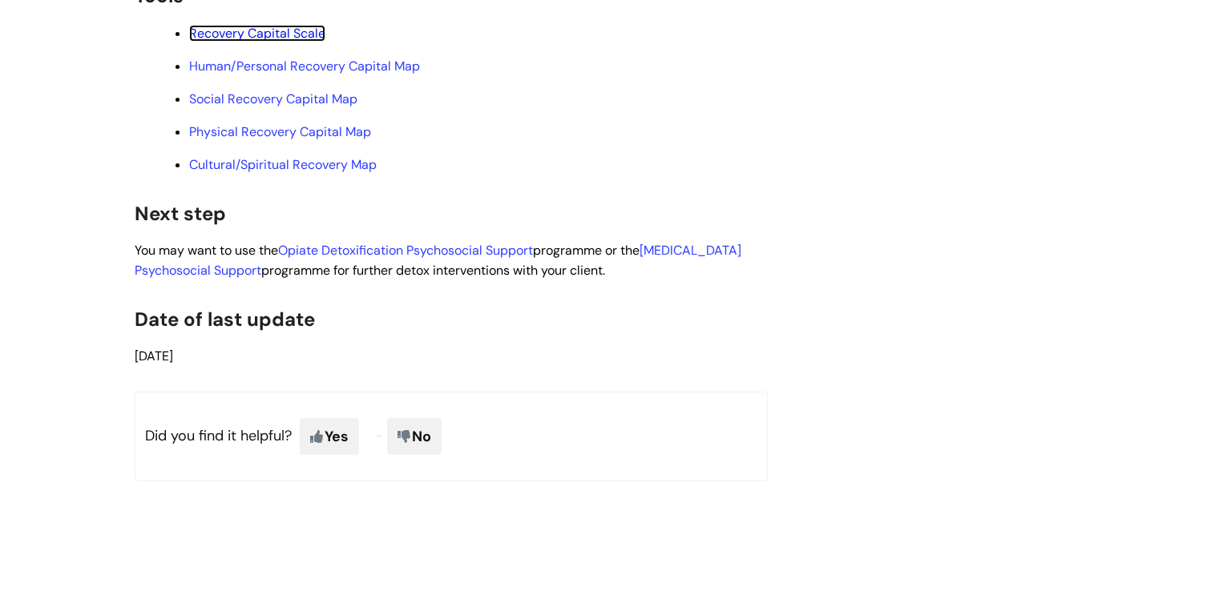
scroll to position [4293, 0]
click at [679, 278] on link "[MEDICAL_DATA] Psychosocial Support" at bounding box center [438, 259] width 607 height 37
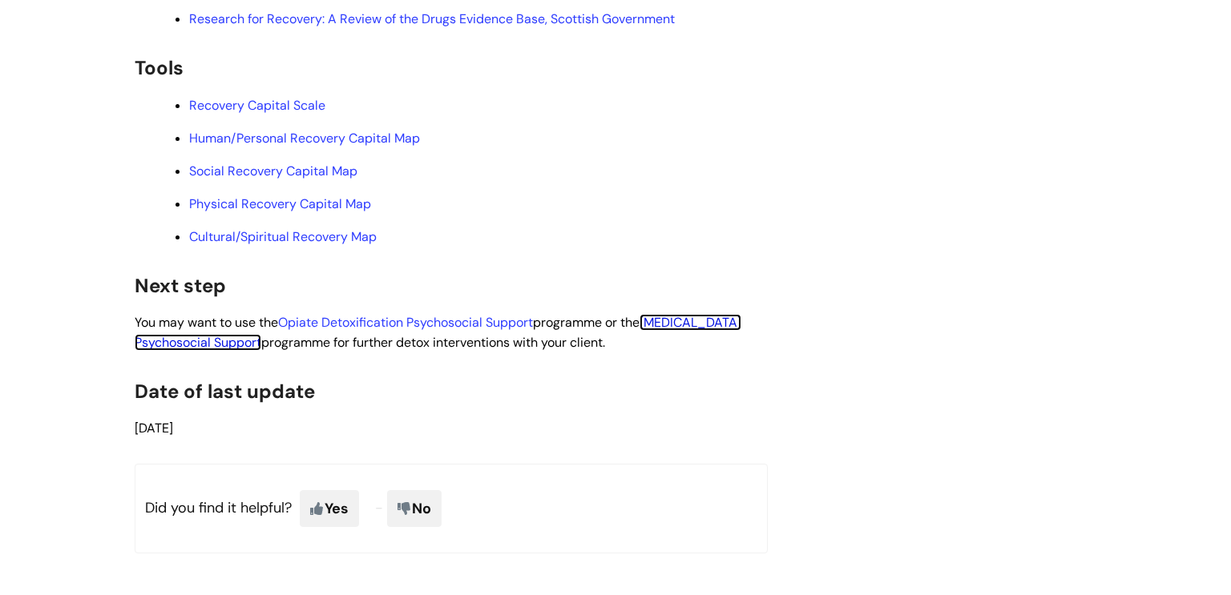
scroll to position [4218, 0]
click at [302, 148] on link "Human/Personal Recovery Capital Map" at bounding box center [304, 139] width 231 height 17
click at [303, 181] on link "Social Recovery Capital Map" at bounding box center [273, 172] width 168 height 17
click at [242, 214] on link "Physical Recovery Capital Map" at bounding box center [280, 205] width 182 height 17
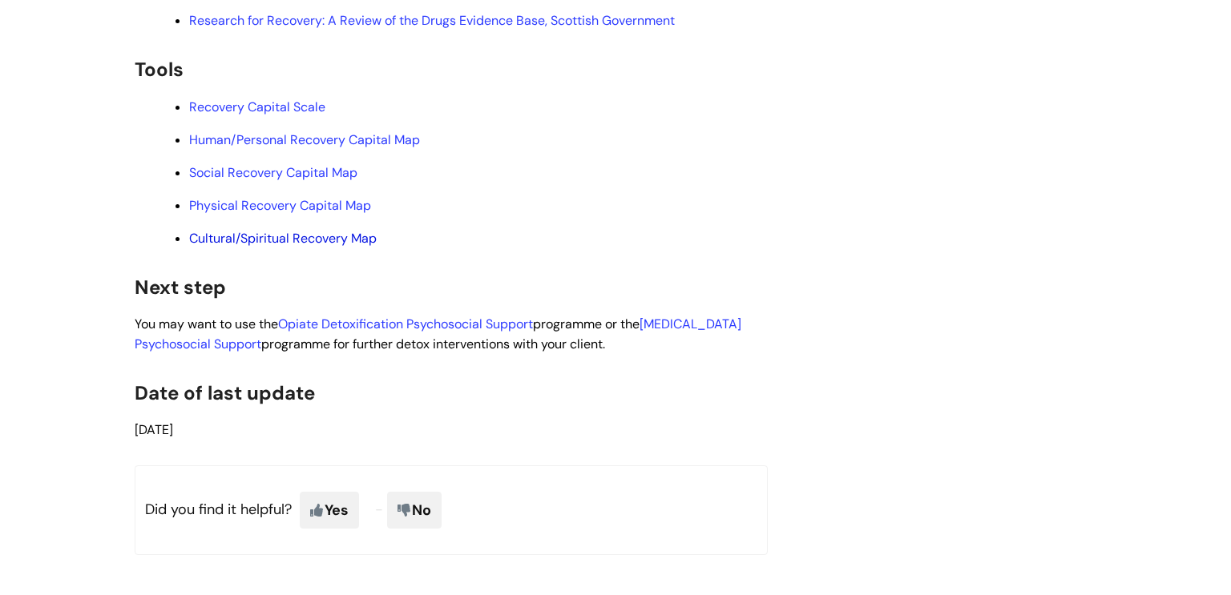
click at [297, 247] on link "Cultural/Spiritual Recovery Map" at bounding box center [283, 238] width 188 height 17
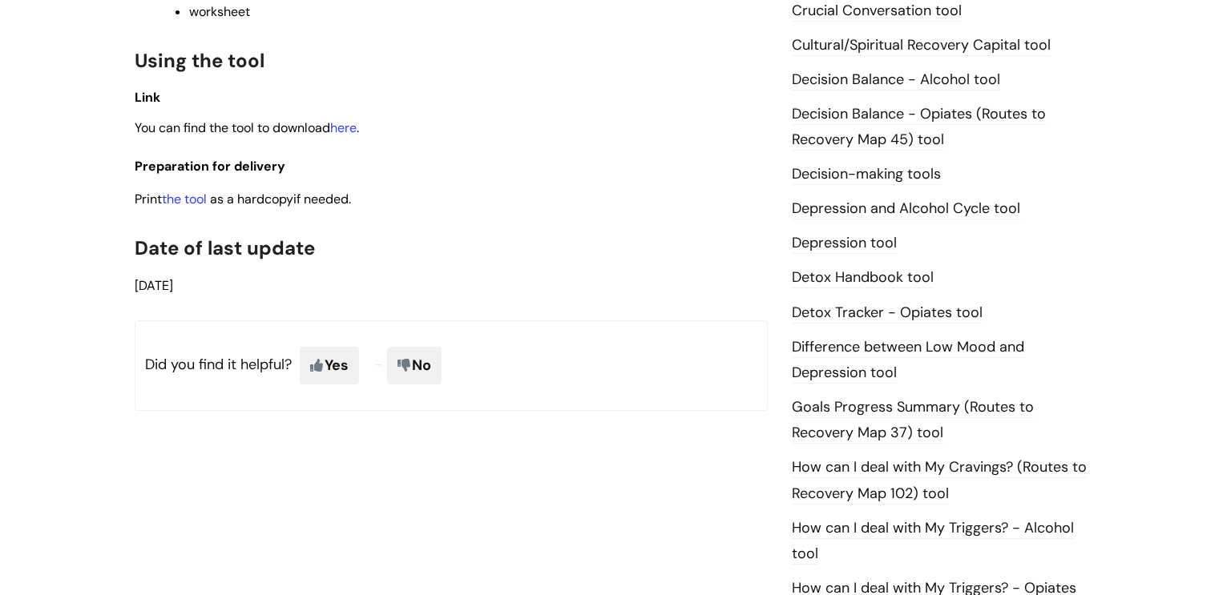
scroll to position [763, 0]
click at [190, 208] on link "the tool" at bounding box center [184, 200] width 45 height 17
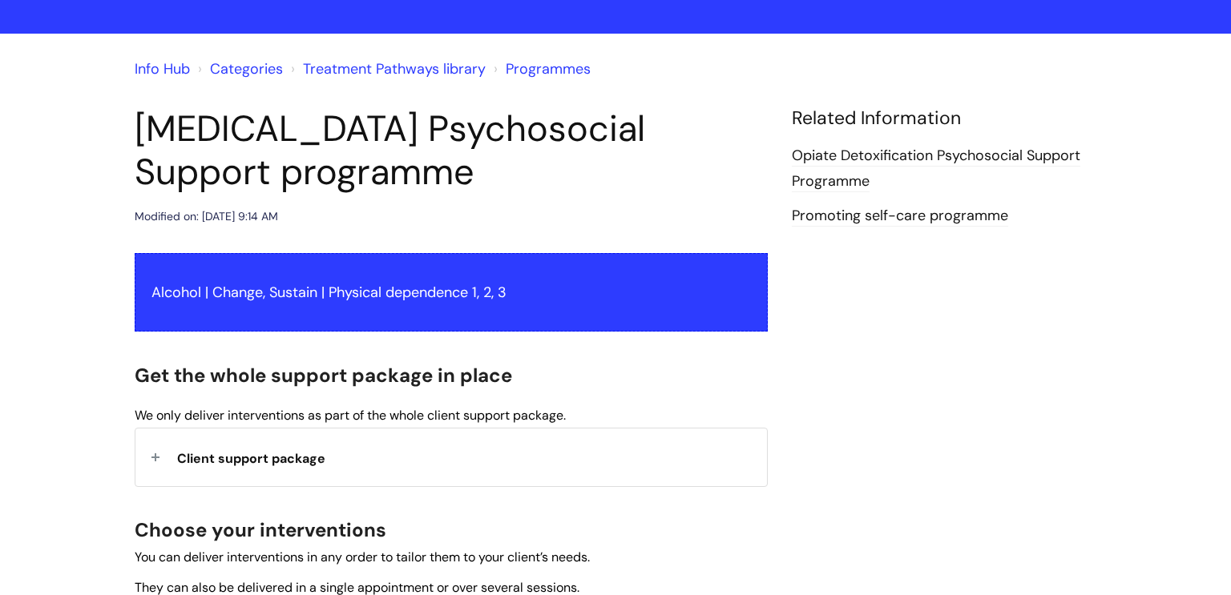
scroll to position [96, 0]
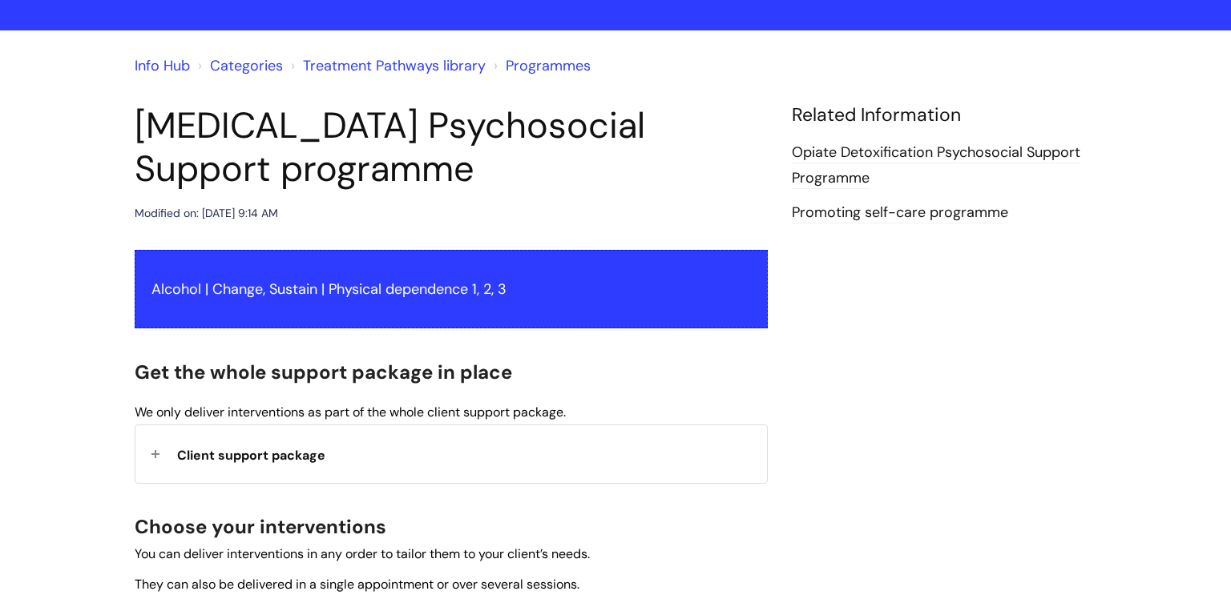
click at [237, 452] on span "Client support package" at bounding box center [251, 455] width 148 height 17
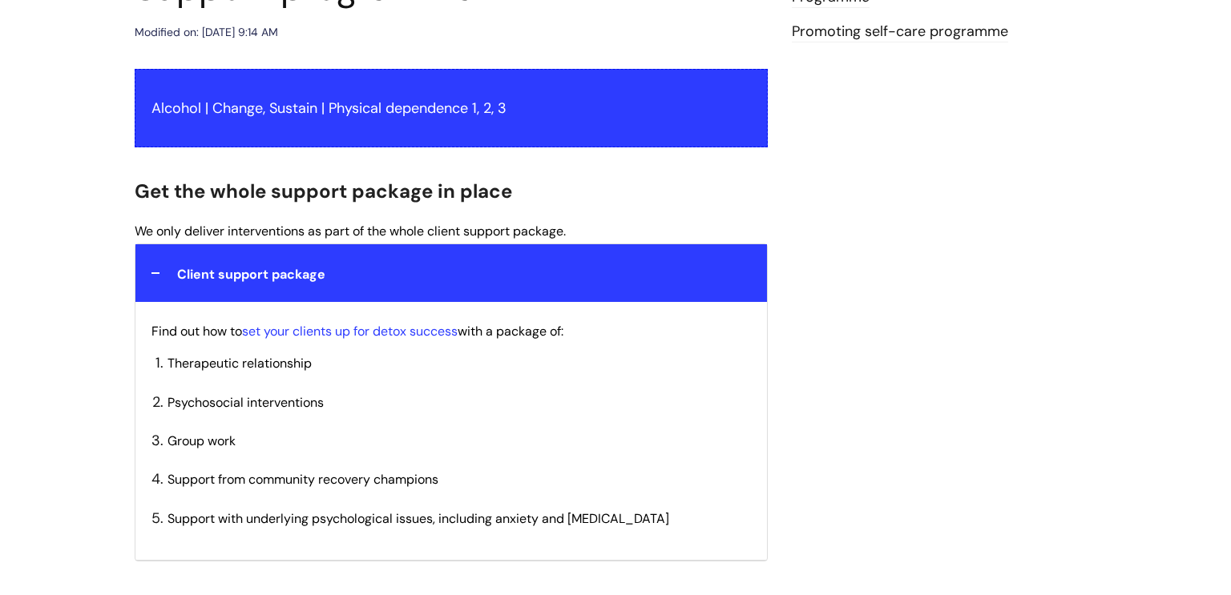
scroll to position [0, 0]
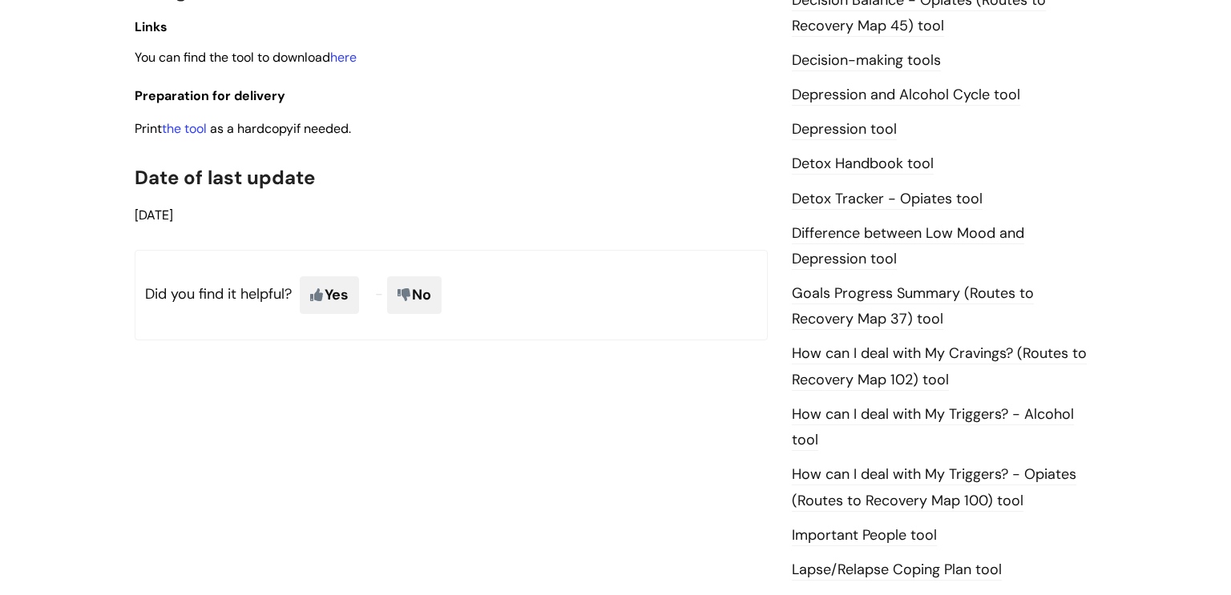
scroll to position [881, 0]
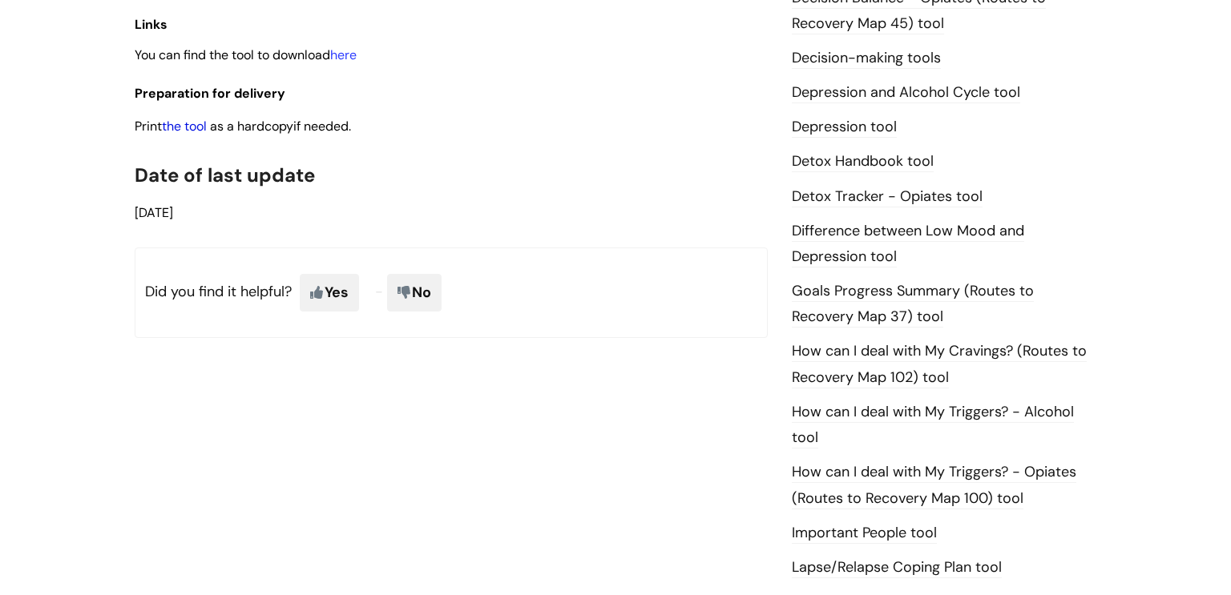
click at [187, 128] on link "the tool" at bounding box center [184, 126] width 45 height 17
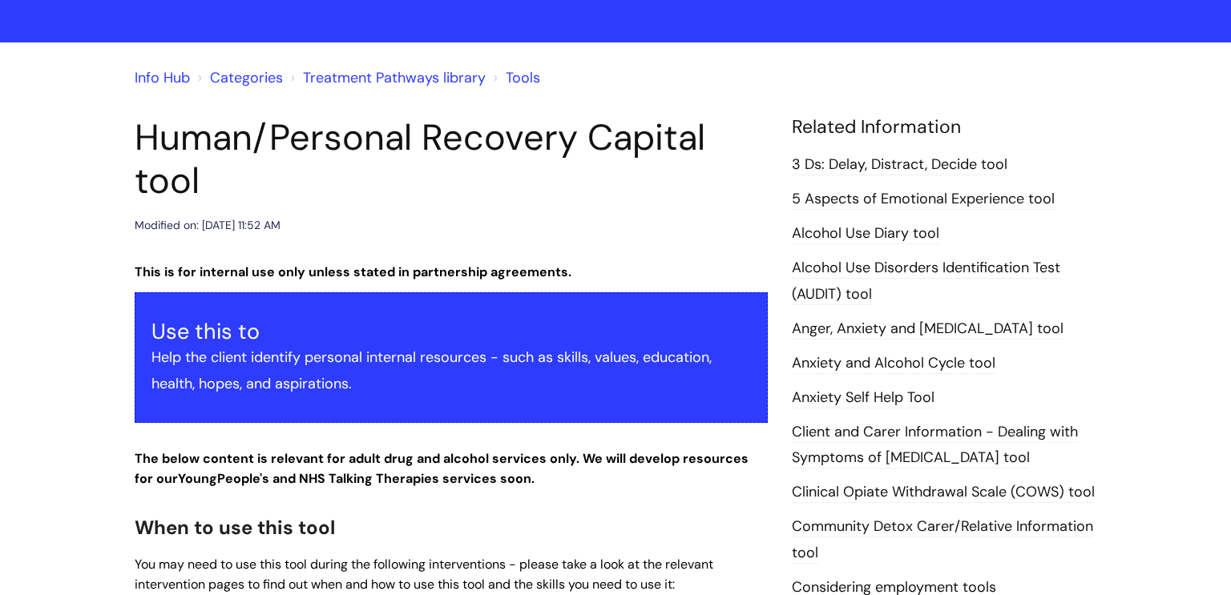
scroll to position [0, 0]
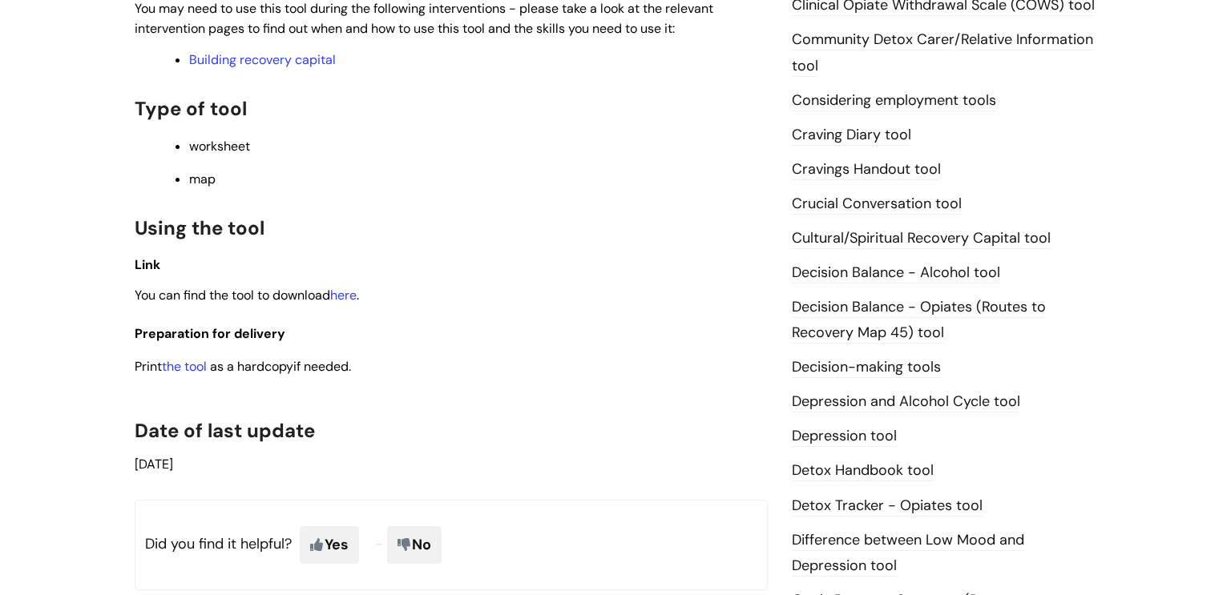
scroll to position [572, 0]
click at [200, 371] on link "the tool" at bounding box center [184, 365] width 45 height 17
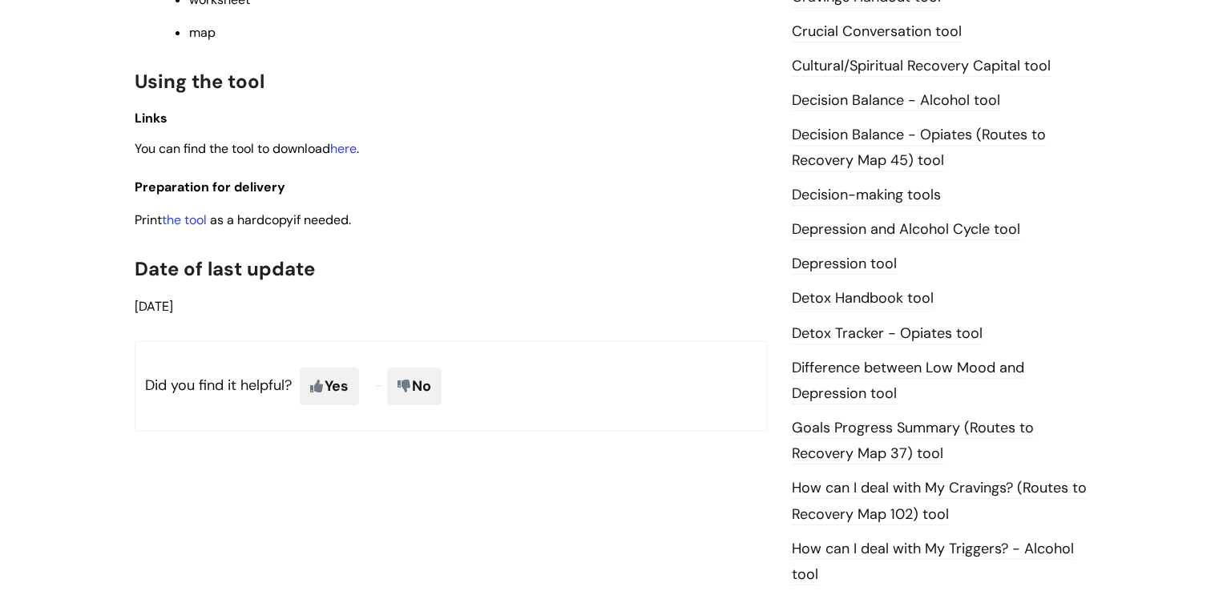
scroll to position [739, 0]
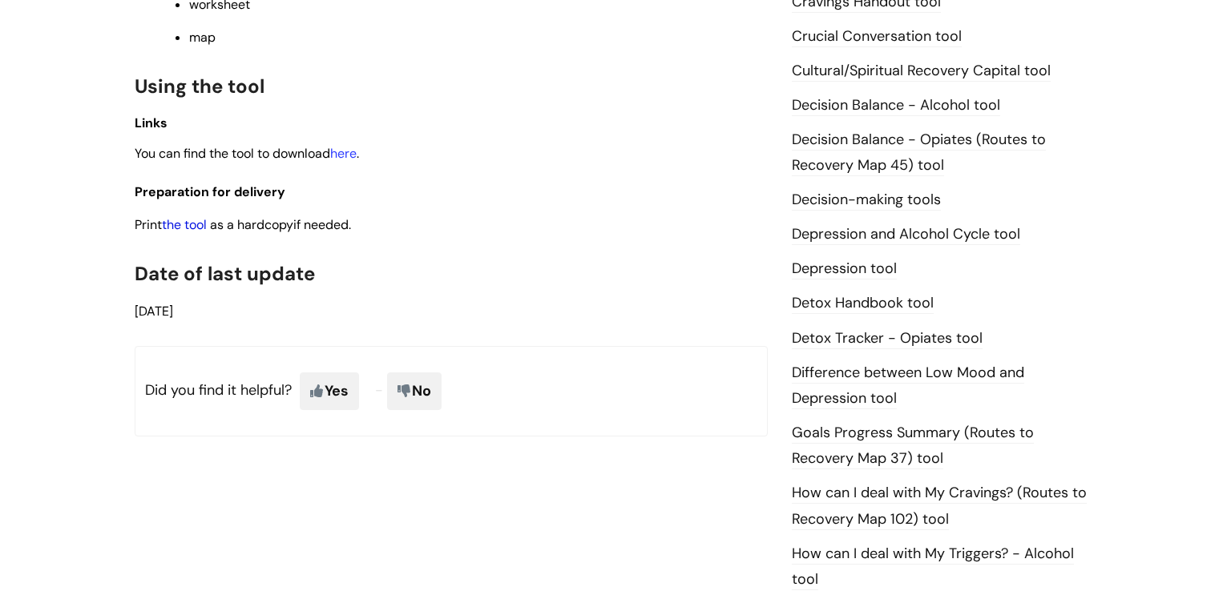
click at [188, 227] on link "the tool" at bounding box center [184, 224] width 45 height 17
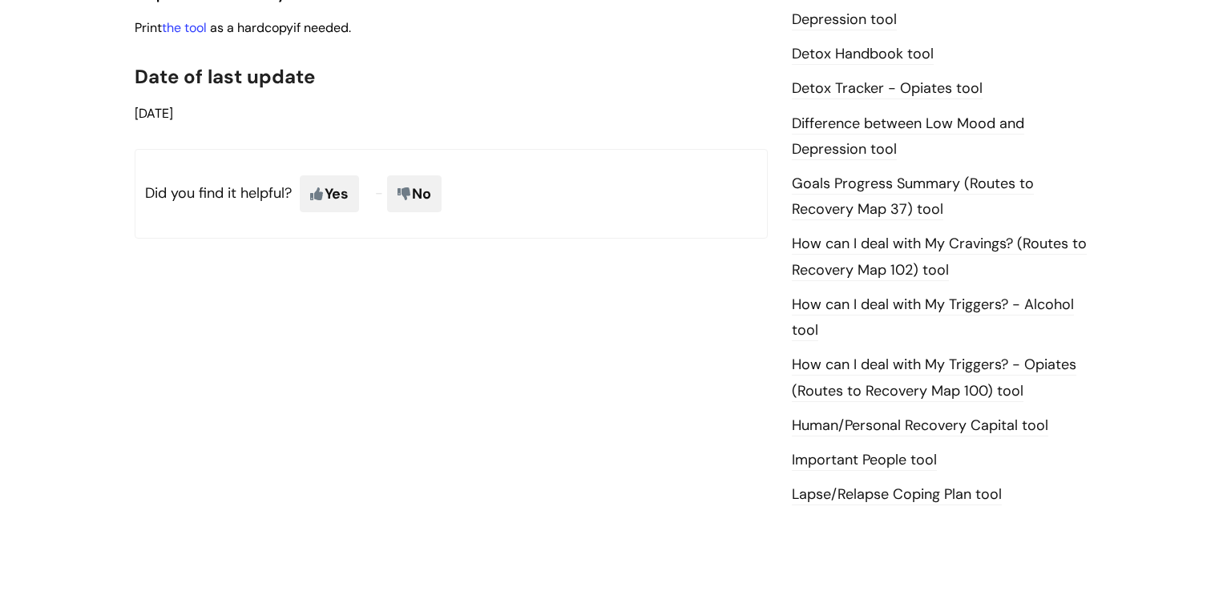
scroll to position [930, 0]
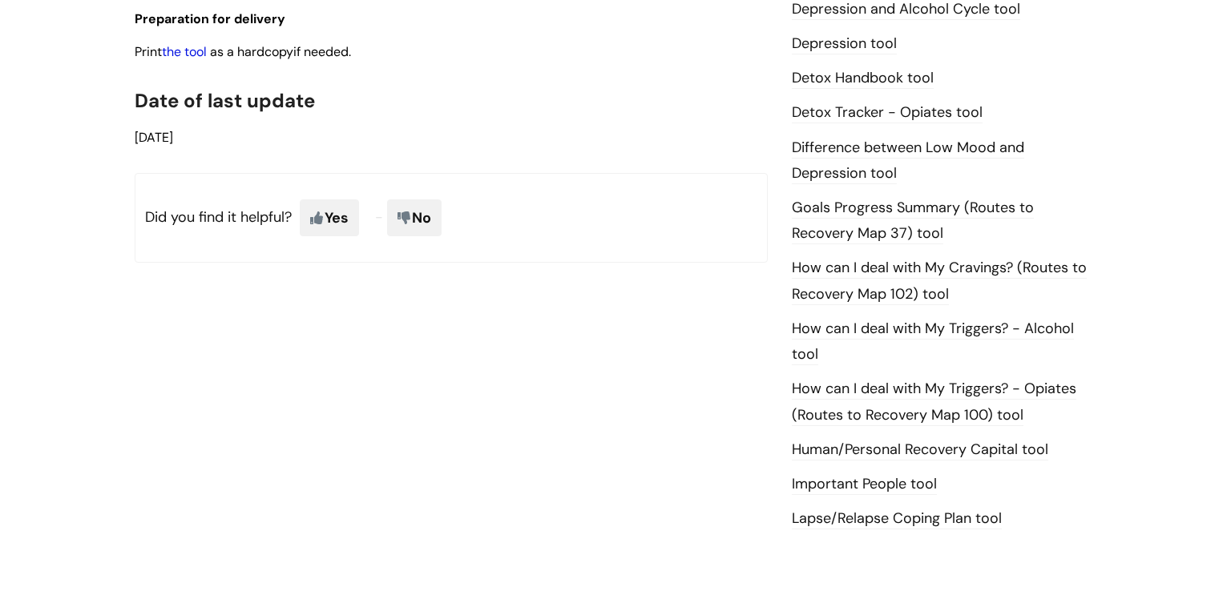
click at [188, 58] on link "the tool" at bounding box center [184, 51] width 45 height 17
